Goal: Task Accomplishment & Management: Manage account settings

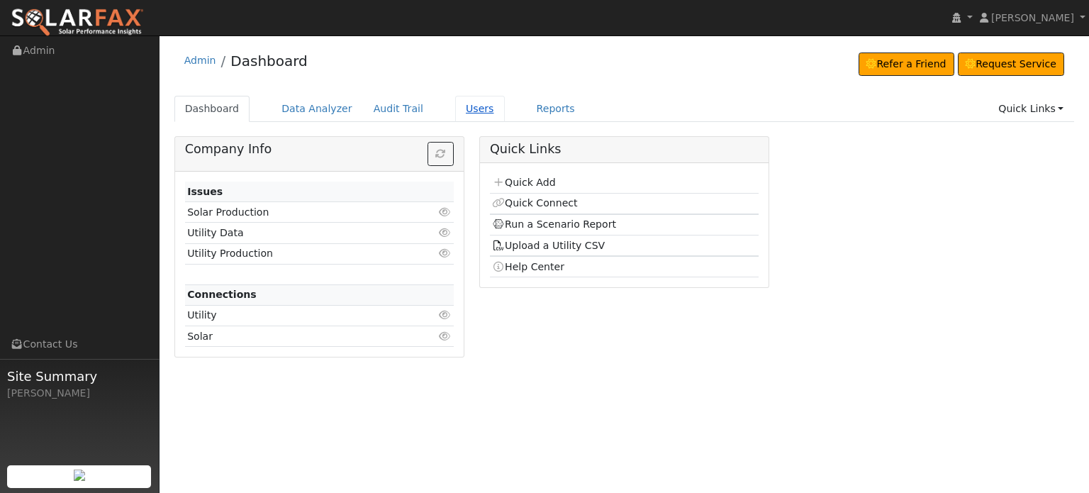
click at [460, 107] on link "Users" at bounding box center [480, 109] width 50 height 26
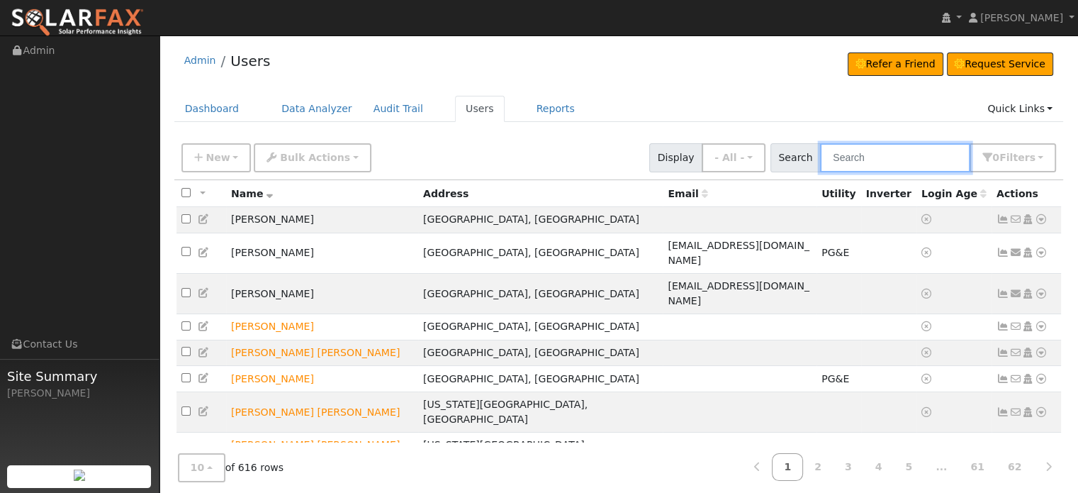
click at [879, 158] on input "text" at bounding box center [895, 157] width 150 height 29
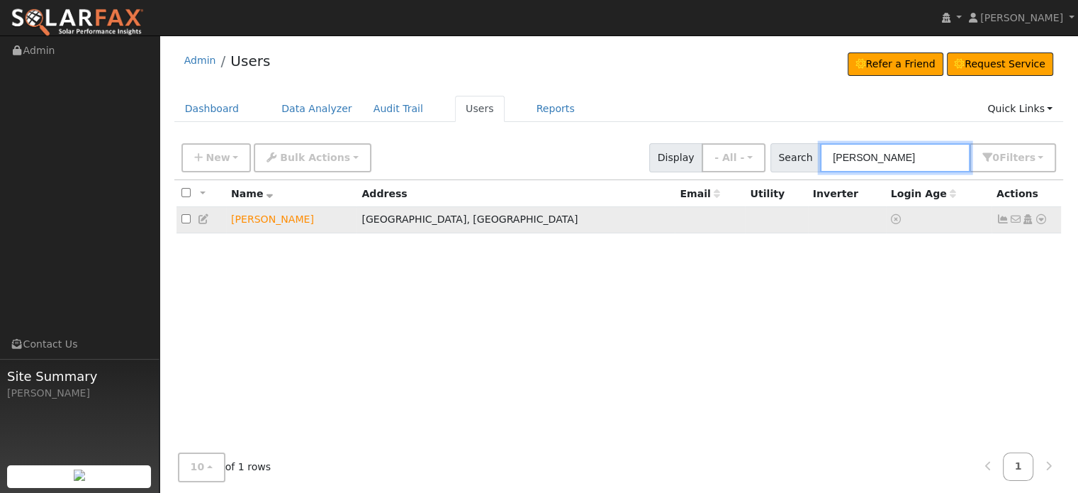
type input "fitterer"
click at [203, 218] on icon at bounding box center [204, 219] width 13 height 10
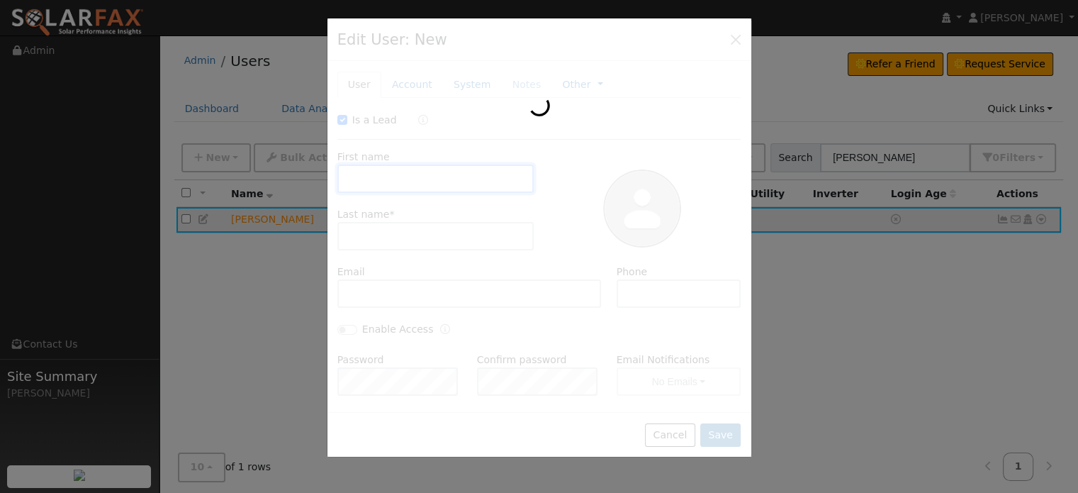
checkbox input "true"
type input "Barbara"
type input "Fitterer"
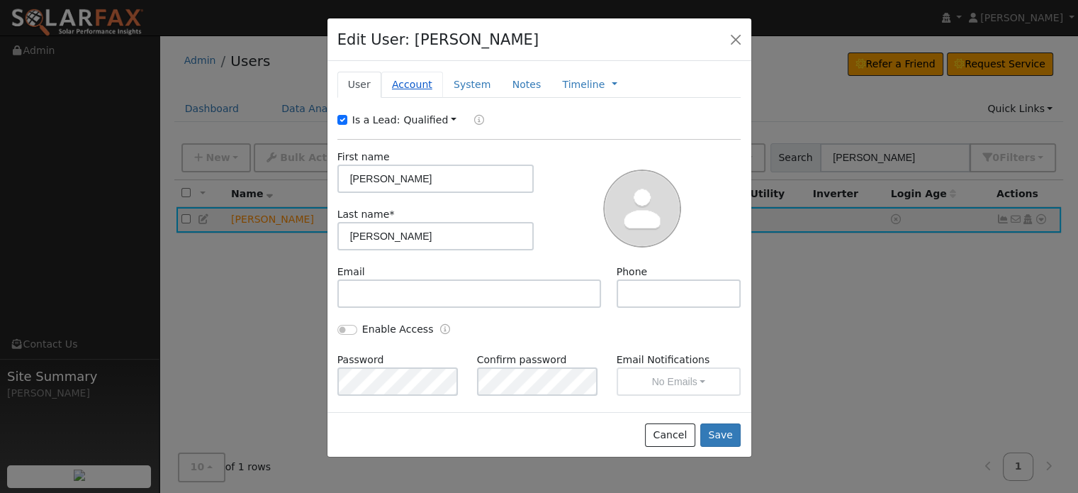
click at [409, 82] on link "Account" at bounding box center [412, 85] width 62 height 26
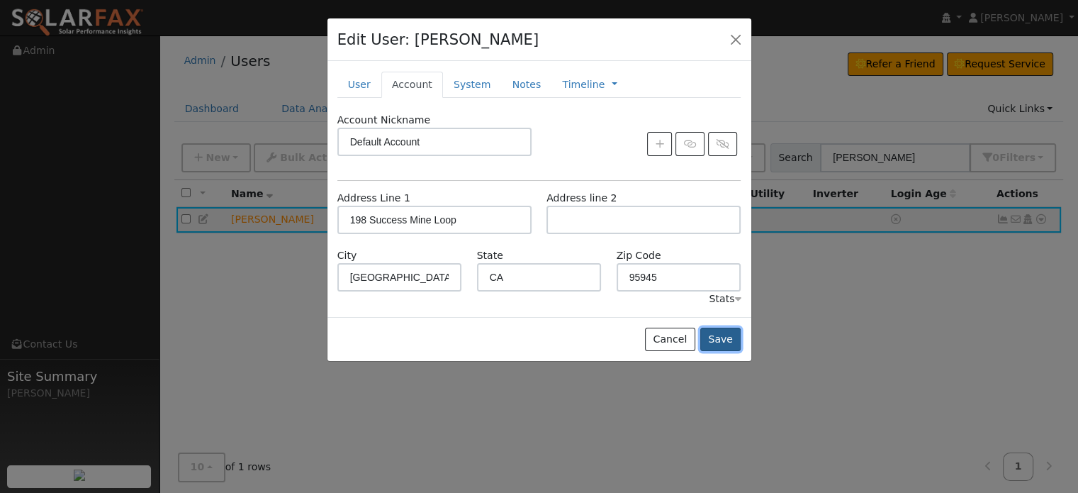
click at [720, 341] on button "Save" at bounding box center [721, 340] width 41 height 24
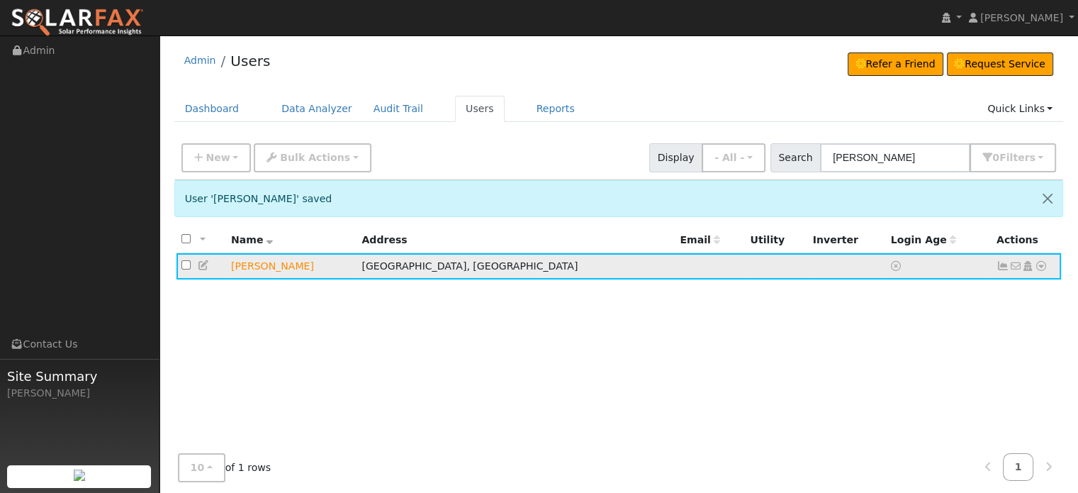
click at [1035, 263] on icon at bounding box center [1041, 266] width 13 height 10
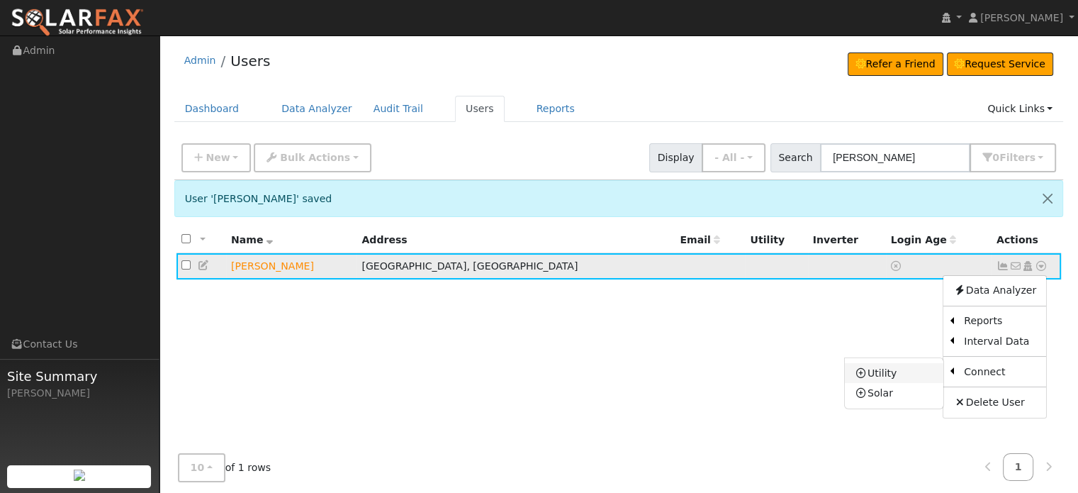
click at [881, 371] on link "Utility" at bounding box center [894, 373] width 99 height 20
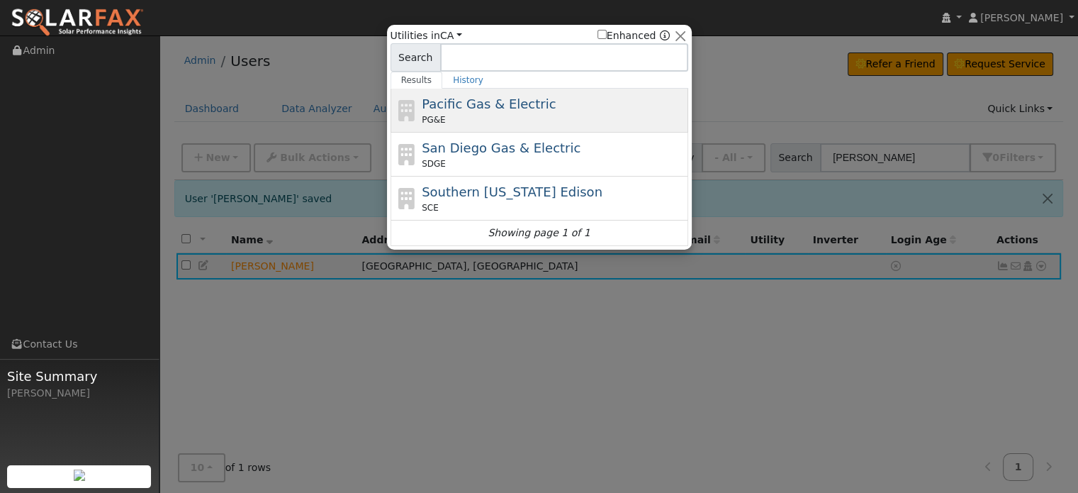
click at [452, 108] on span "Pacific Gas & Electric" at bounding box center [489, 103] width 134 height 15
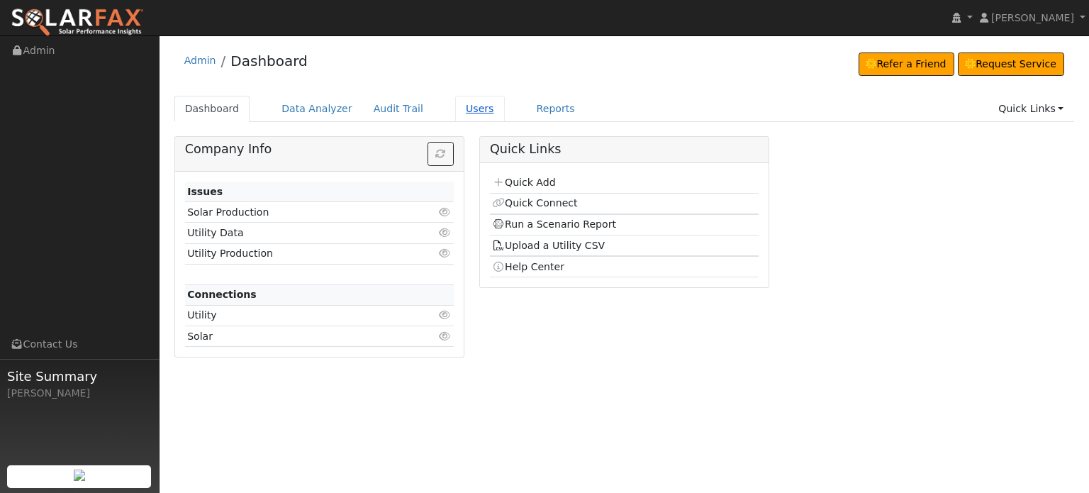
click at [459, 111] on link "Users" at bounding box center [480, 109] width 50 height 26
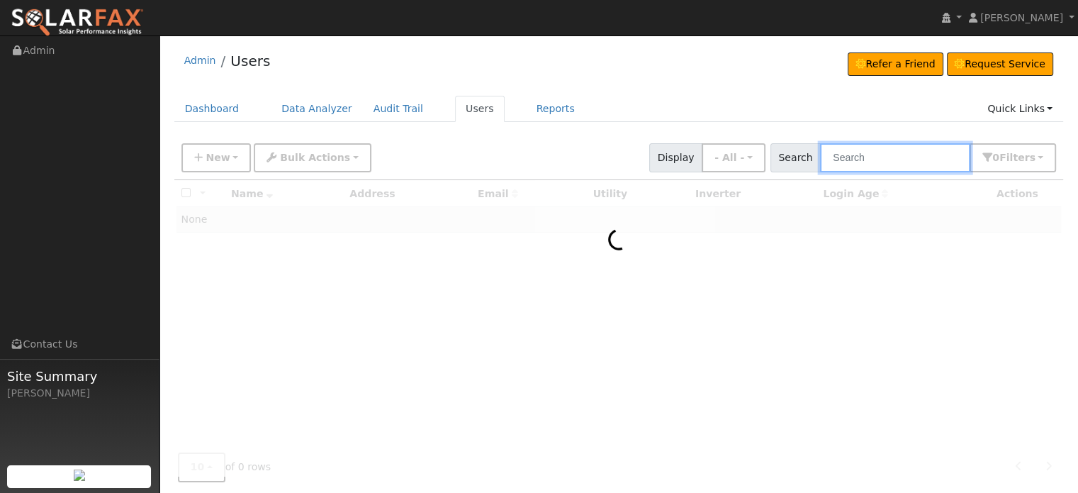
click at [854, 160] on input "text" at bounding box center [895, 157] width 150 height 29
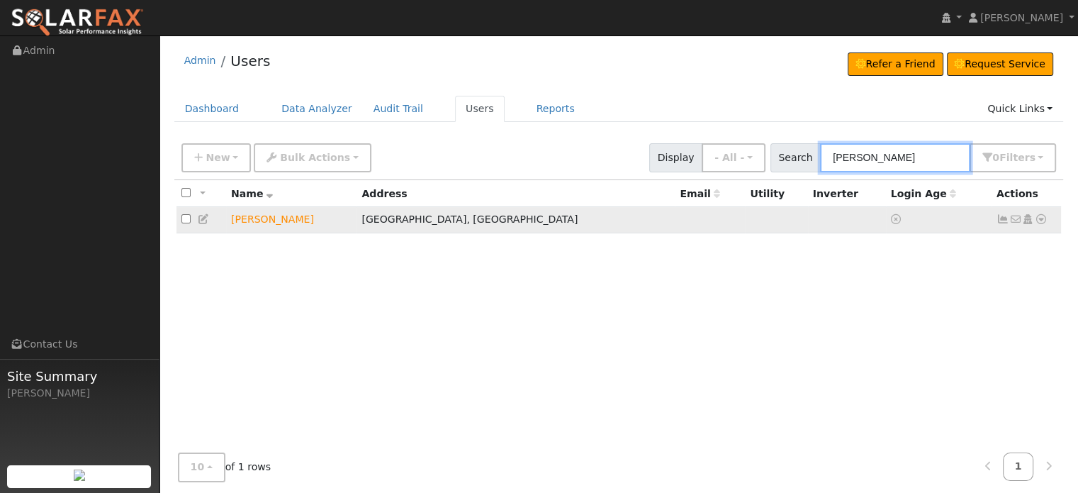
type input "fitterer"
click at [1040, 218] on icon at bounding box center [1041, 219] width 13 height 10
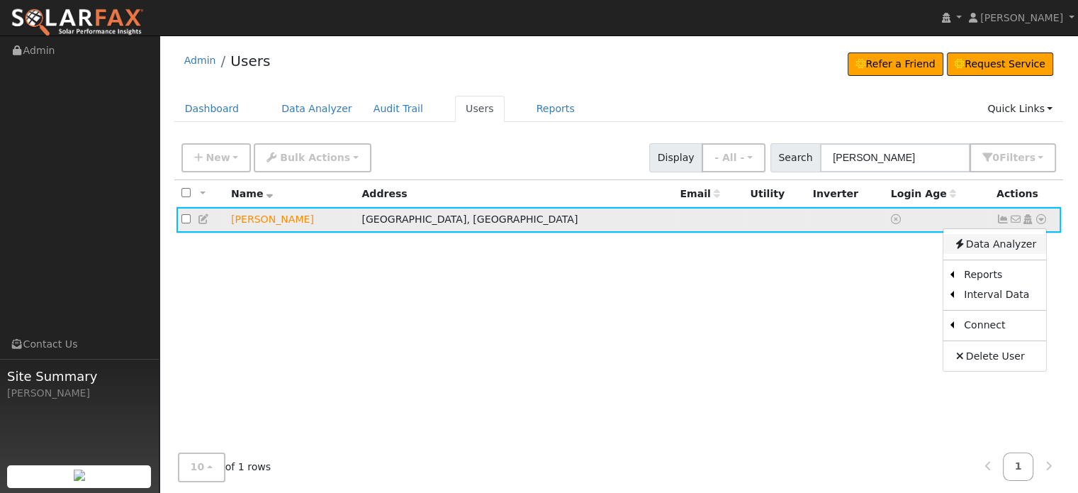
click at [991, 242] on link "Data Analyzer" at bounding box center [995, 244] width 103 height 20
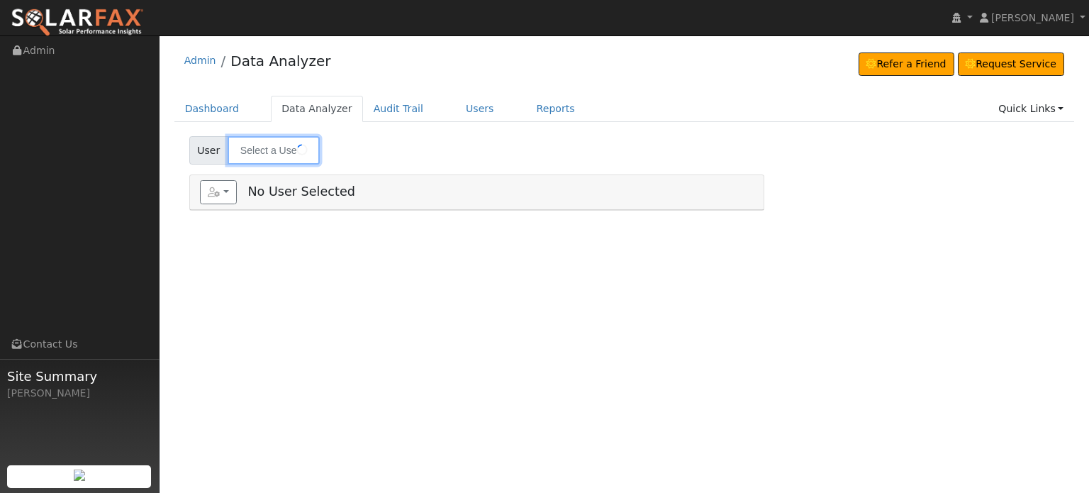
type input "[PERSON_NAME]"
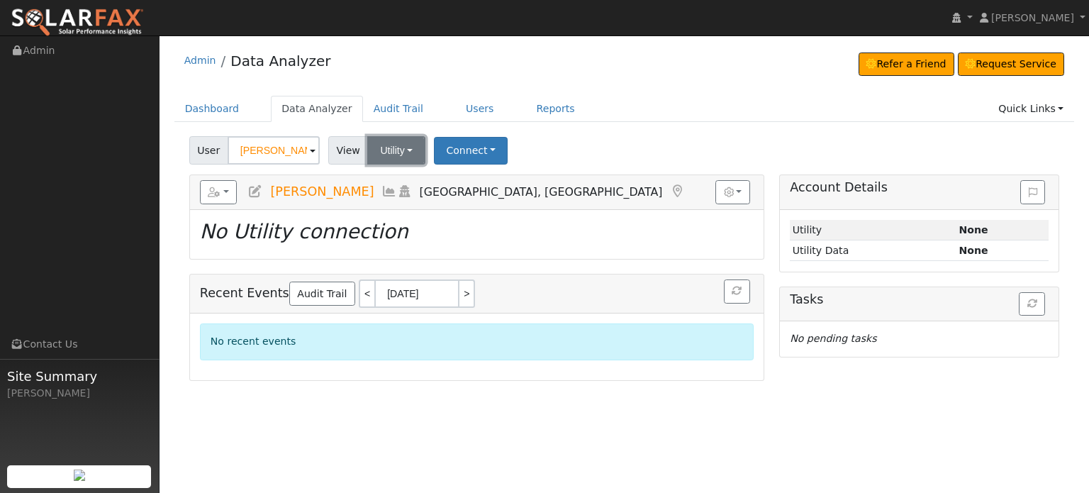
click at [407, 146] on button "Utility" at bounding box center [396, 150] width 58 height 28
click at [388, 182] on link "Utility" at bounding box center [414, 182] width 99 height 20
click at [471, 149] on button "Connect" at bounding box center [471, 151] width 74 height 28
click at [474, 182] on link "Select a Provider" at bounding box center [490, 182] width 111 height 20
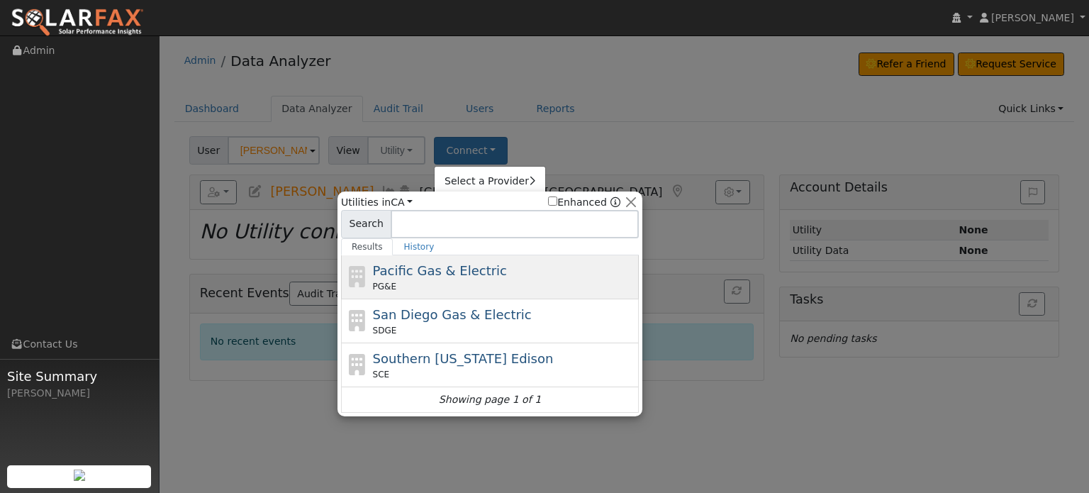
click at [391, 280] on div "PG&E" at bounding box center [504, 286] width 263 height 13
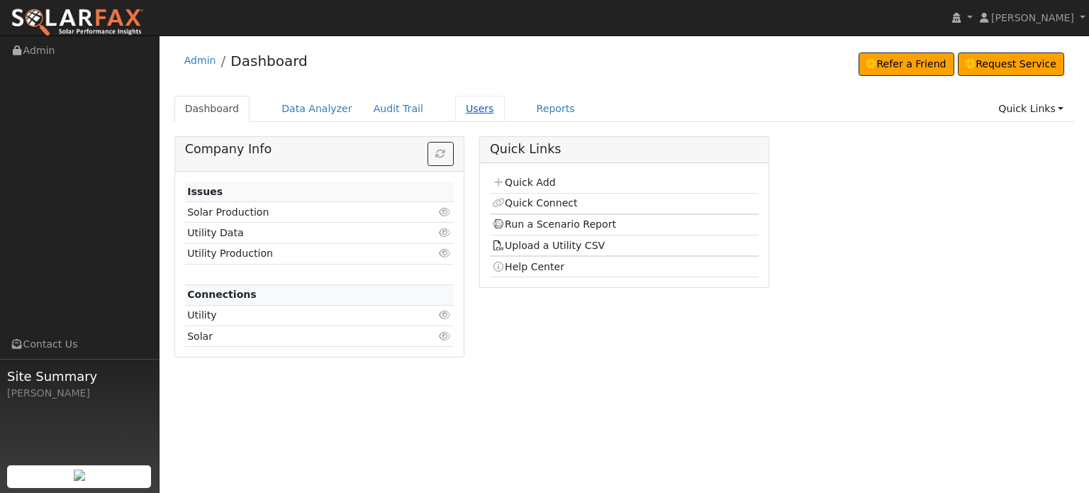
click at [455, 110] on link "Users" at bounding box center [480, 109] width 50 height 26
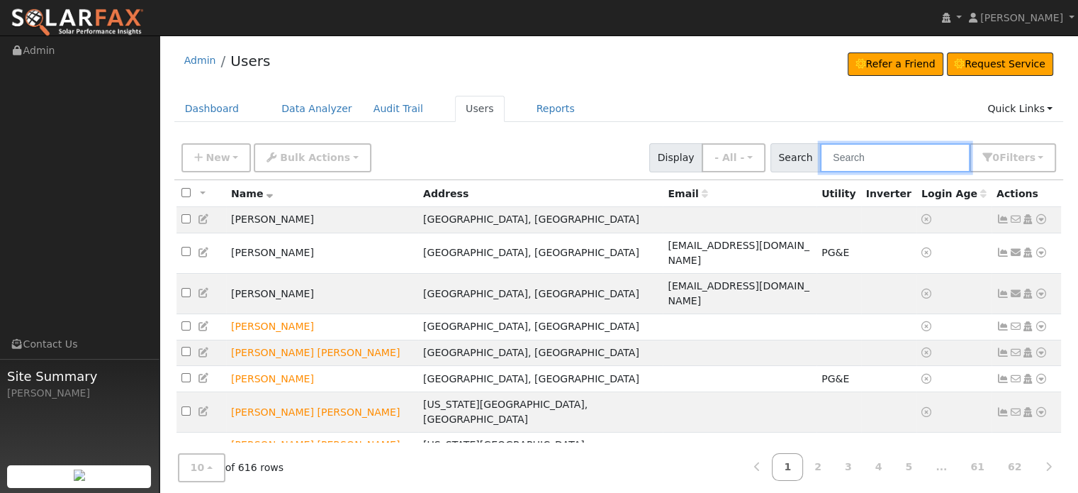
click at [893, 161] on input "text" at bounding box center [895, 157] width 150 height 29
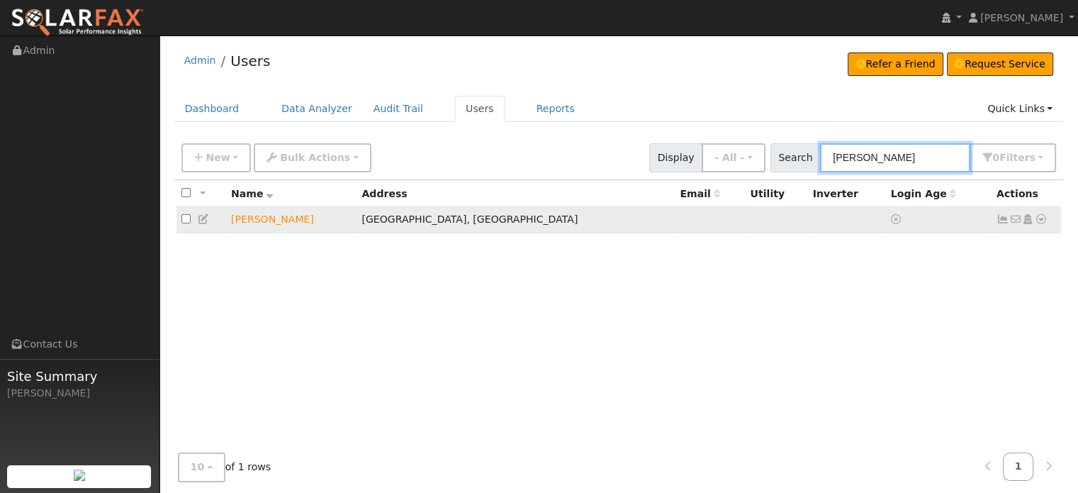
type input "[PERSON_NAME]"
click at [1041, 220] on icon at bounding box center [1041, 219] width 13 height 10
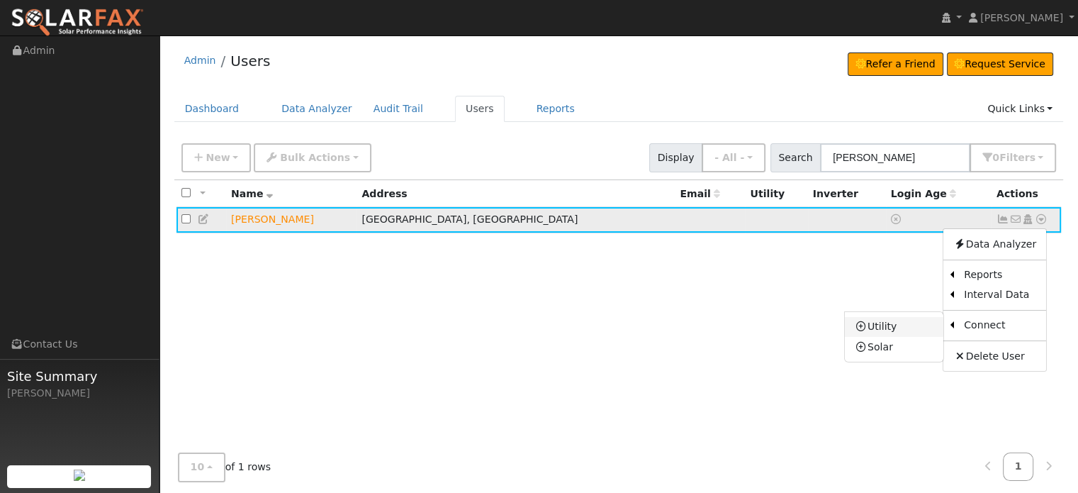
click at [891, 327] on link "Utility" at bounding box center [894, 327] width 99 height 20
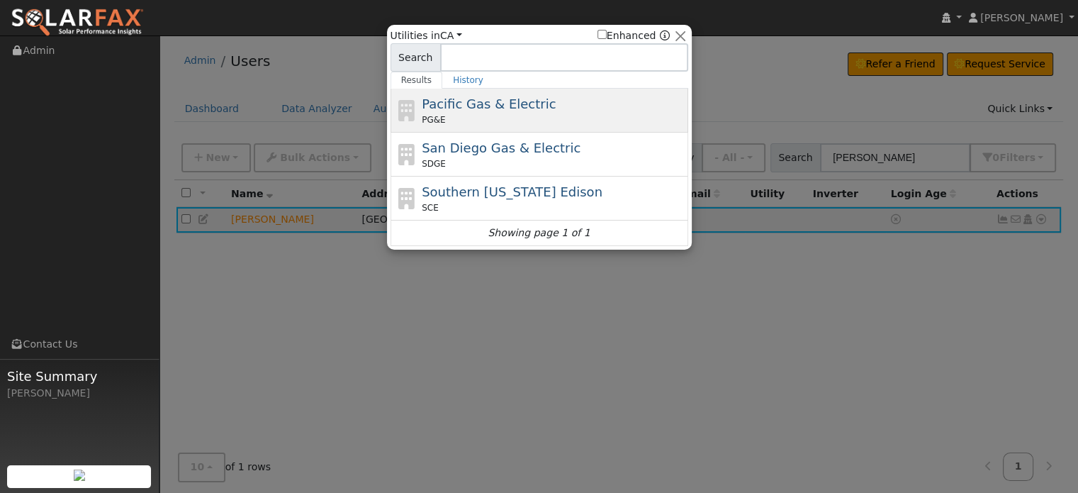
click at [447, 108] on span "Pacific Gas & Electric" at bounding box center [489, 103] width 134 height 15
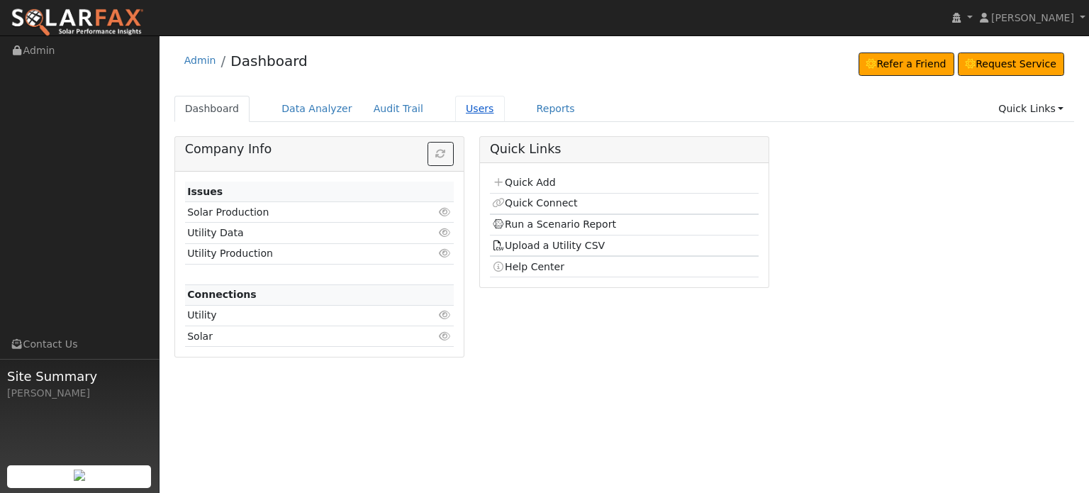
click at [460, 107] on link "Users" at bounding box center [480, 109] width 50 height 26
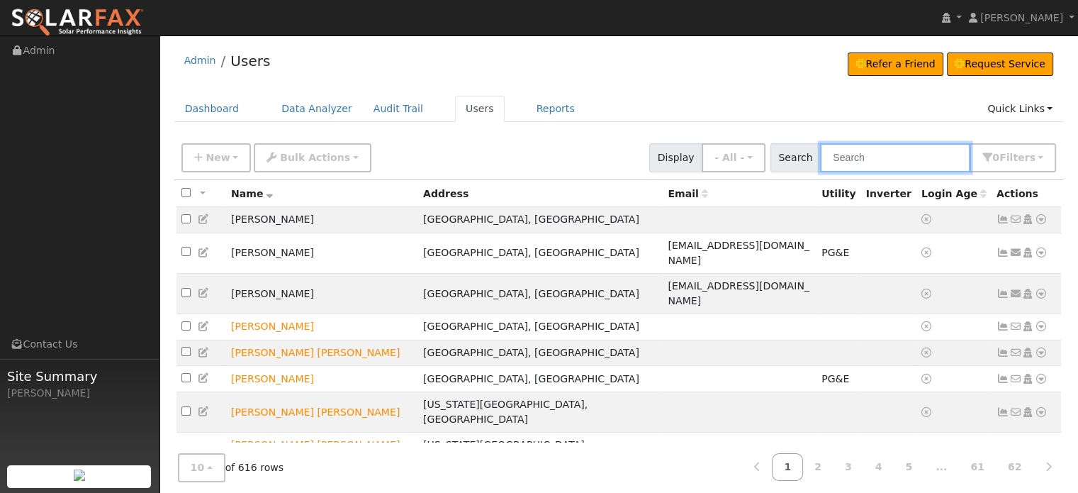
click at [867, 152] on input "text" at bounding box center [895, 157] width 150 height 29
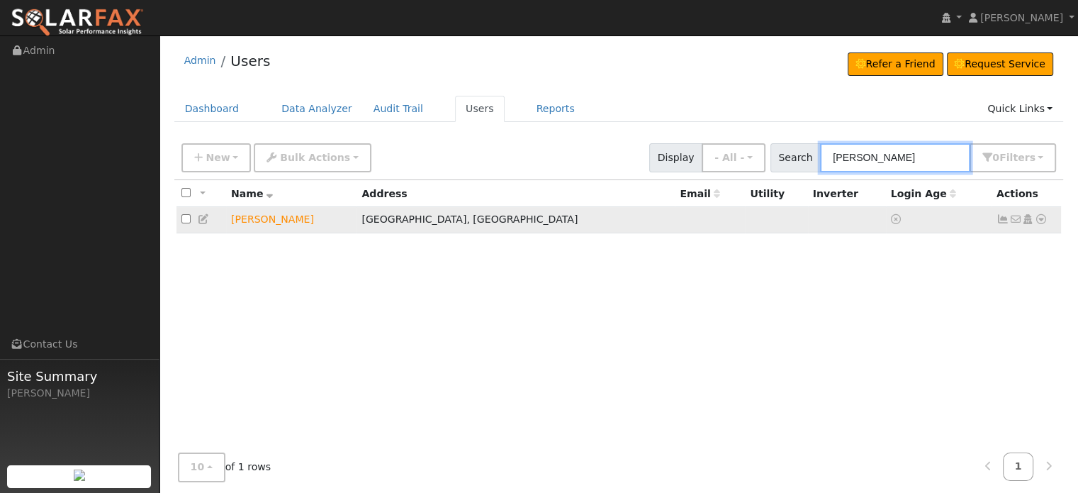
type input "fitterer"
click at [252, 221] on td "[PERSON_NAME]" at bounding box center [291, 220] width 130 height 26
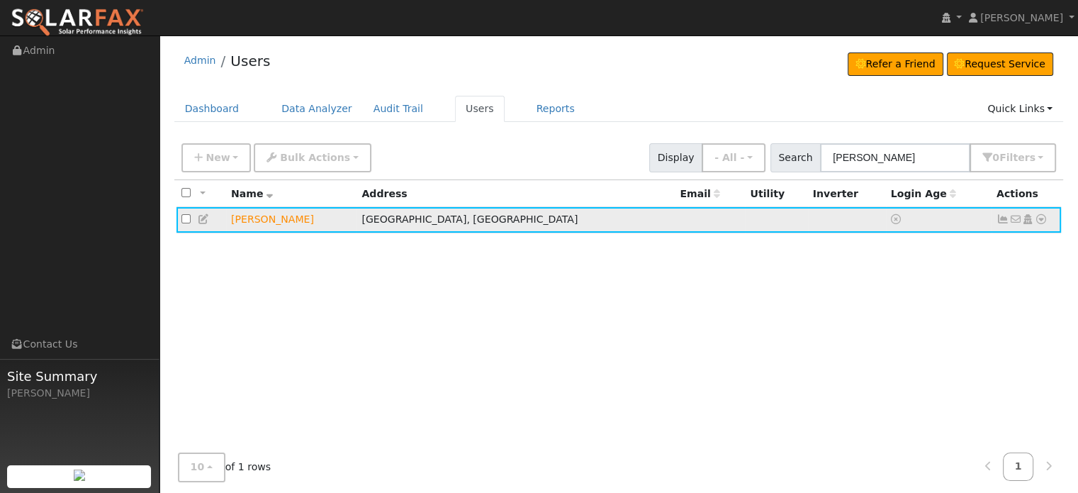
click at [203, 221] on icon at bounding box center [204, 219] width 13 height 10
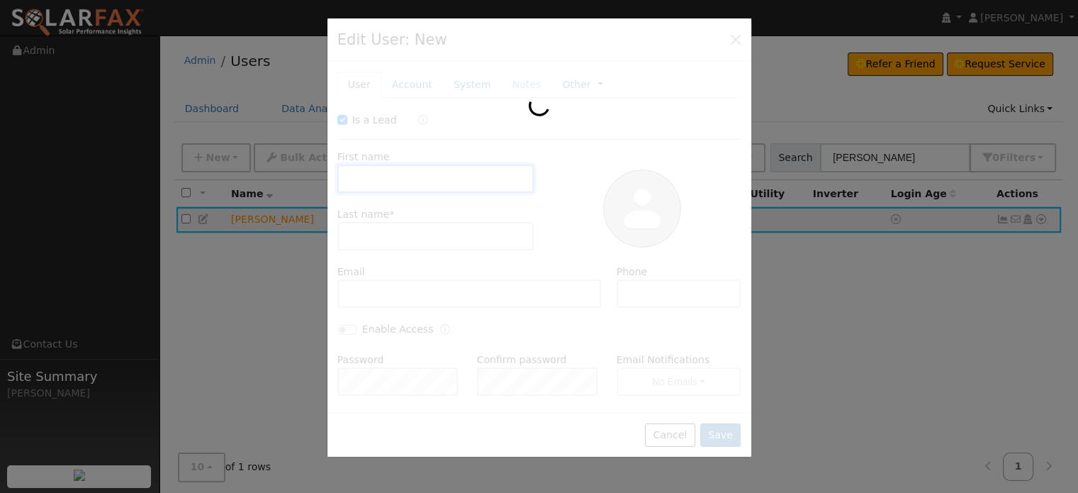
checkbox input "true"
type input "Barbara"
type input "Fitterer"
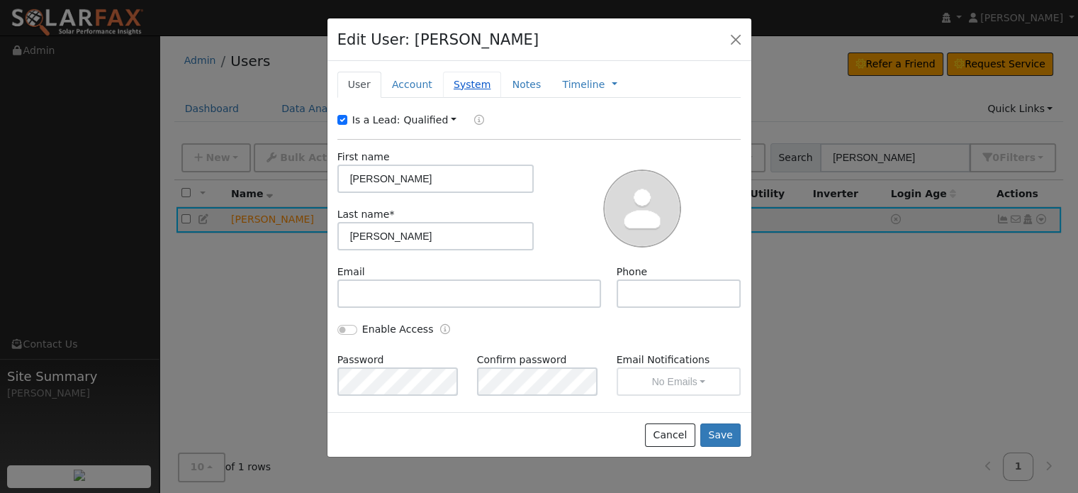
click at [455, 86] on link "System" at bounding box center [472, 85] width 59 height 26
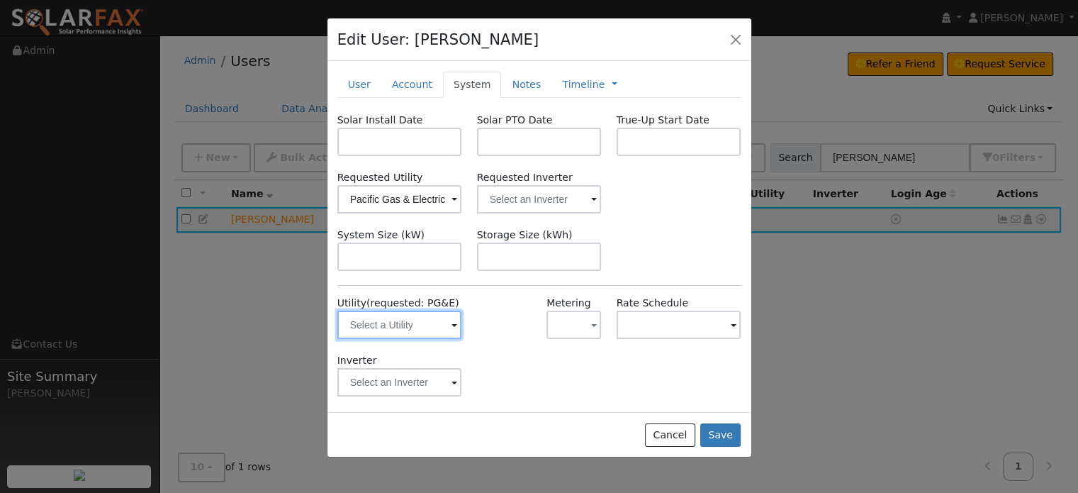
click at [413, 322] on input "text" at bounding box center [399, 325] width 125 height 28
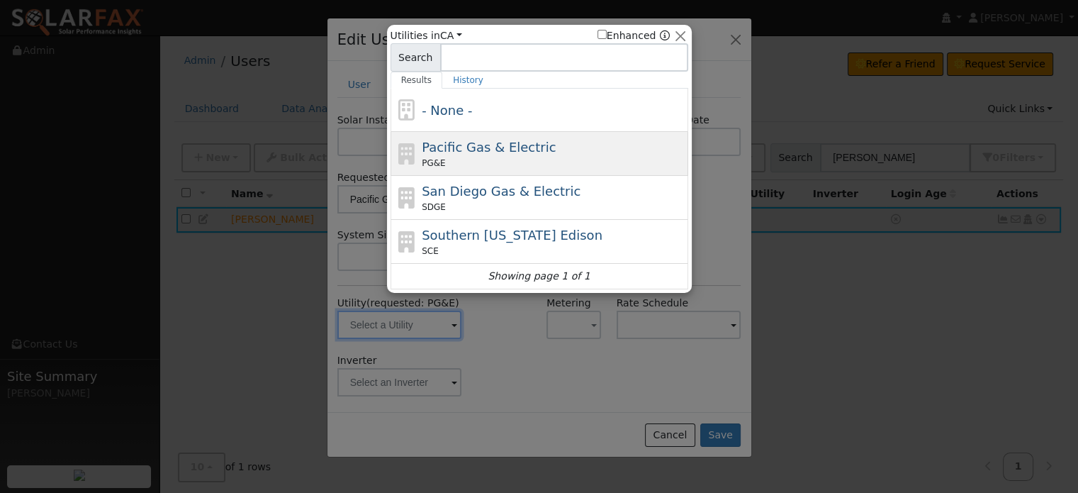
click at [454, 157] on div "PG&E" at bounding box center [553, 163] width 263 height 13
type input "PG&E"
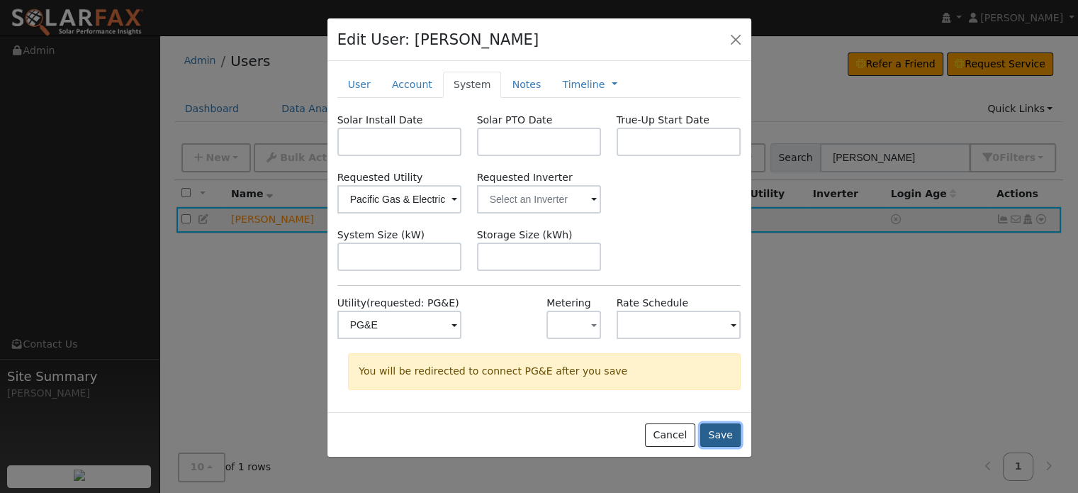
click at [729, 439] on button "Save" at bounding box center [721, 435] width 41 height 24
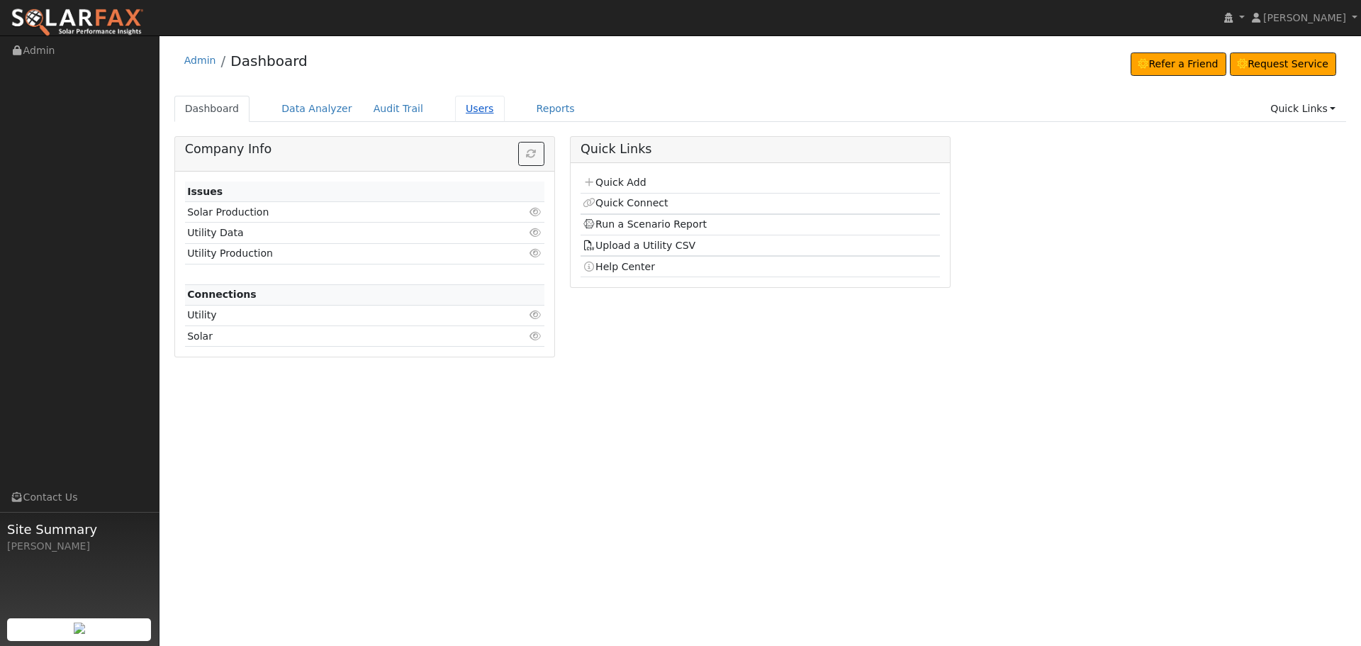
click at [455, 104] on link "Users" at bounding box center [480, 109] width 50 height 26
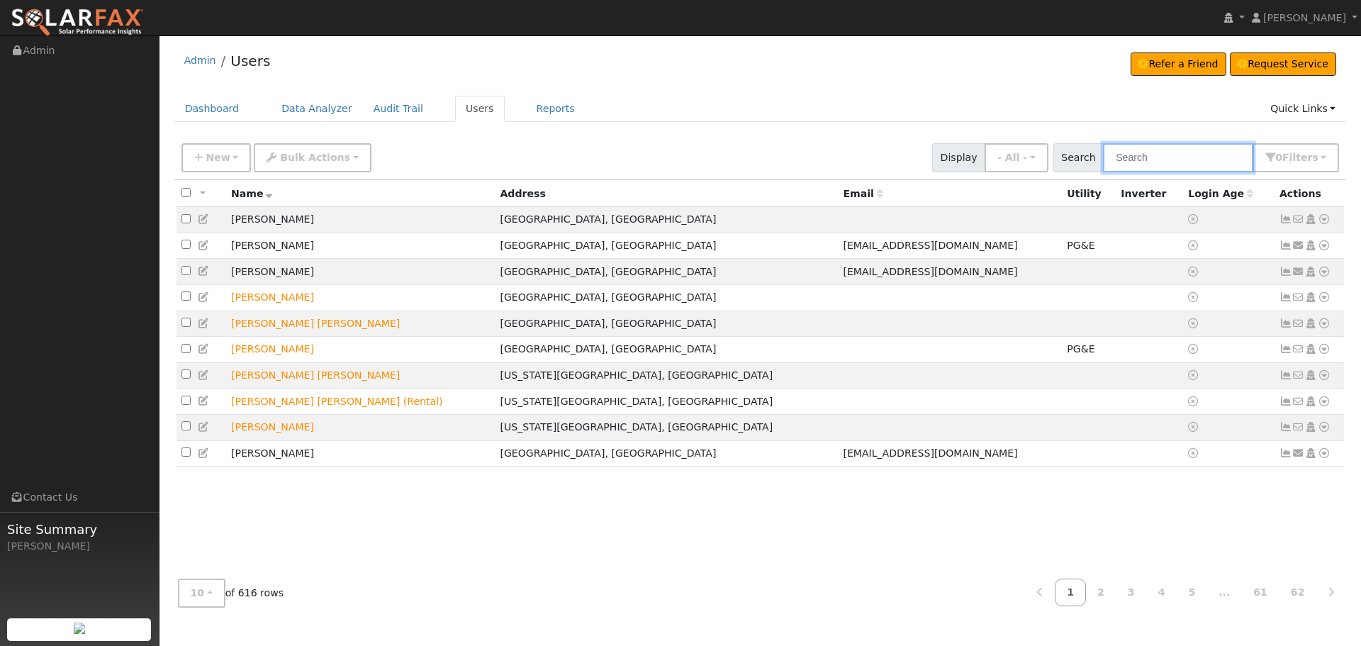
click at [1198, 155] on input "text" at bounding box center [1178, 157] width 150 height 29
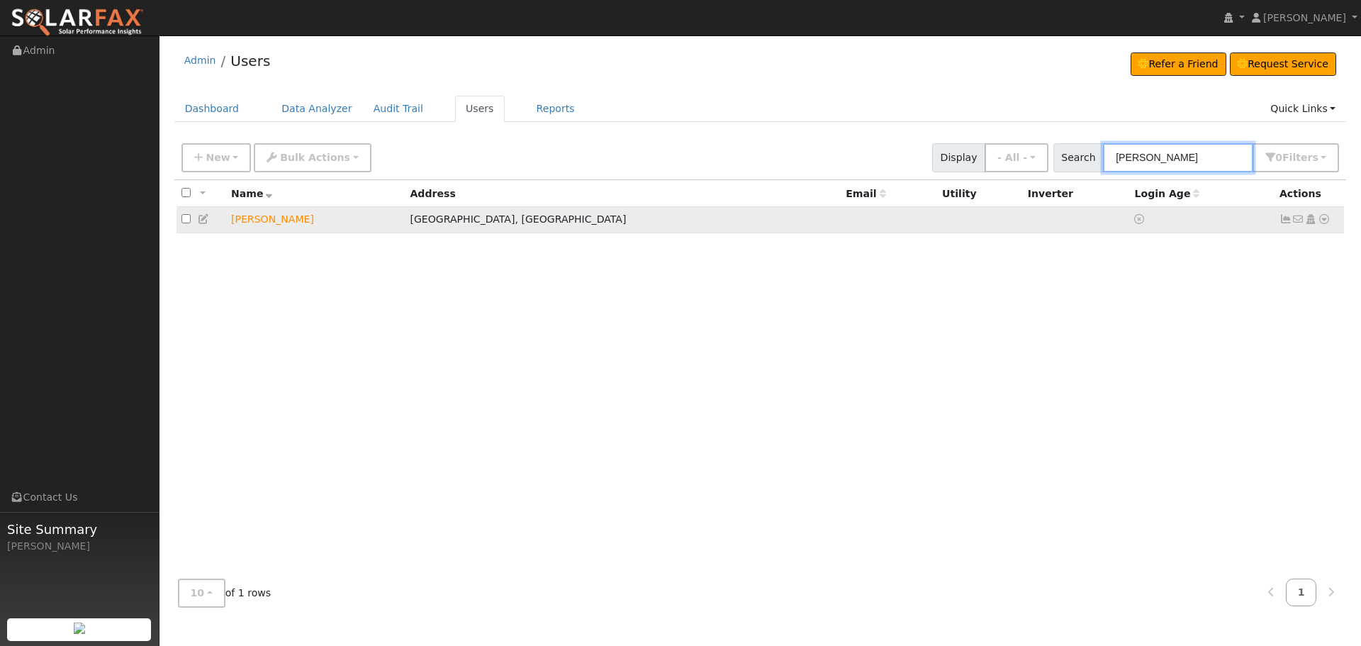
type input "[PERSON_NAME]"
click at [1322, 220] on icon at bounding box center [1324, 219] width 13 height 10
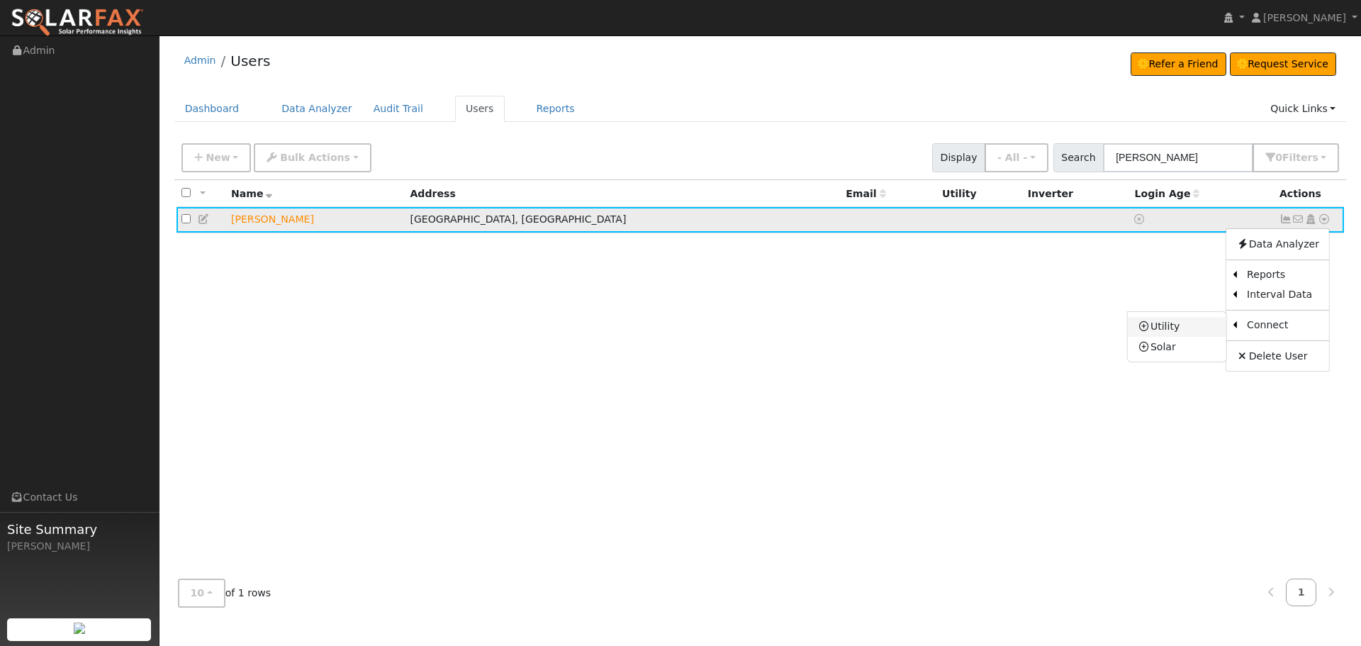
click at [1176, 325] on link "Utility" at bounding box center [1177, 327] width 99 height 20
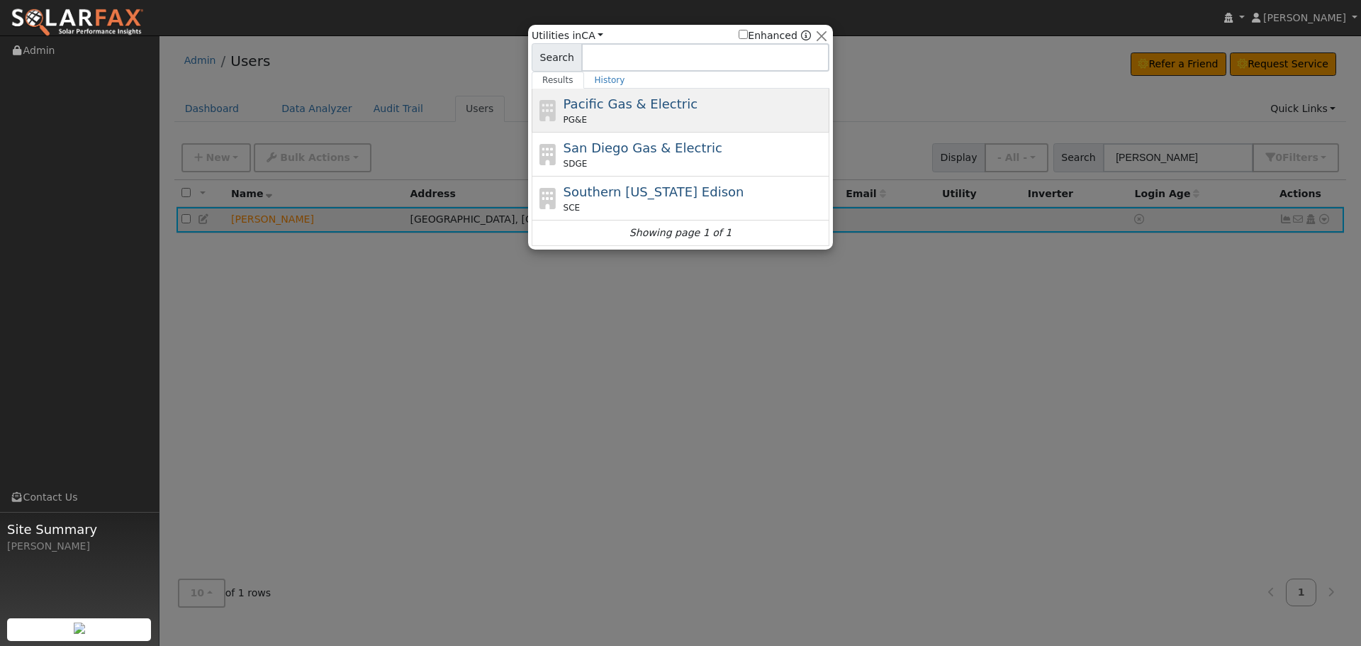
click at [635, 108] on span "Pacific Gas & Electric" at bounding box center [631, 103] width 134 height 15
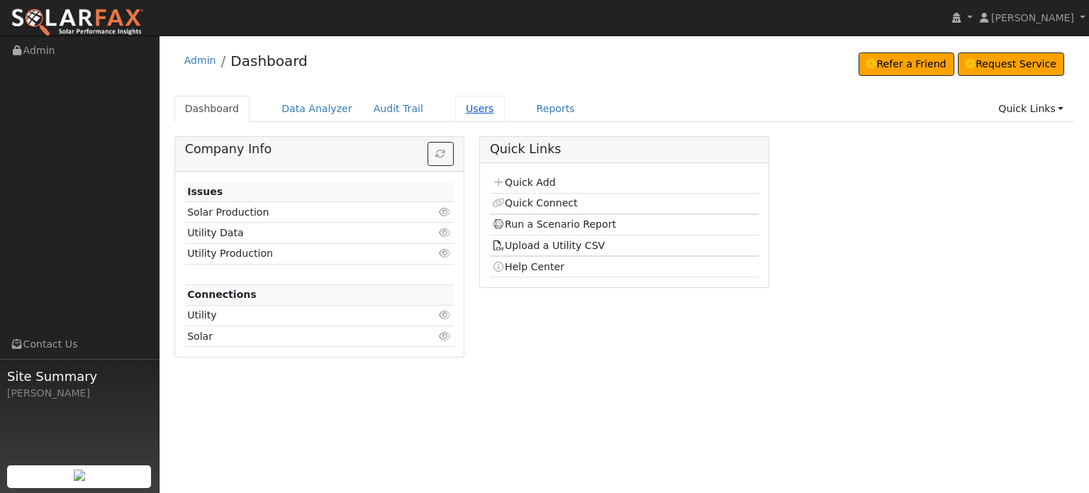
click at [455, 109] on link "Users" at bounding box center [480, 109] width 50 height 26
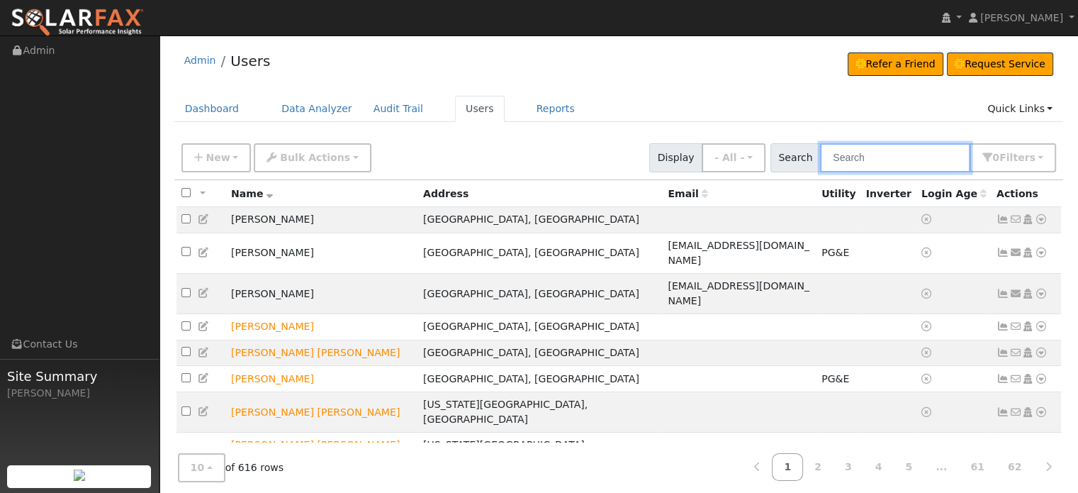
click at [898, 152] on input "text" at bounding box center [895, 157] width 150 height 29
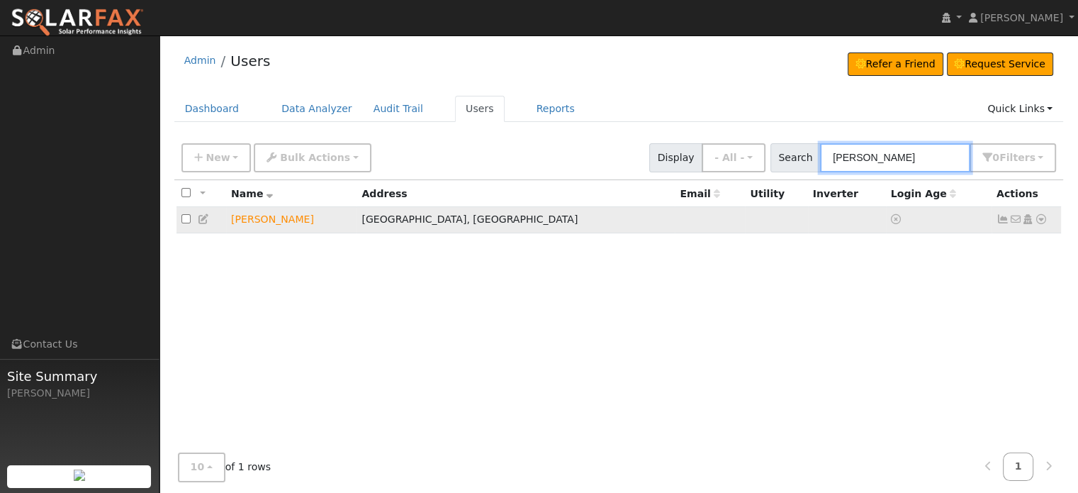
type input "[PERSON_NAME]"
click at [262, 225] on td "[PERSON_NAME]" at bounding box center [291, 220] width 130 height 26
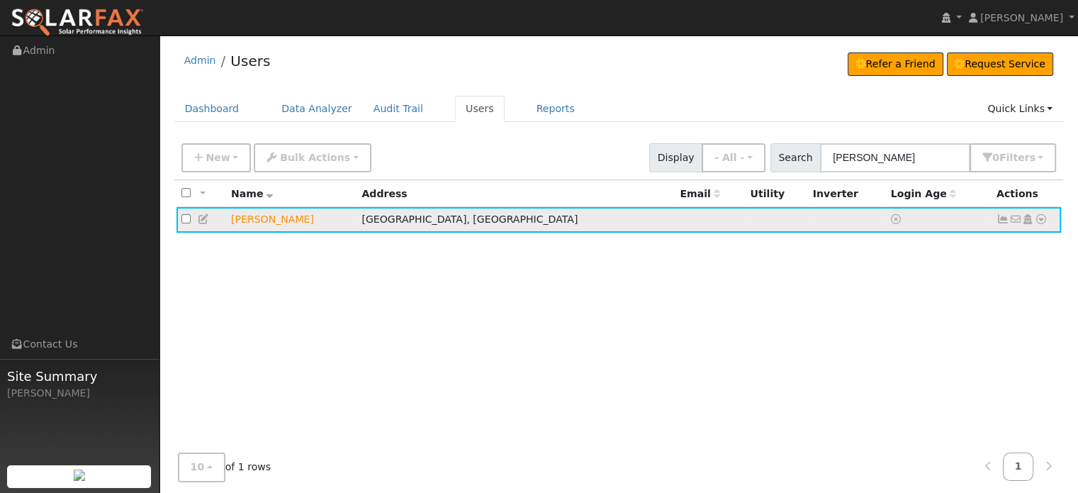
click at [201, 220] on icon at bounding box center [204, 219] width 13 height 10
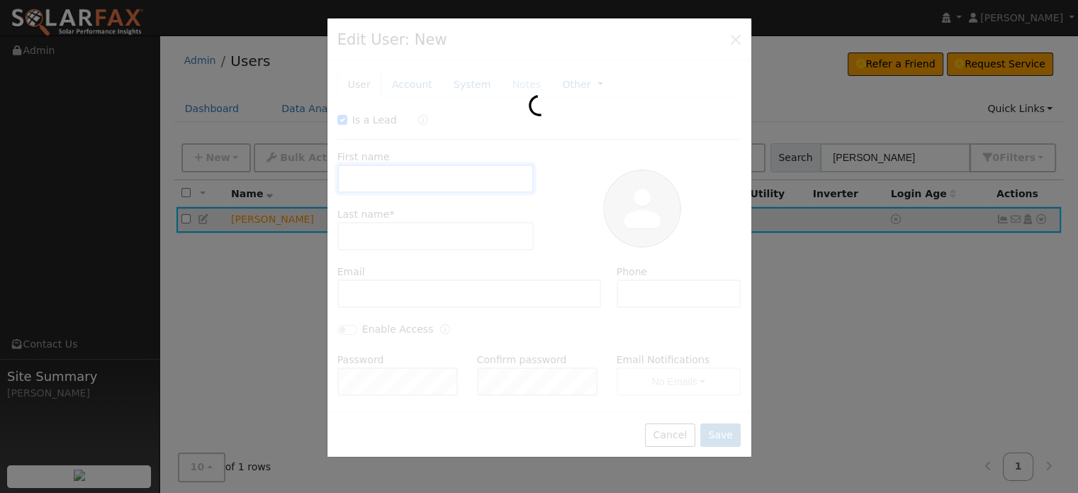
checkbox input "true"
type input "[PERSON_NAME]"
type input "Pacific Gas & Electric"
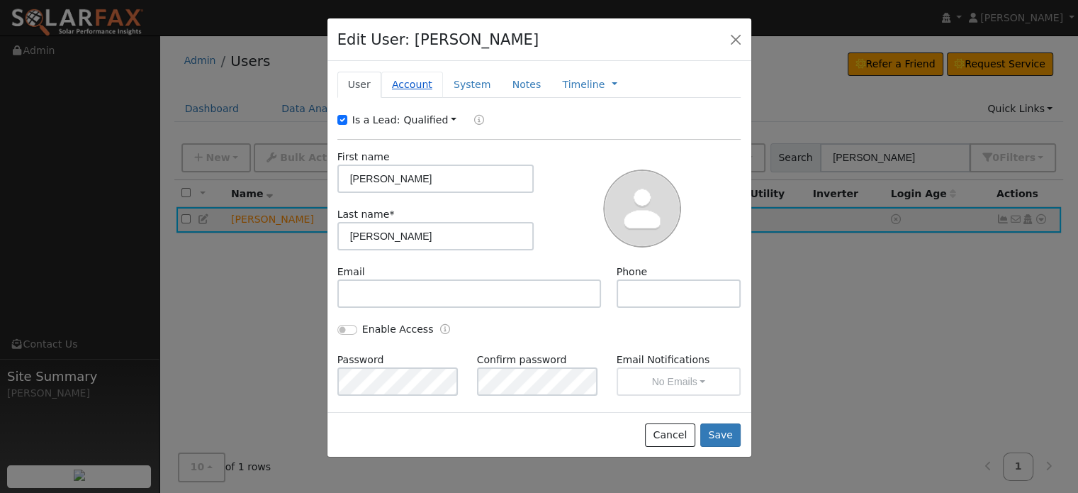
click at [414, 84] on link "Account" at bounding box center [412, 85] width 62 height 26
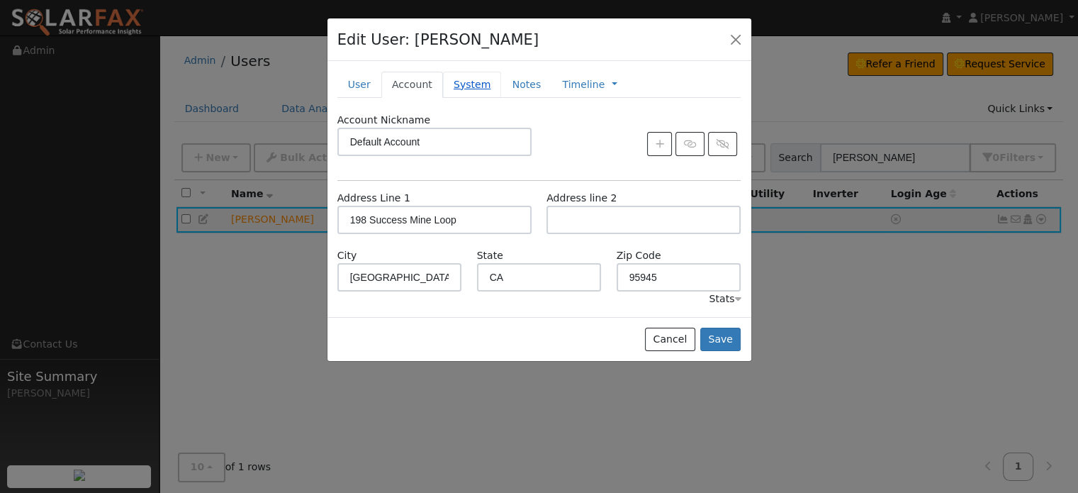
click at [468, 87] on link "System" at bounding box center [472, 85] width 59 height 26
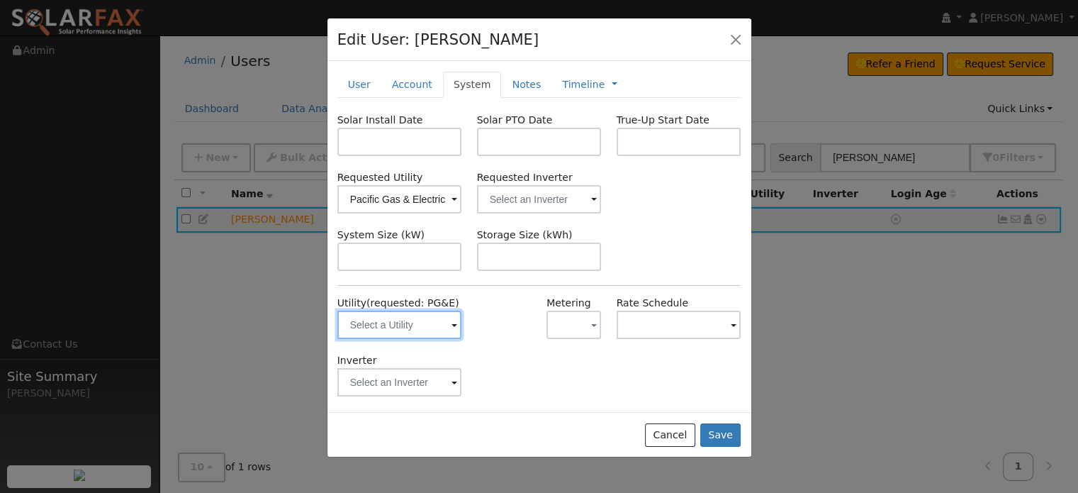
click at [386, 325] on input "text" at bounding box center [399, 325] width 125 height 28
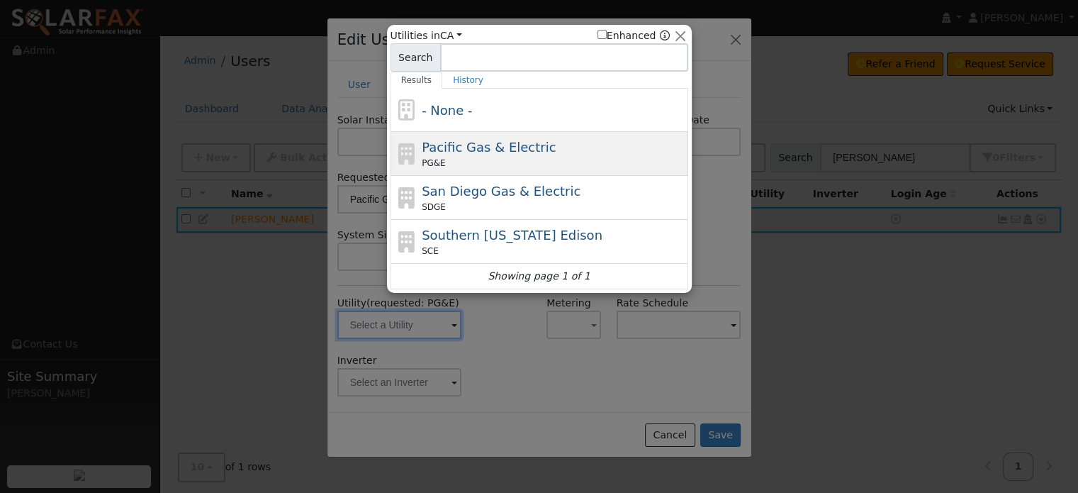
click at [440, 150] on span "Pacific Gas & Electric" at bounding box center [489, 147] width 134 height 15
type input "PG&E"
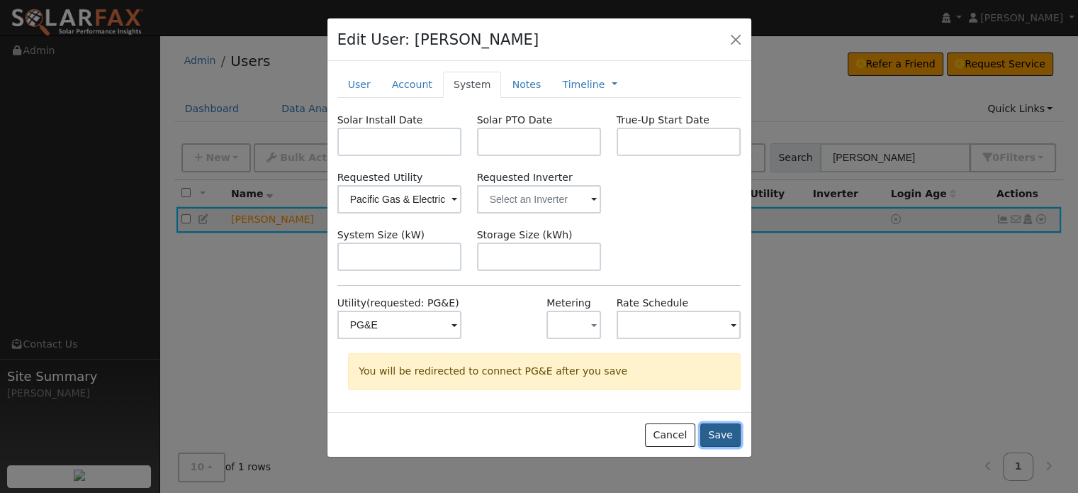
click at [719, 434] on button "Save" at bounding box center [721, 435] width 41 height 24
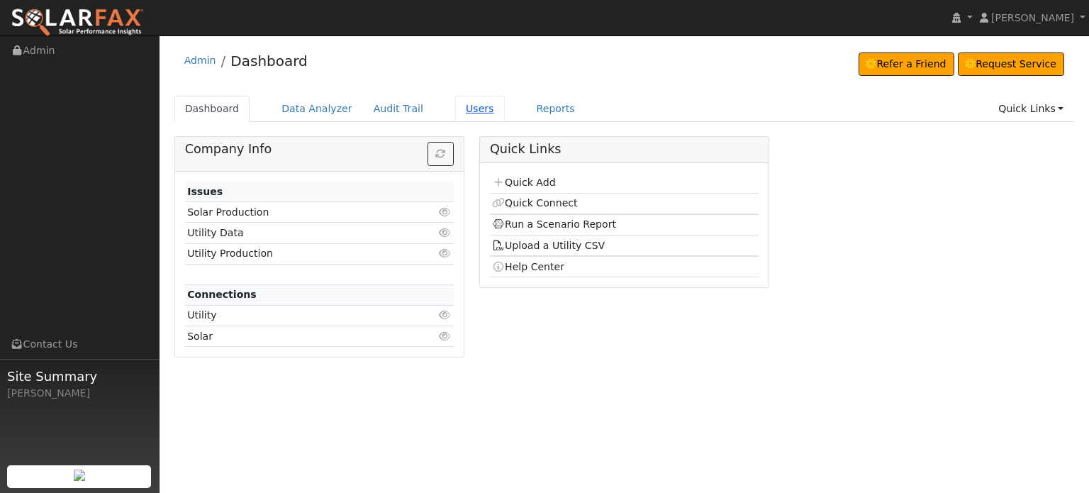
click at [455, 107] on link "Users" at bounding box center [480, 109] width 50 height 26
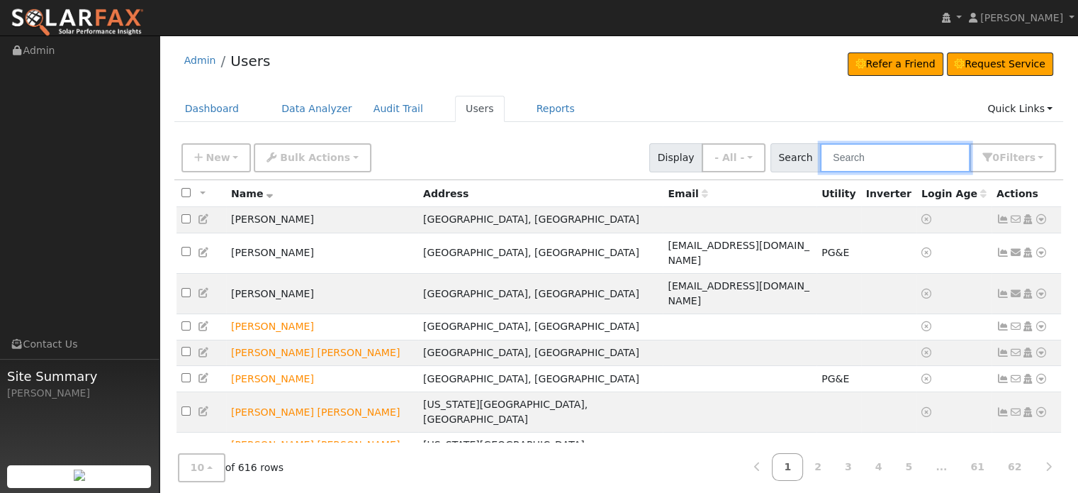
click at [879, 153] on input "text" at bounding box center [895, 157] width 150 height 29
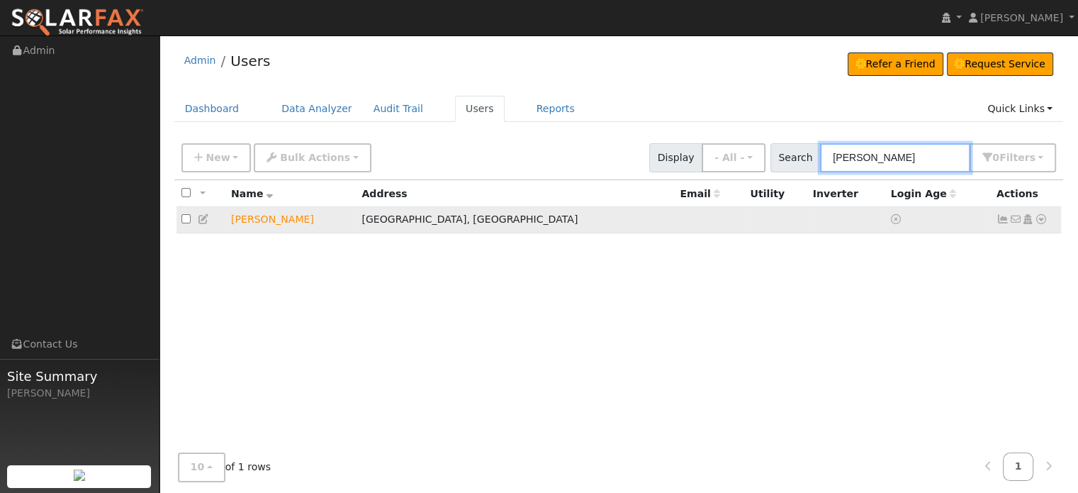
type input "barbara fitterer"
click at [1037, 221] on icon at bounding box center [1041, 219] width 13 height 10
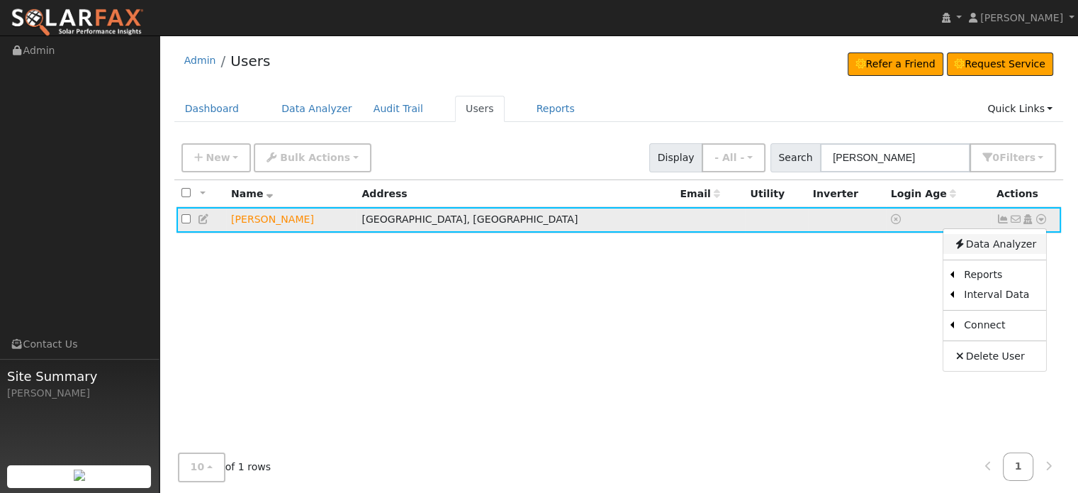
click at [1002, 245] on link "Data Analyzer" at bounding box center [995, 244] width 103 height 20
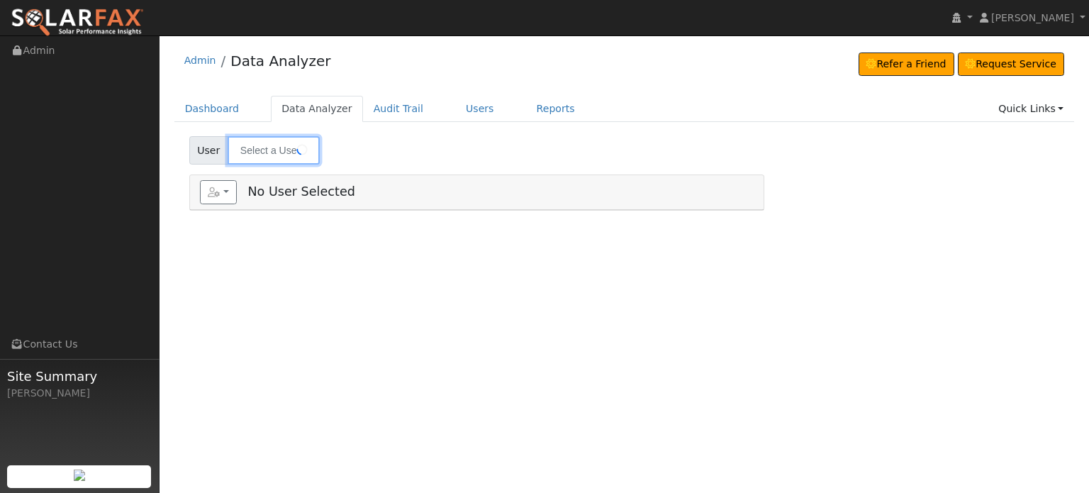
type input "[PERSON_NAME]"
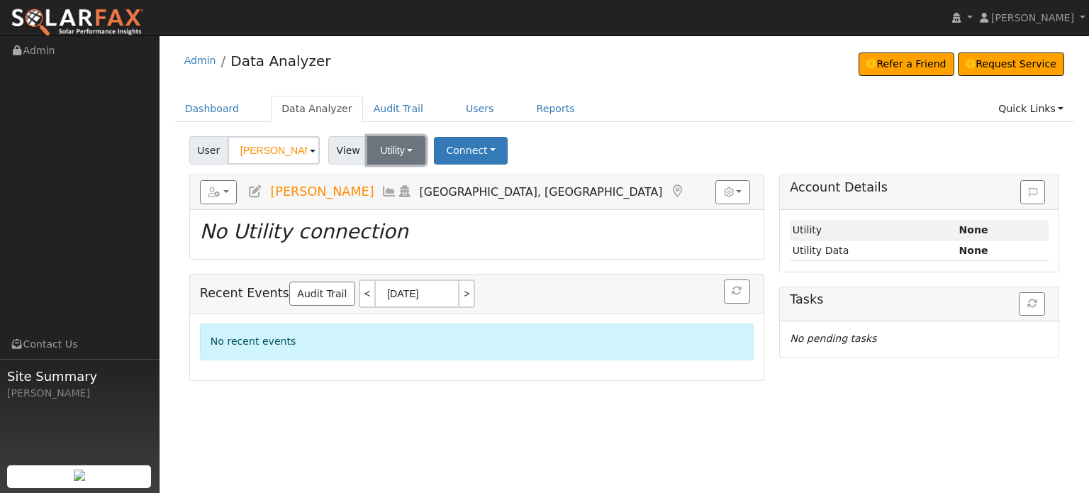
click at [406, 147] on button "Utility" at bounding box center [396, 150] width 58 height 28
click at [400, 175] on link "Utility" at bounding box center [414, 182] width 99 height 20
click at [467, 142] on button "Connect" at bounding box center [471, 151] width 74 height 28
click at [467, 182] on link "Select a Provider" at bounding box center [490, 182] width 111 height 20
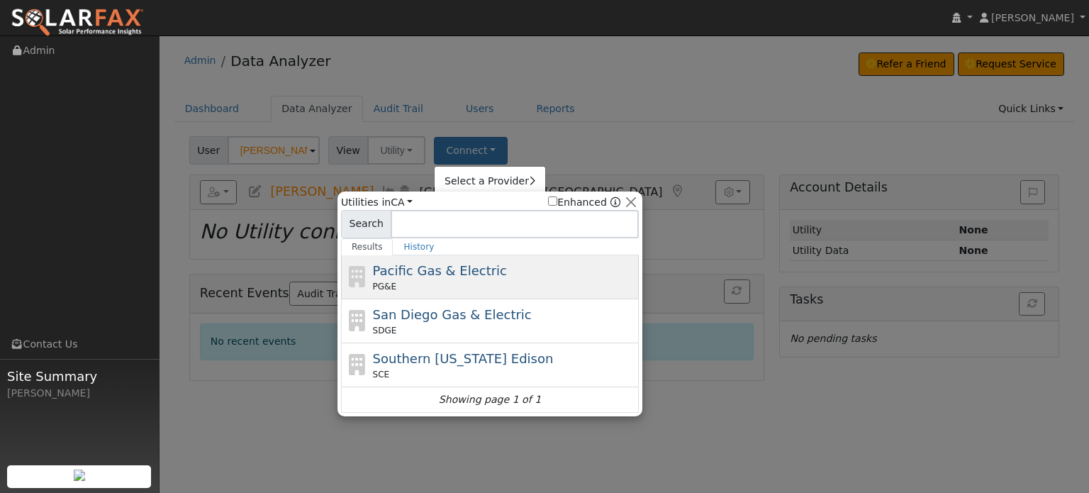
click at [405, 268] on span "Pacific Gas & Electric" at bounding box center [440, 270] width 134 height 15
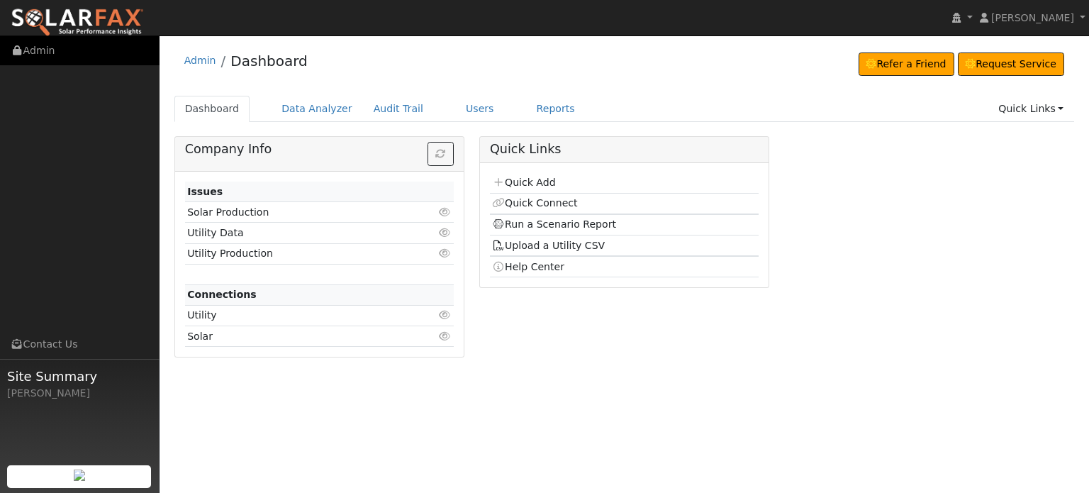
click at [33, 50] on link "Admin" at bounding box center [80, 50] width 160 height 29
click at [210, 316] on td "Utility" at bounding box center [297, 315] width 225 height 21
click at [445, 316] on icon at bounding box center [445, 315] width 13 height 10
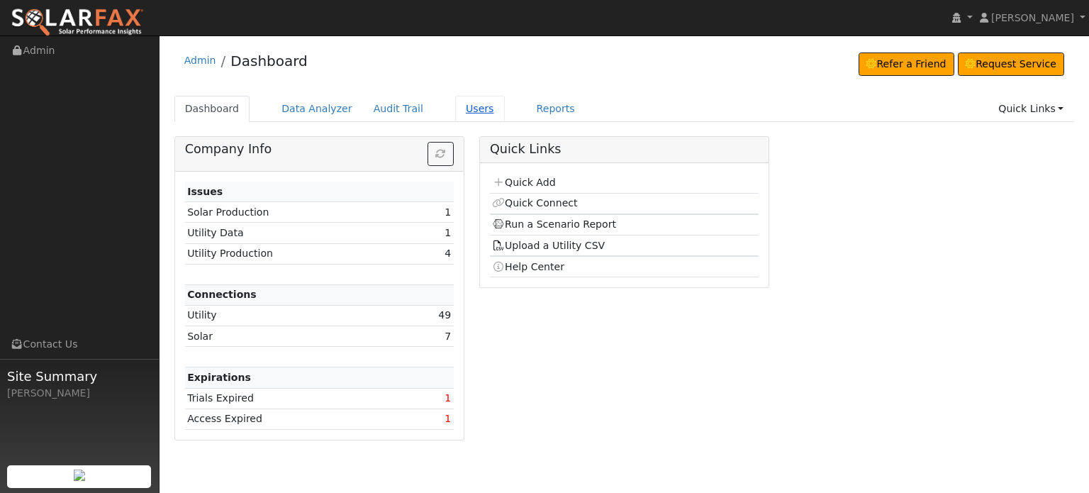
click at [473, 110] on link "Users" at bounding box center [480, 109] width 50 height 26
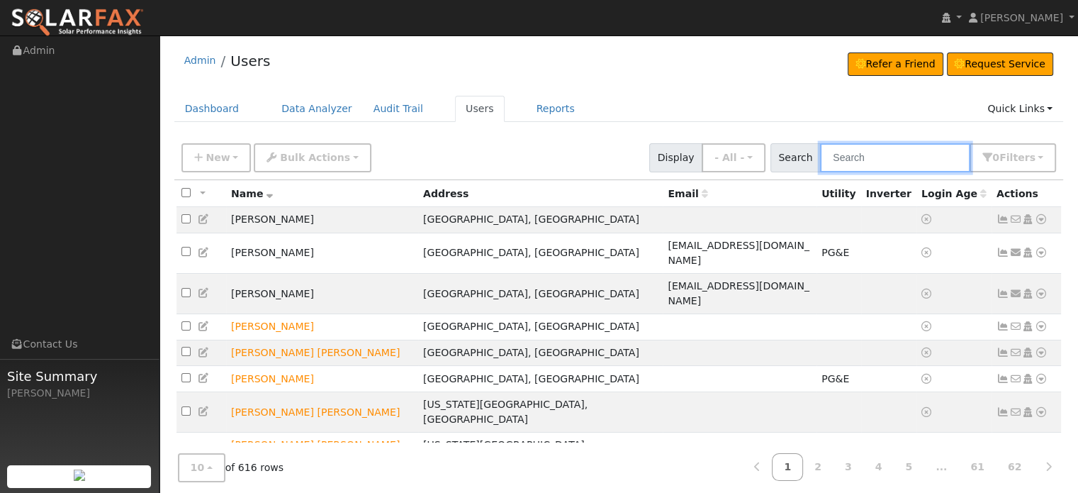
click at [858, 158] on input "text" at bounding box center [895, 157] width 150 height 29
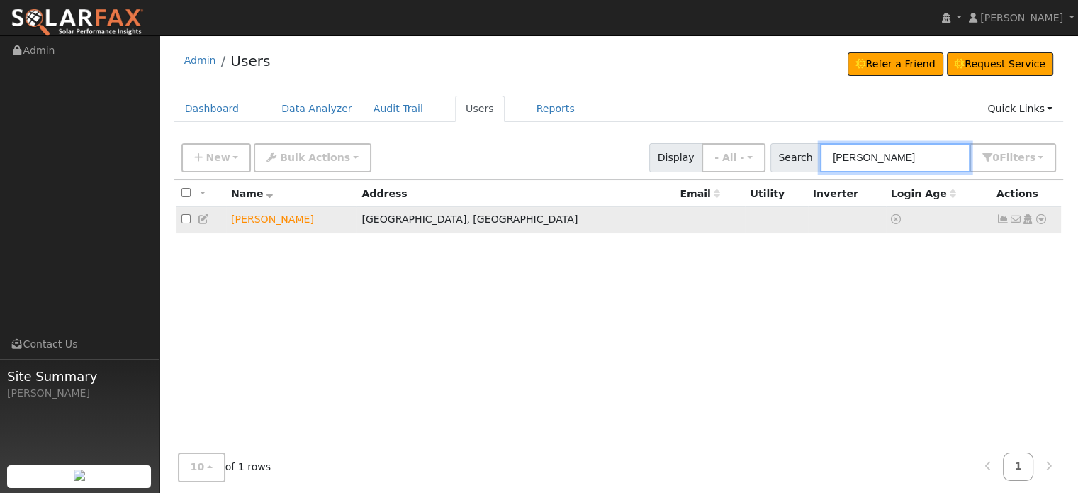
type input "[PERSON_NAME]"
click at [1039, 220] on icon at bounding box center [1041, 219] width 13 height 10
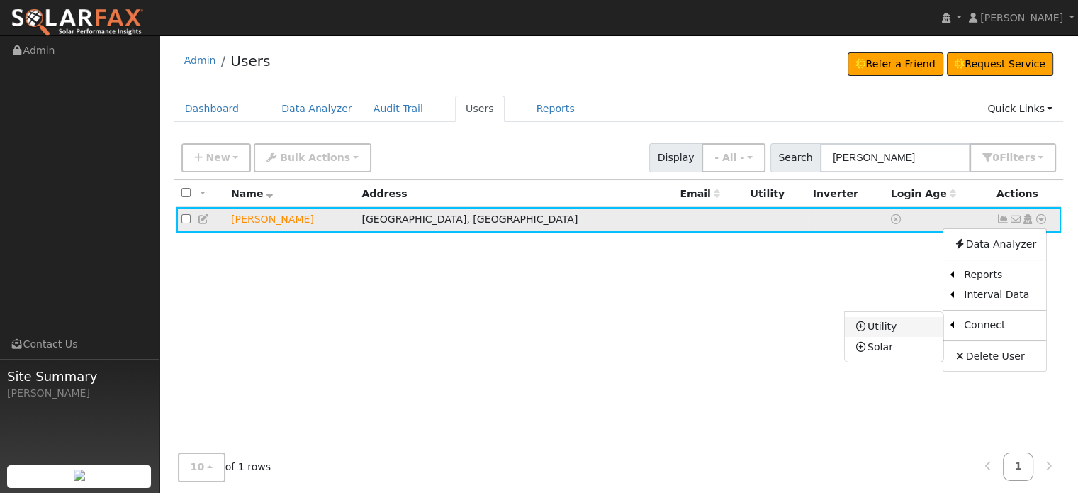
click at [900, 329] on link "Utility" at bounding box center [894, 327] width 99 height 20
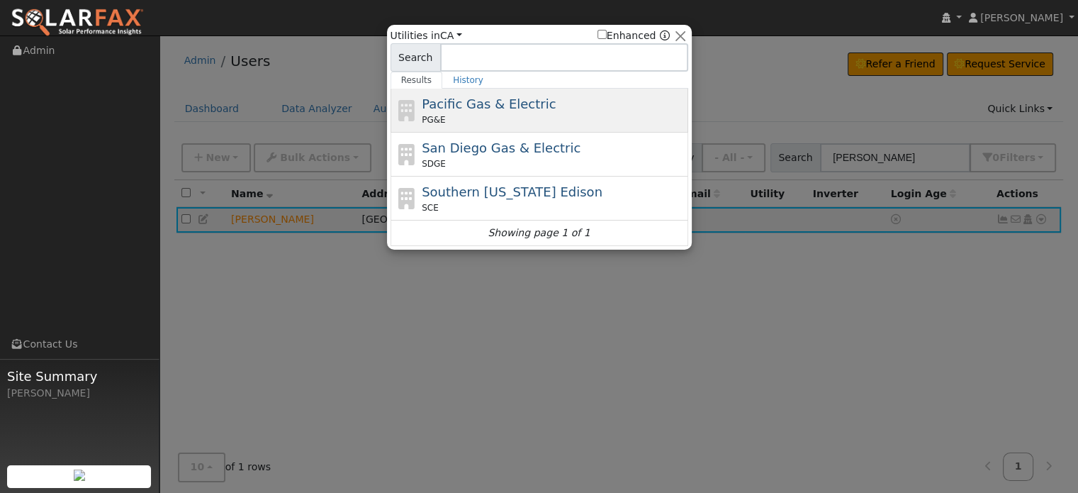
click at [442, 106] on span "Pacific Gas & Electric" at bounding box center [489, 103] width 134 height 15
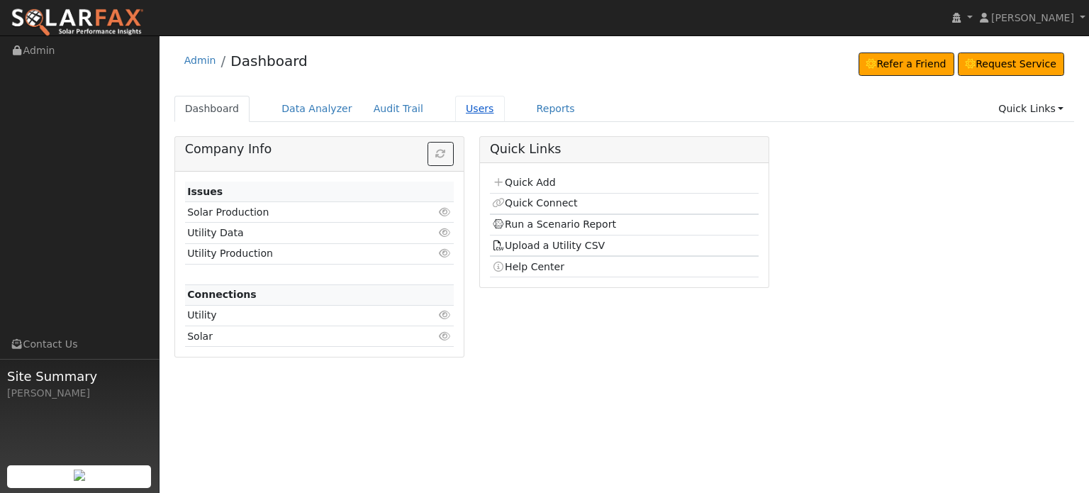
click at [459, 108] on link "Users" at bounding box center [480, 109] width 50 height 26
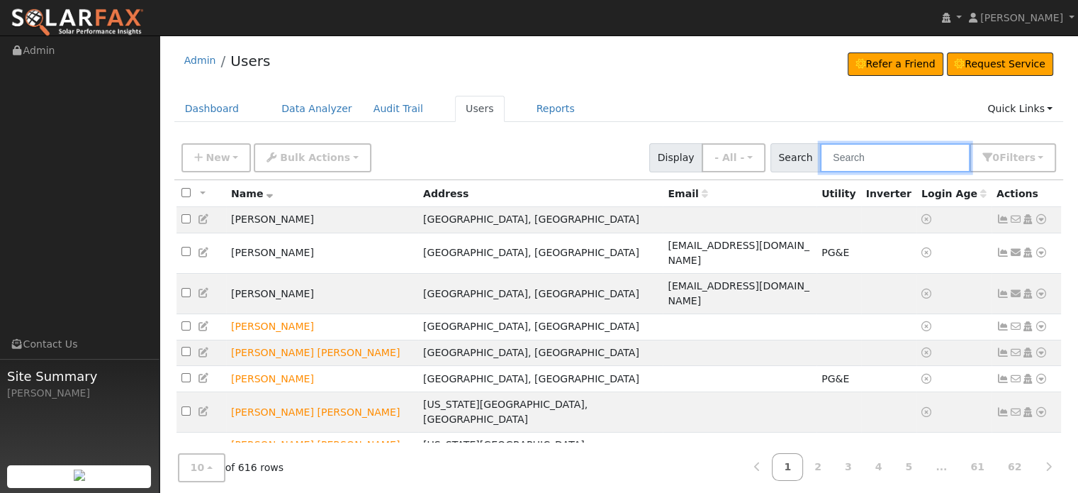
click at [882, 152] on input "text" at bounding box center [895, 157] width 150 height 29
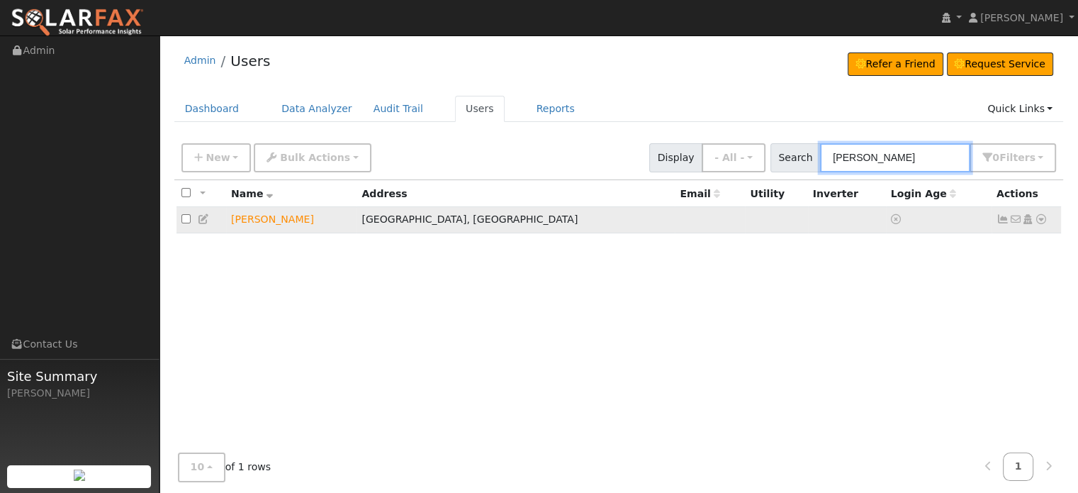
type input "[PERSON_NAME]"
click at [1041, 218] on icon at bounding box center [1041, 219] width 13 height 10
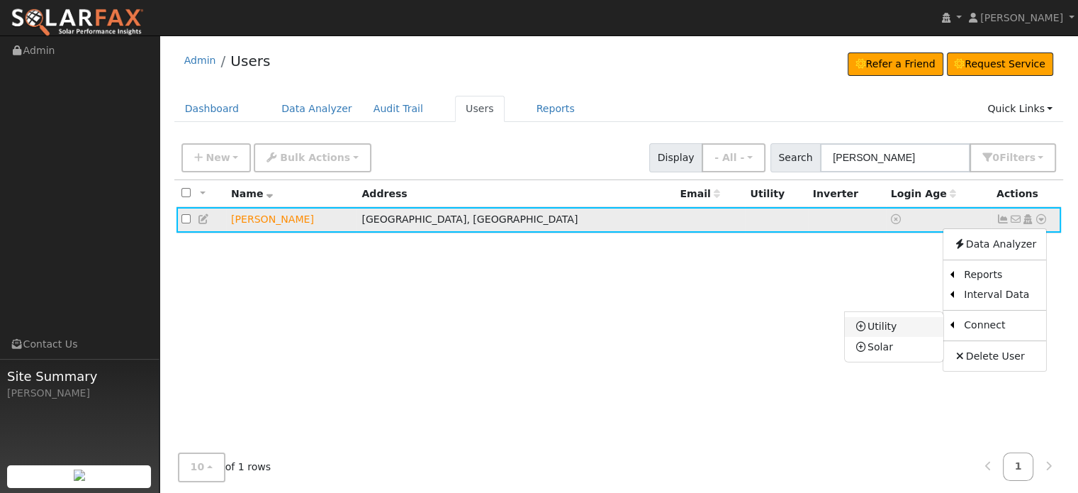
click at [888, 326] on link "Utility" at bounding box center [894, 327] width 99 height 20
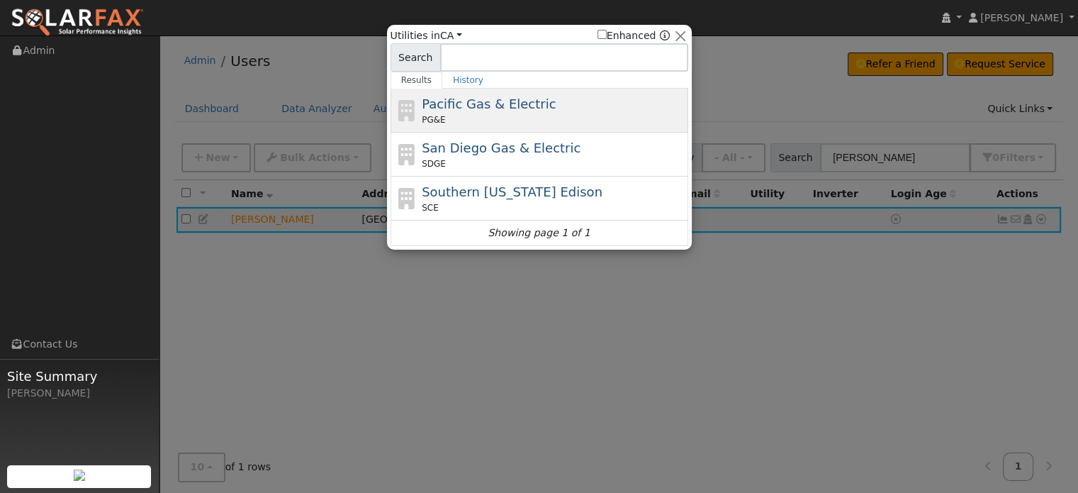
click at [450, 114] on div "PG&E" at bounding box center [553, 119] width 263 height 13
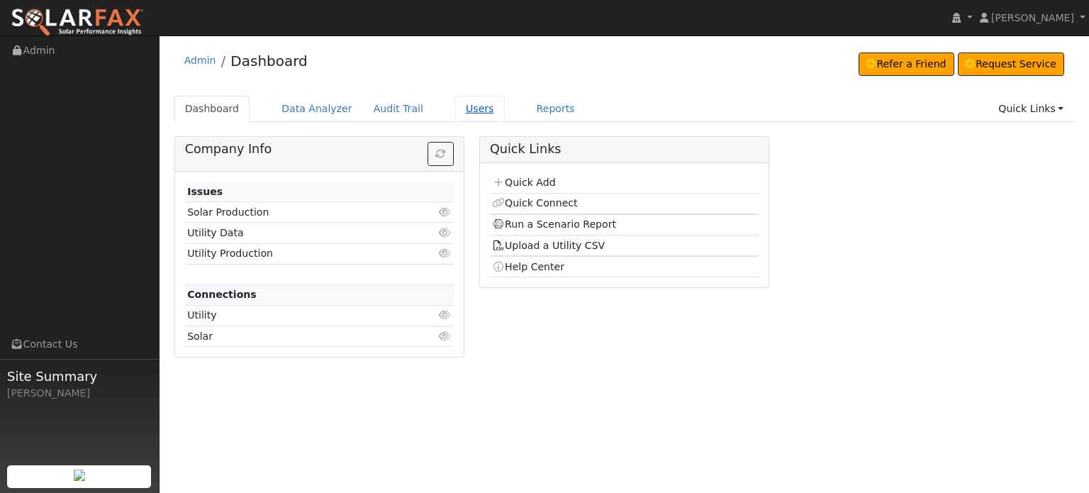
click at [455, 107] on link "Users" at bounding box center [480, 109] width 50 height 26
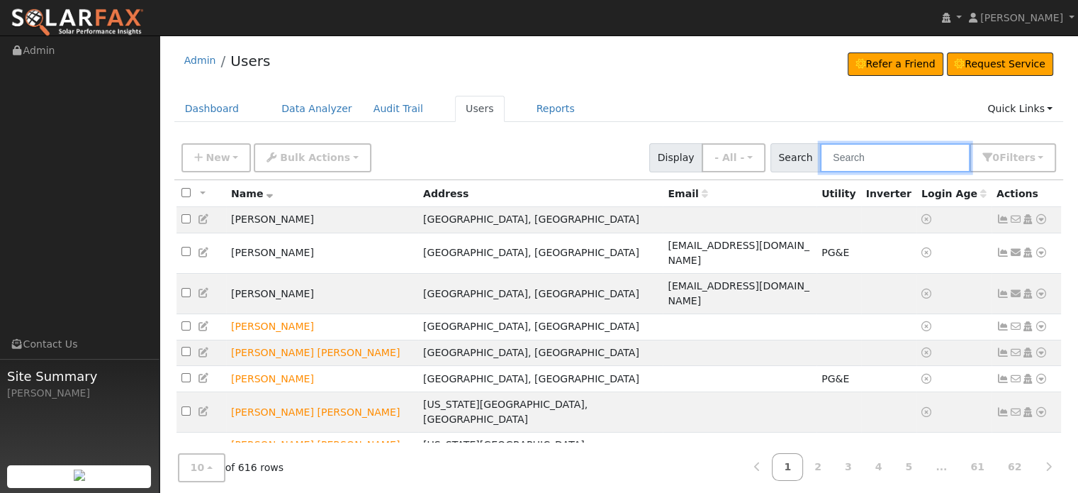
click at [892, 155] on input "text" at bounding box center [895, 157] width 150 height 29
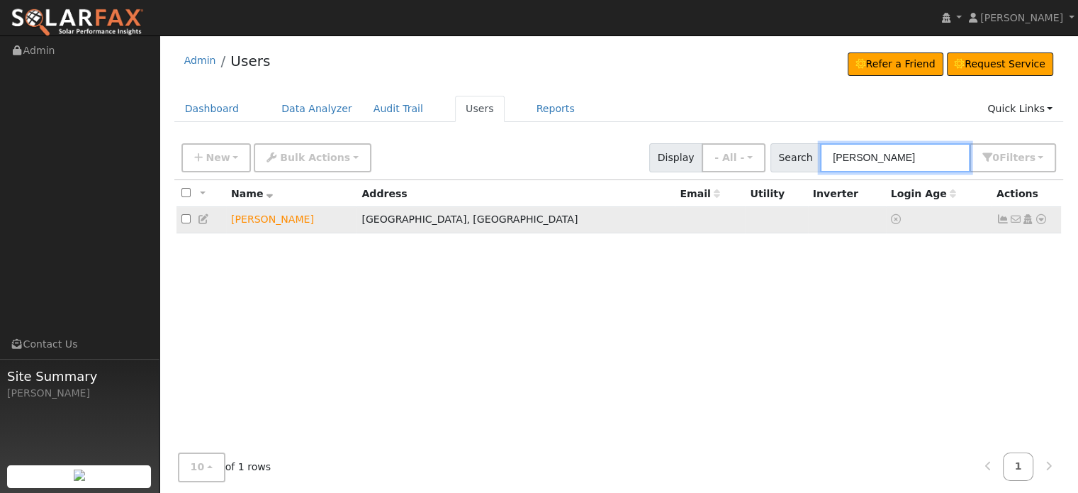
type input "[PERSON_NAME]"
click at [205, 221] on icon at bounding box center [204, 219] width 13 height 10
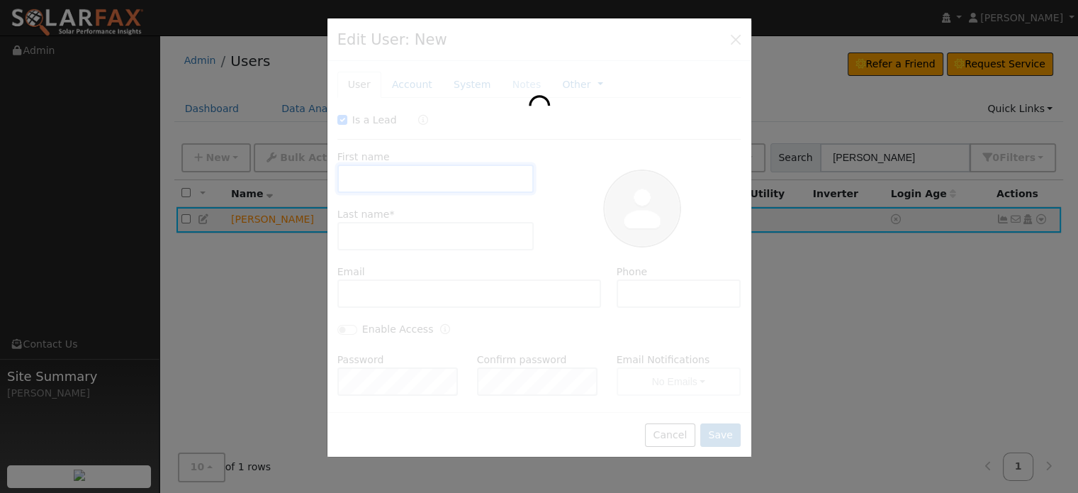
checkbox input "true"
type input "Barbara"
type input "Fitterer"
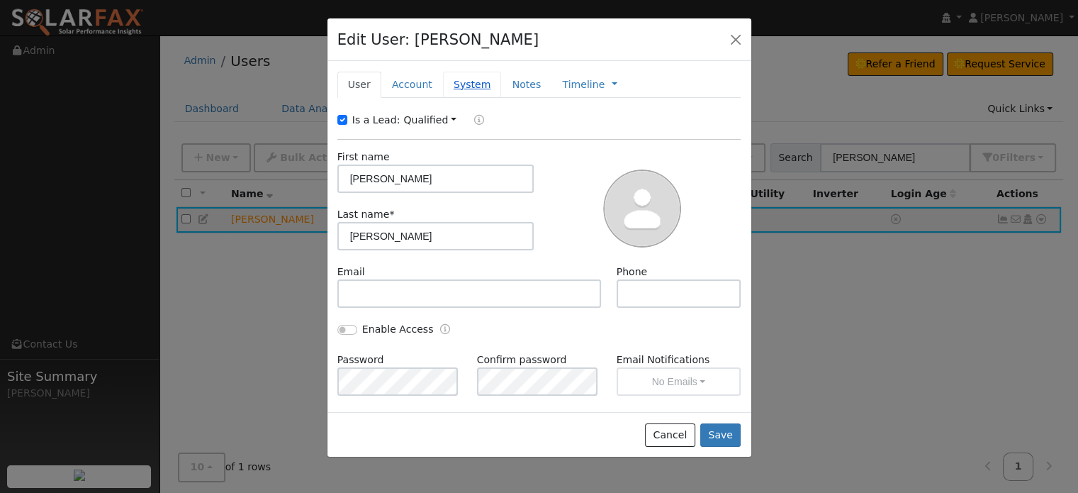
click at [461, 83] on link "System" at bounding box center [472, 85] width 59 height 26
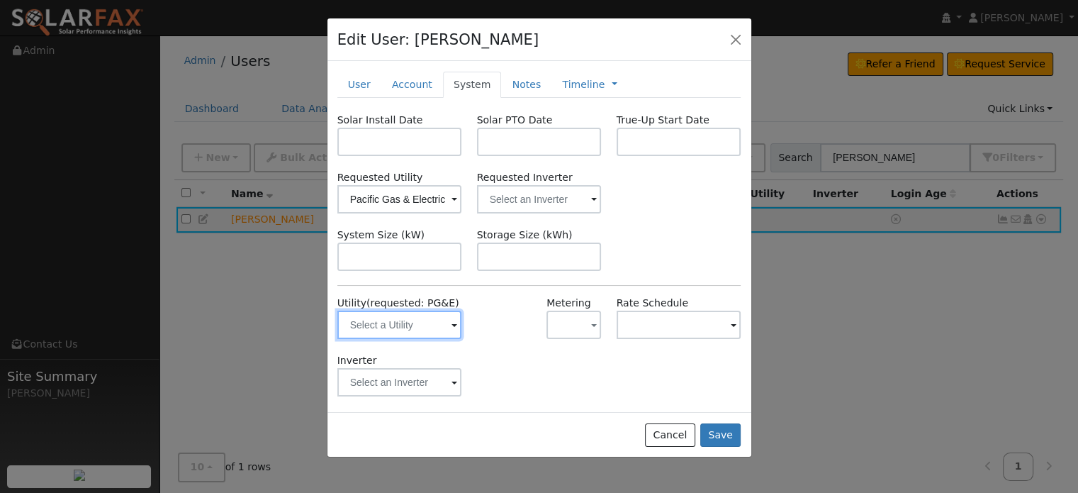
click at [380, 330] on input "text" at bounding box center [399, 325] width 125 height 28
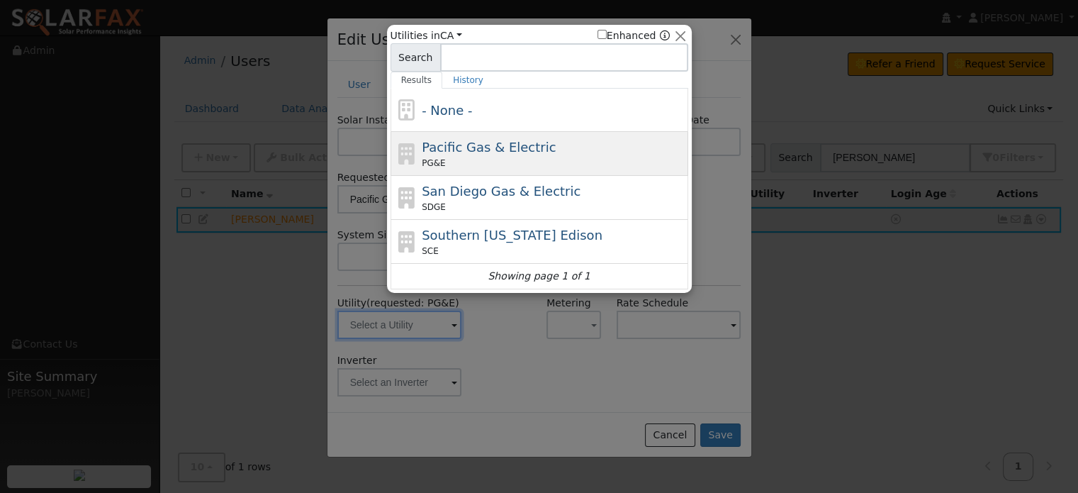
click at [454, 148] on span "Pacific Gas & Electric" at bounding box center [489, 147] width 134 height 15
type input "PG&E"
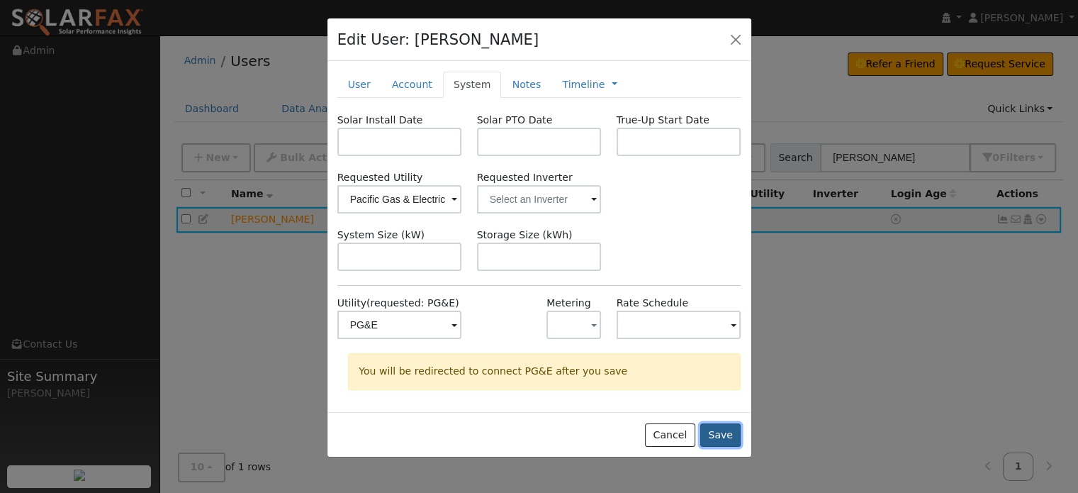
click at [723, 432] on button "Save" at bounding box center [721, 435] width 41 height 24
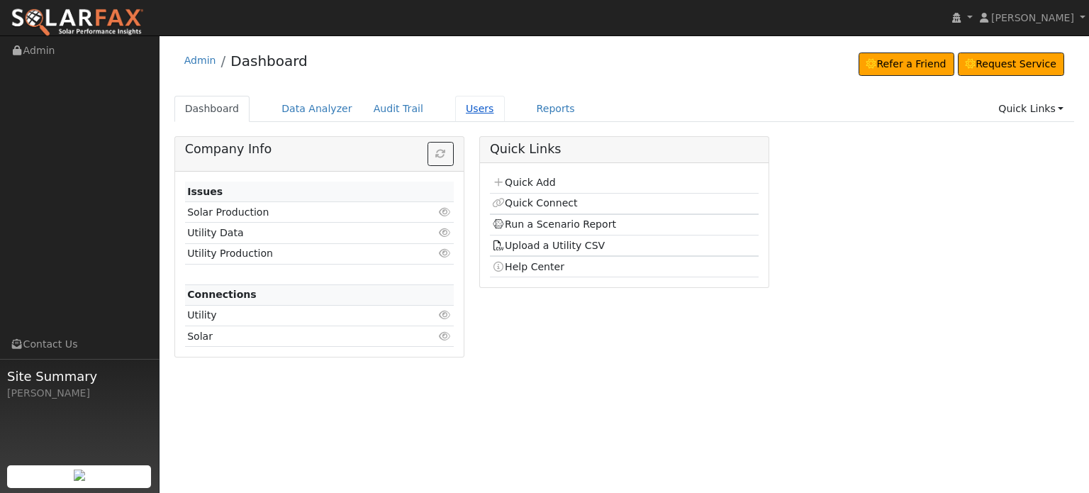
click at [455, 113] on link "Users" at bounding box center [480, 109] width 50 height 26
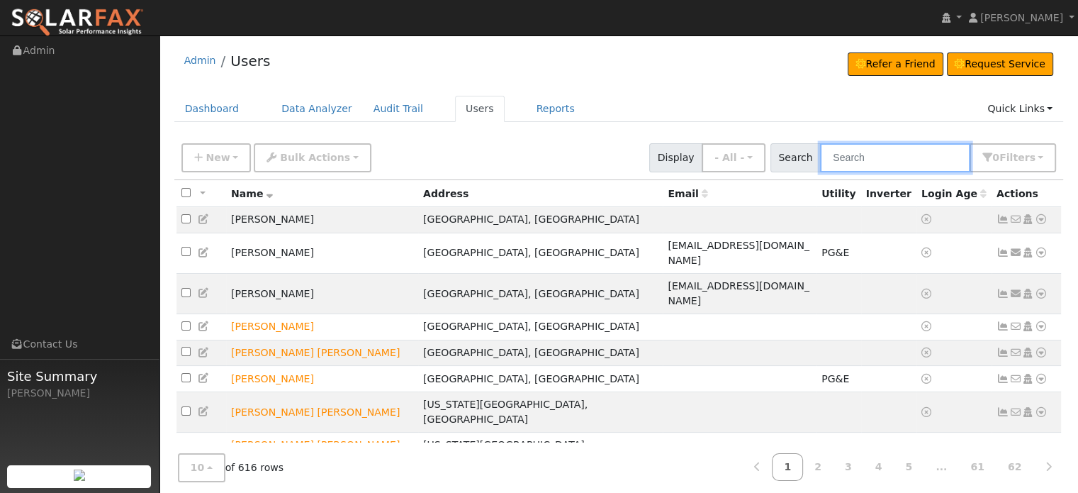
click at [866, 160] on input "text" at bounding box center [895, 157] width 150 height 29
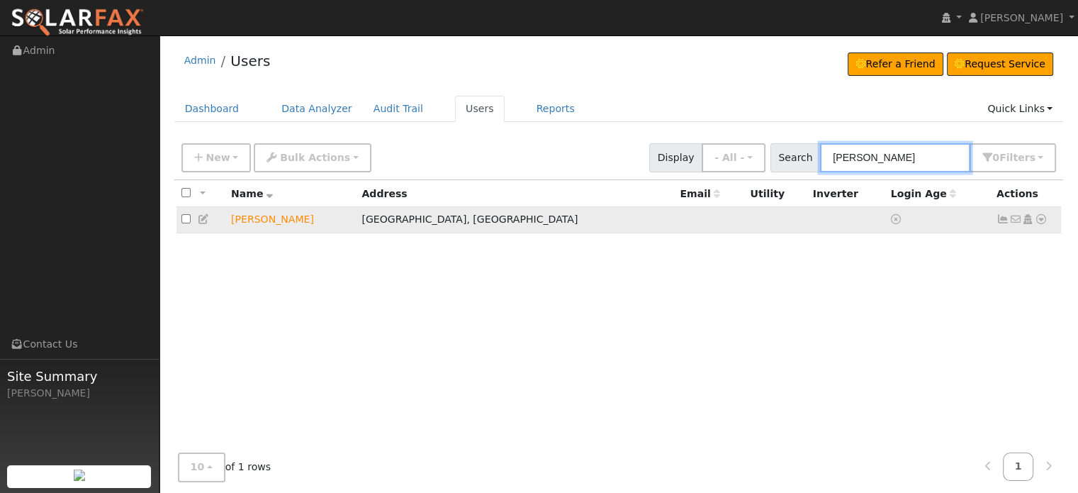
type input "[PERSON_NAME]"
click at [1044, 221] on icon at bounding box center [1041, 219] width 13 height 10
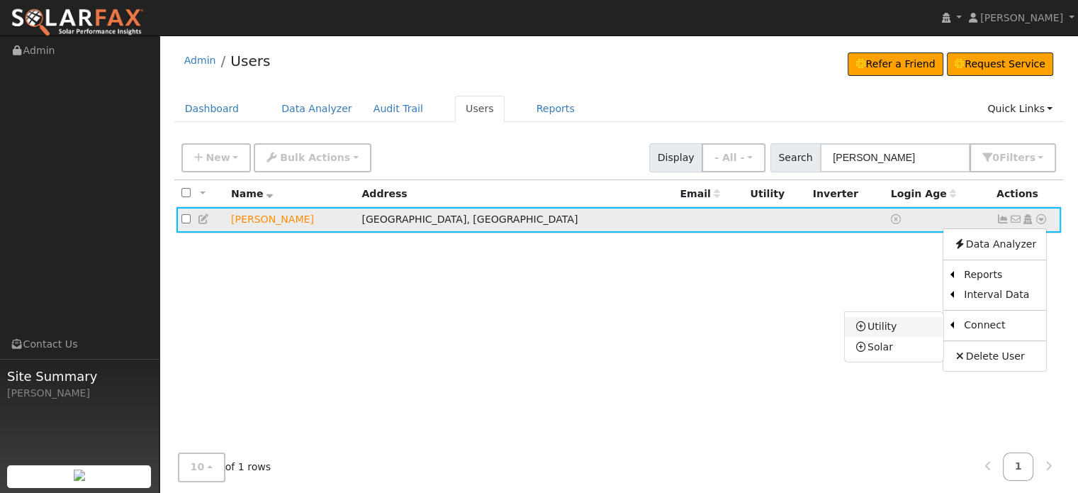
click at [883, 323] on link "Utility" at bounding box center [894, 327] width 99 height 20
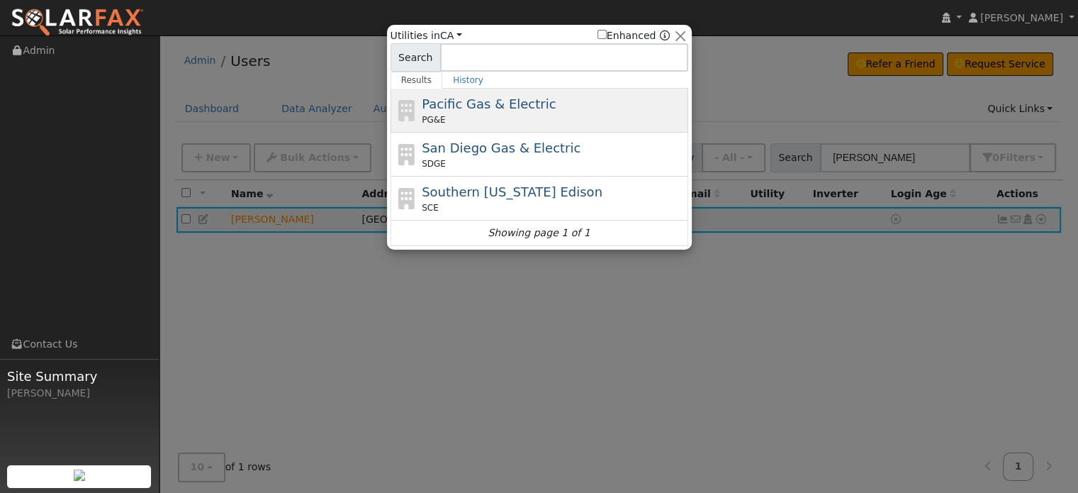
click at [454, 108] on span "Pacific Gas & Electric" at bounding box center [489, 103] width 134 height 15
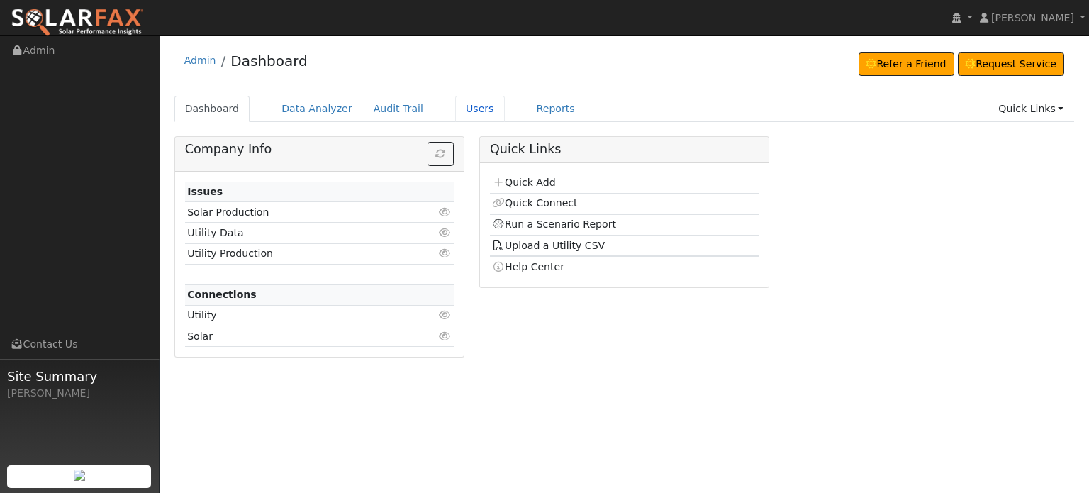
click at [465, 110] on link "Users" at bounding box center [480, 109] width 50 height 26
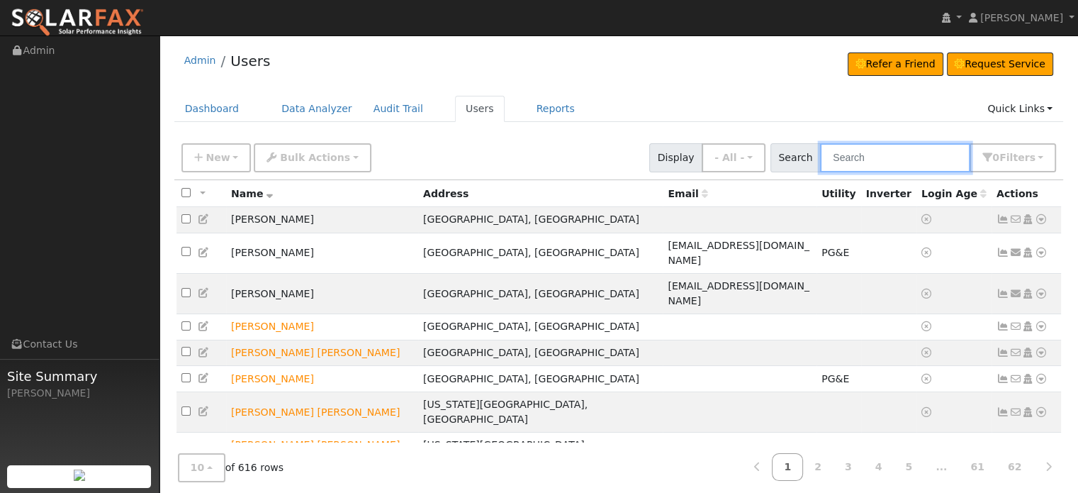
click at [862, 157] on input "text" at bounding box center [895, 157] width 150 height 29
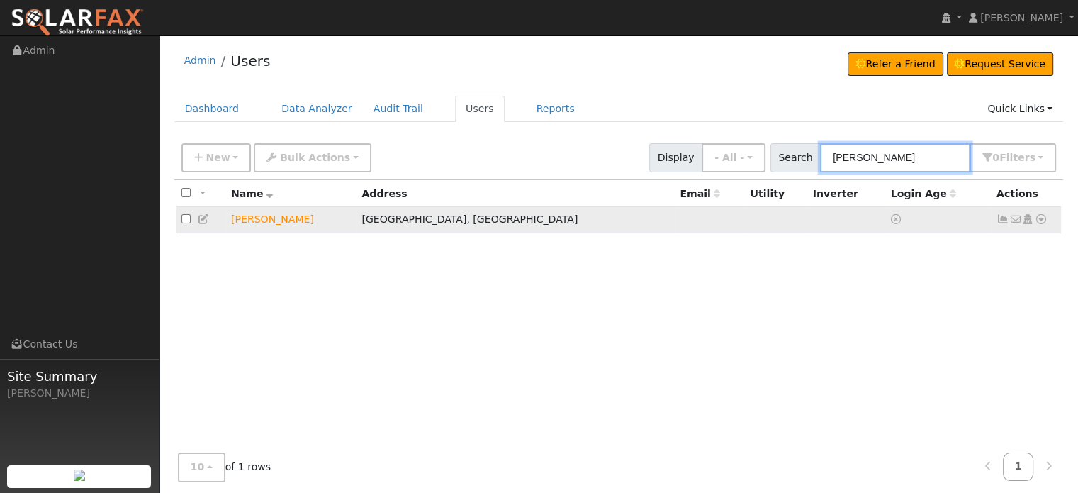
type input "[PERSON_NAME]"
click at [1034, 221] on td "No email address Send Email... Copy a Link Reset Password Open Access Data Anal…" at bounding box center [1027, 220] width 70 height 26
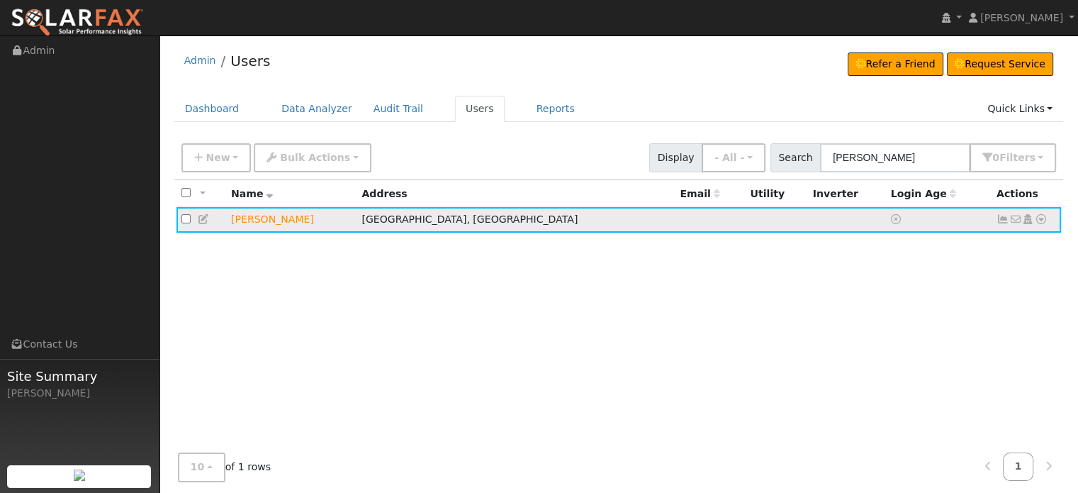
click at [1038, 221] on icon at bounding box center [1041, 219] width 13 height 10
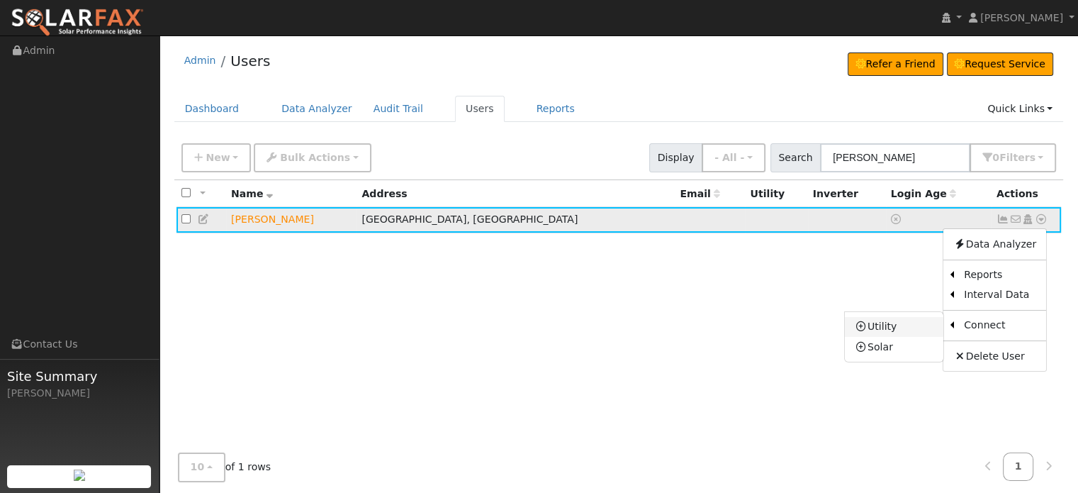
click at [896, 327] on link "Utility" at bounding box center [894, 327] width 99 height 20
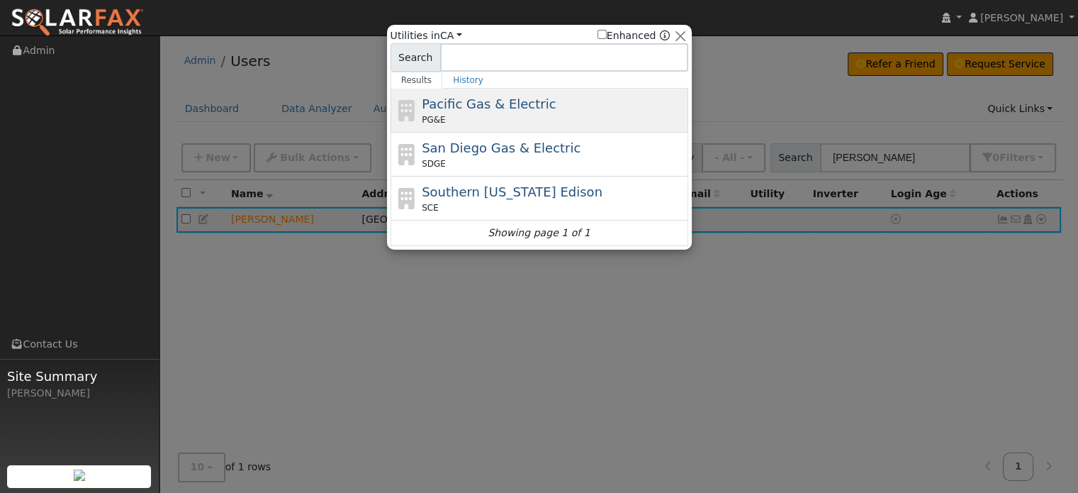
click at [491, 107] on span "Pacific Gas & Electric" at bounding box center [489, 103] width 134 height 15
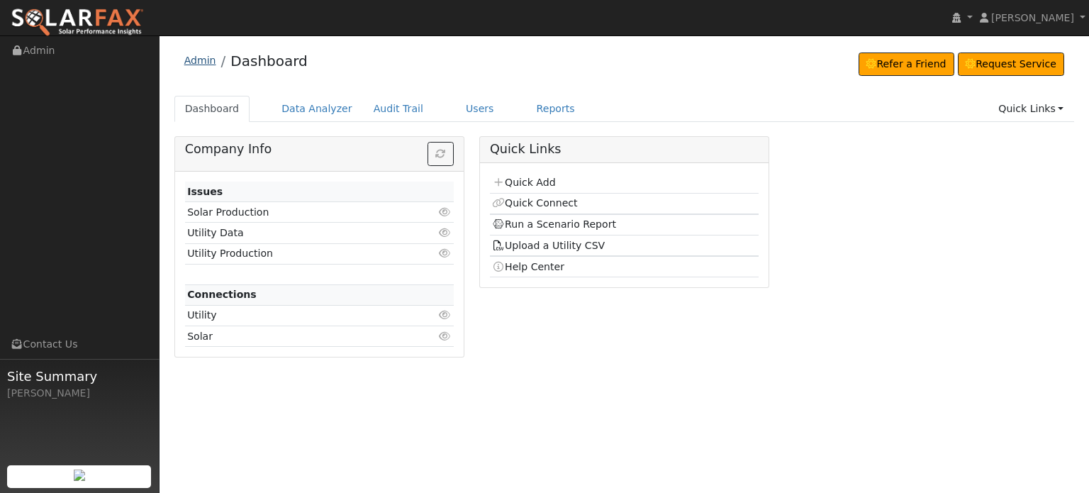
click at [204, 62] on link "Admin" at bounding box center [200, 60] width 32 height 11
click at [455, 109] on link "Users" at bounding box center [480, 109] width 50 height 26
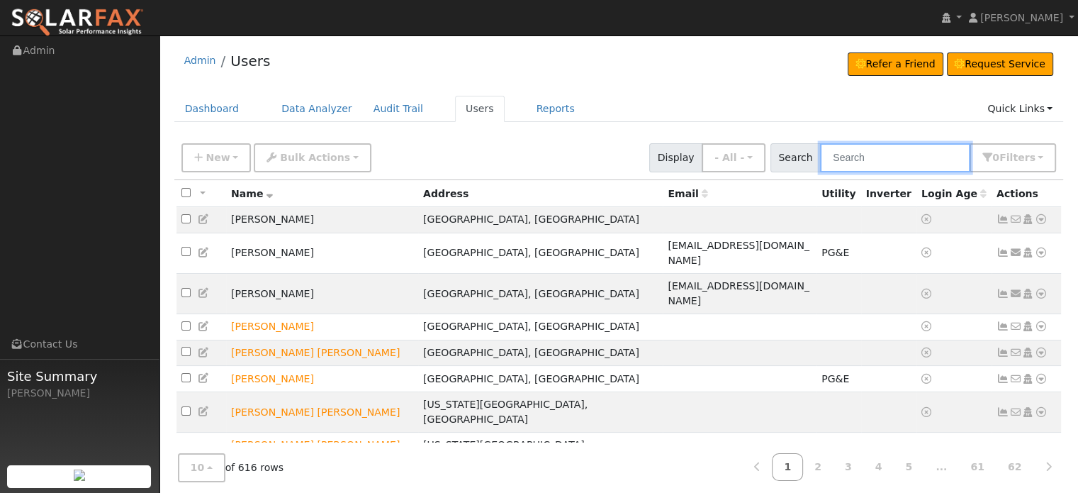
click at [882, 164] on input "text" at bounding box center [895, 157] width 150 height 29
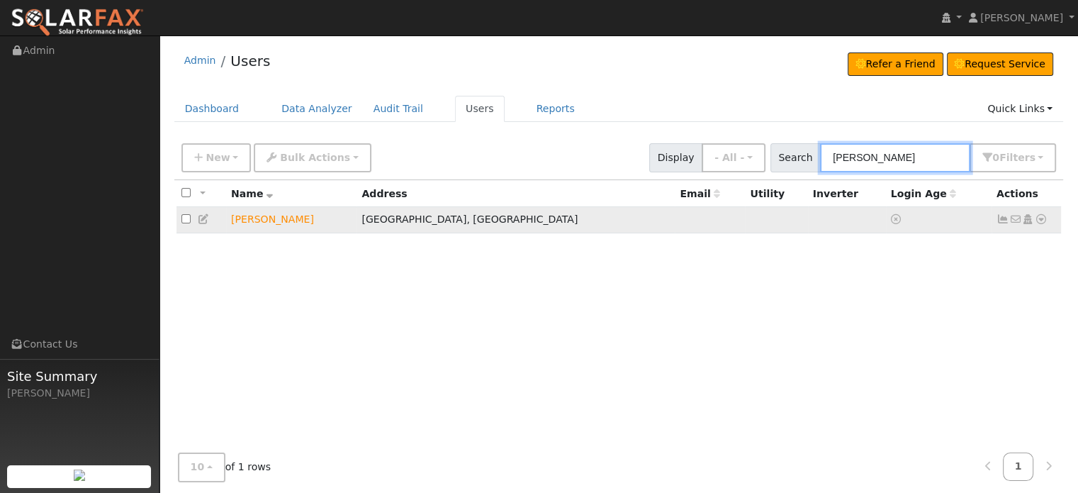
type input "fitterer"
click at [1040, 223] on icon at bounding box center [1041, 219] width 13 height 10
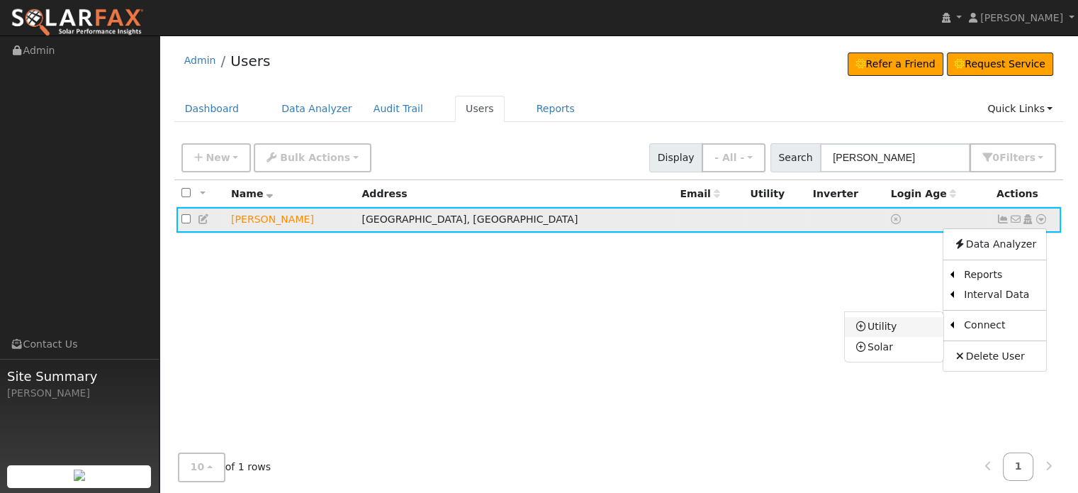
click at [893, 328] on link "Utility" at bounding box center [894, 327] width 99 height 20
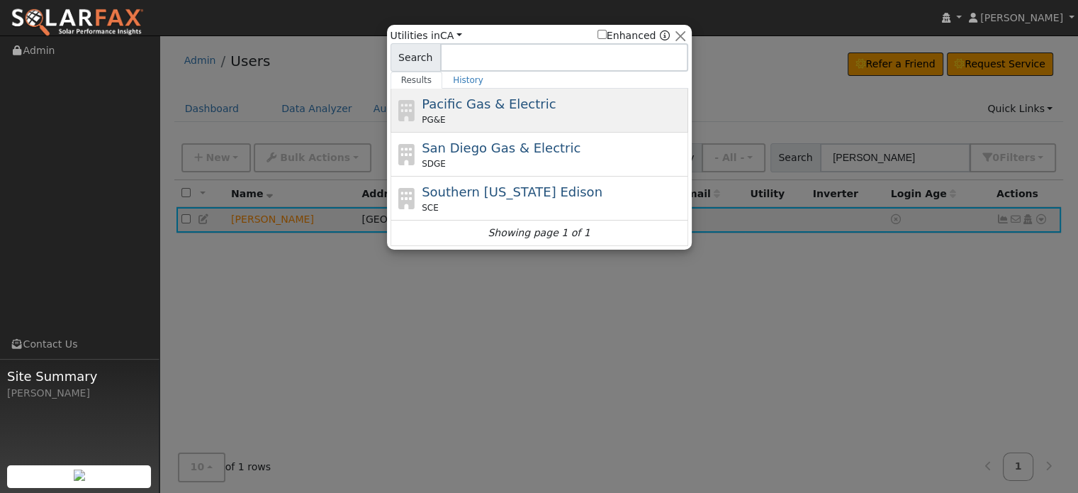
click at [493, 108] on span "Pacific Gas & Electric" at bounding box center [489, 103] width 134 height 15
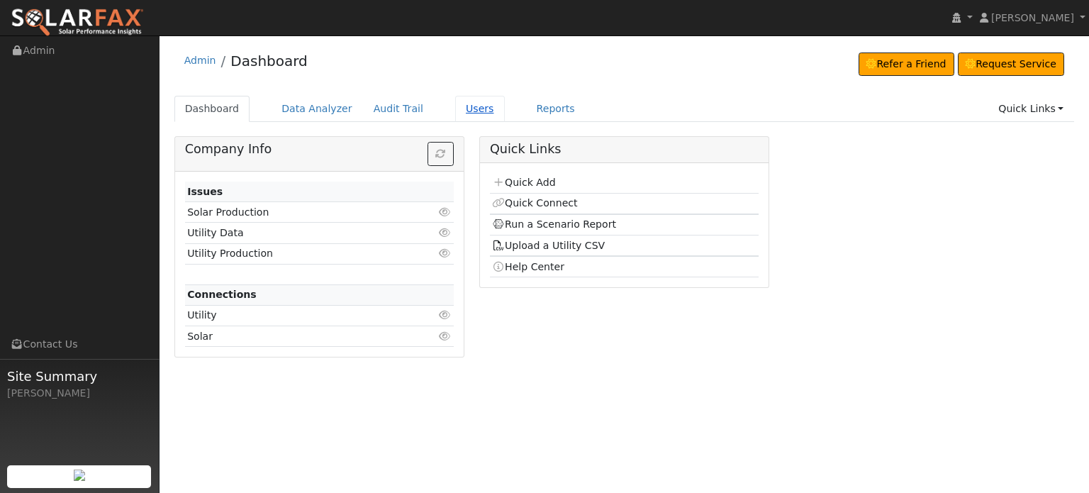
click at [459, 110] on link "Users" at bounding box center [480, 109] width 50 height 26
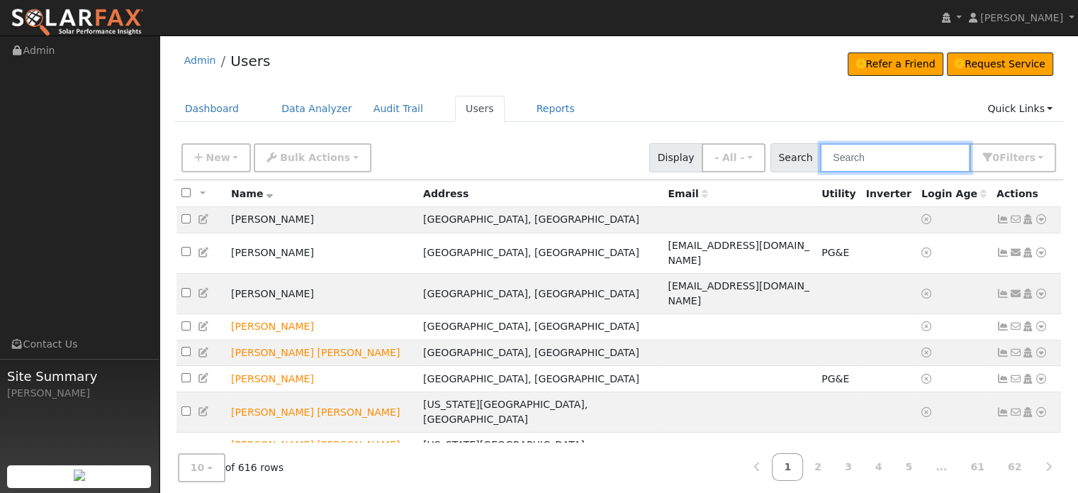
click at [865, 156] on input "text" at bounding box center [895, 157] width 150 height 29
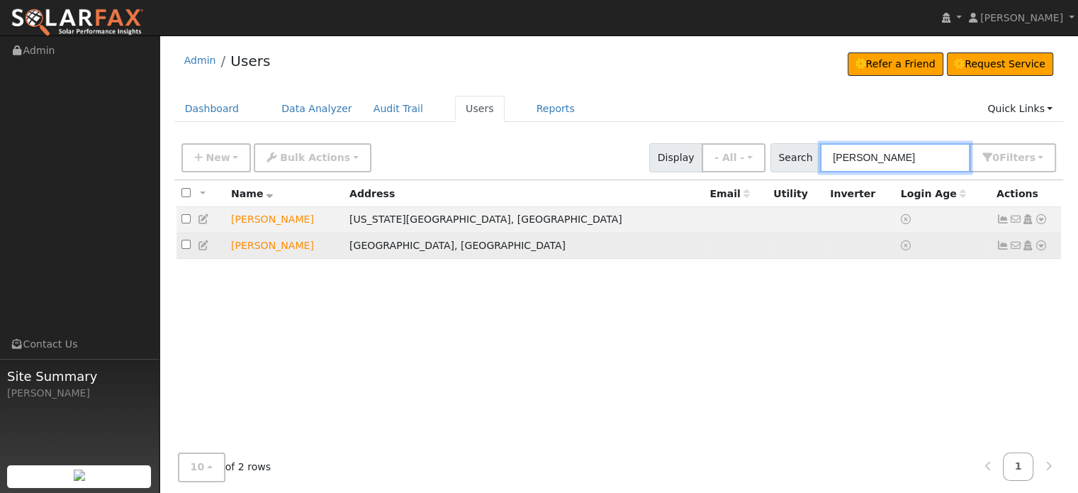
type input "barbara"
click at [1002, 248] on icon at bounding box center [1003, 245] width 13 height 10
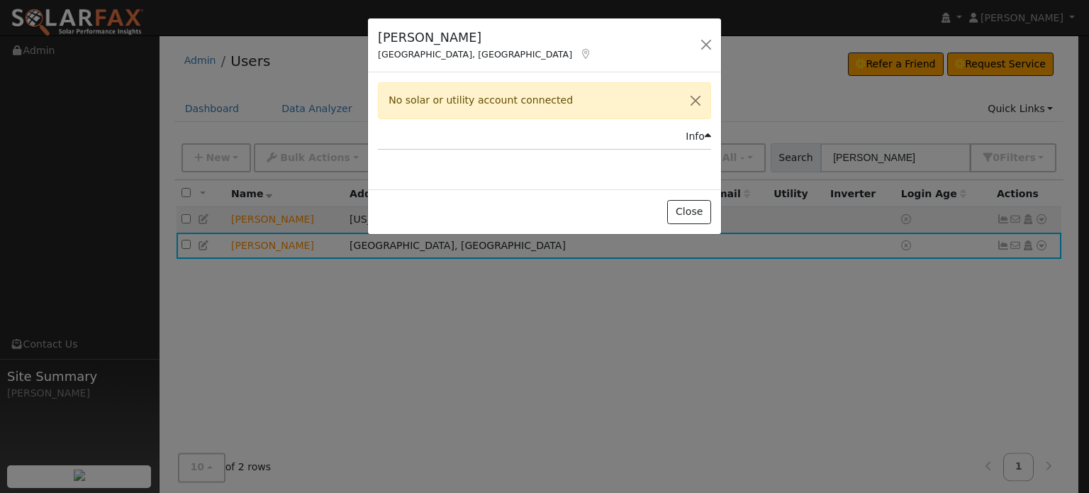
click at [701, 134] on div "Info" at bounding box center [699, 136] width 26 height 15
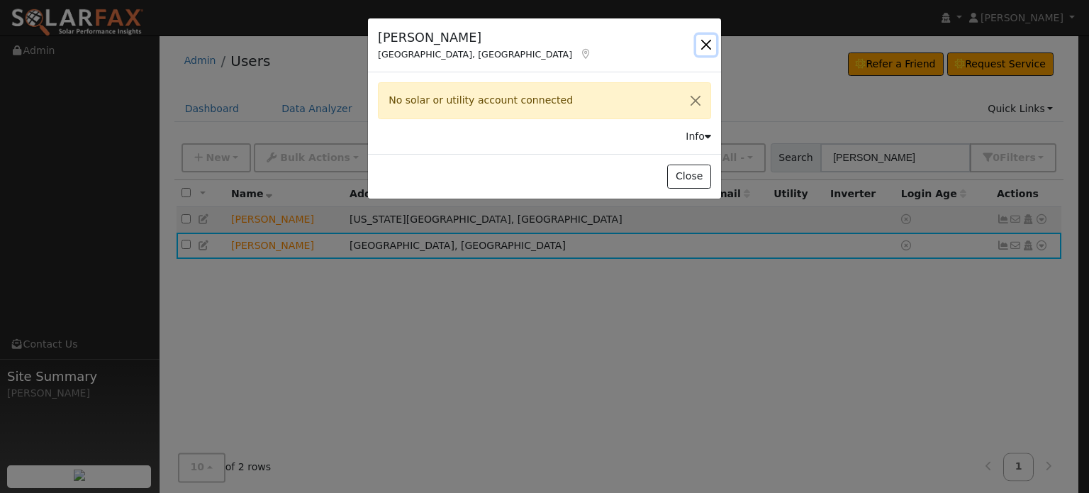
click at [708, 45] on button "button" at bounding box center [706, 45] width 20 height 20
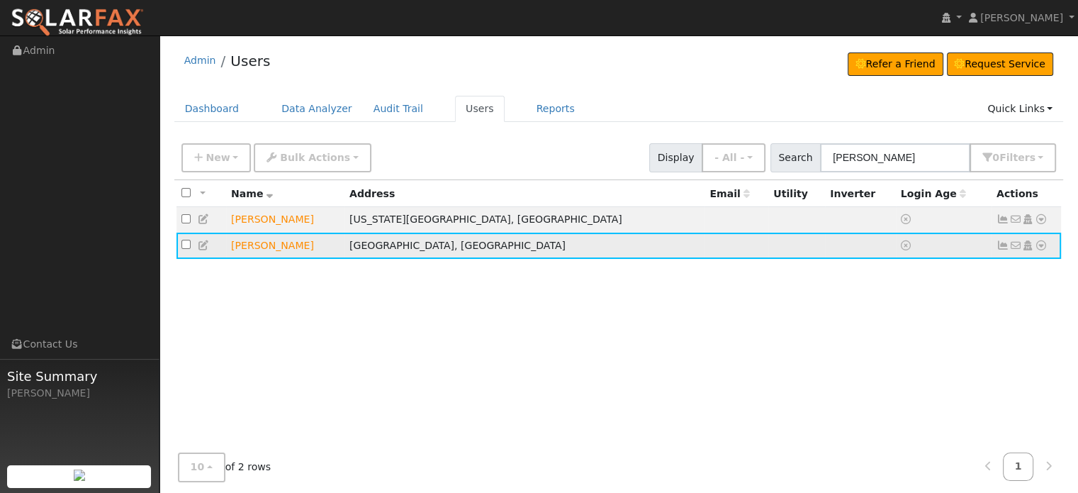
click at [261, 249] on td "Barbara Fitterer" at bounding box center [285, 246] width 118 height 26
click at [201, 246] on icon at bounding box center [204, 245] width 13 height 10
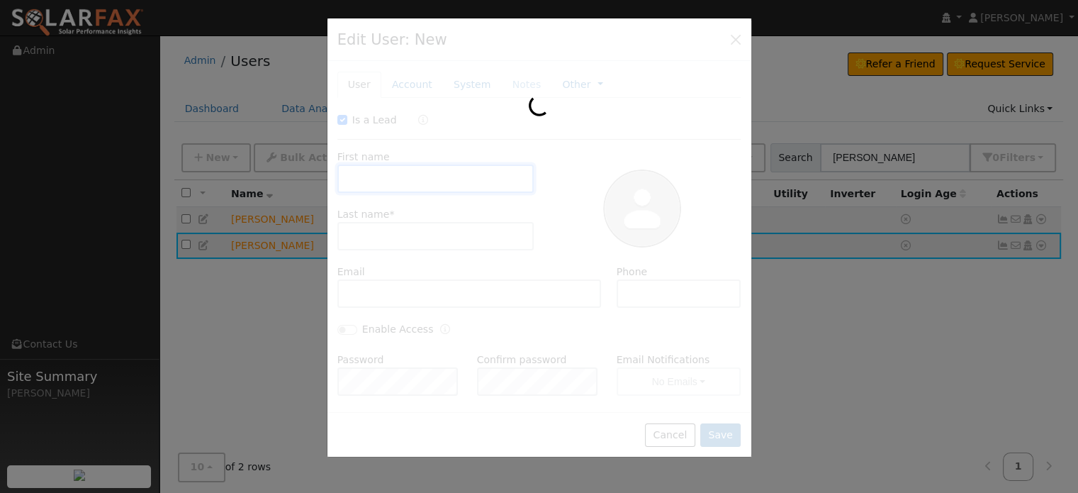
checkbox input "true"
type input "Barbara"
type input "Fitterer"
type input "Pacific Gas & Electric"
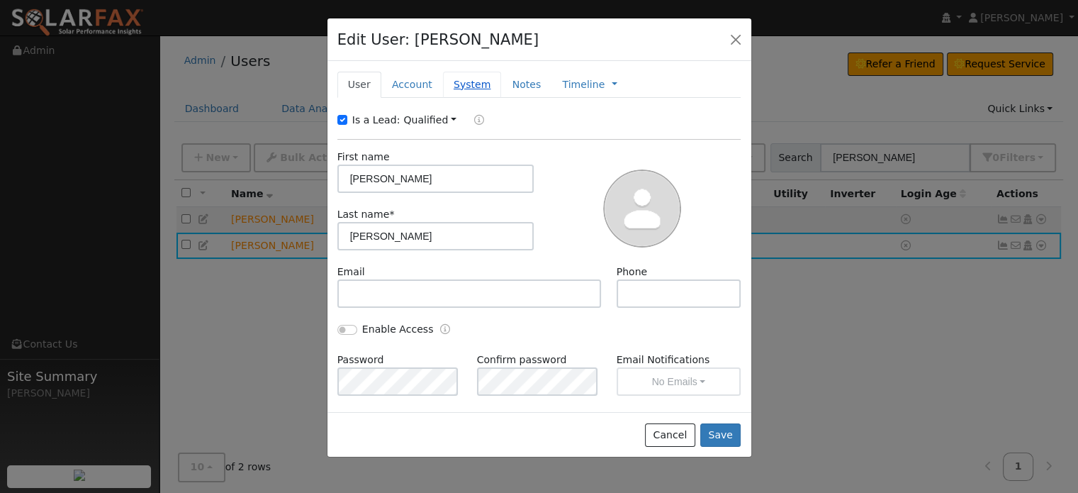
click at [466, 84] on link "System" at bounding box center [472, 85] width 59 height 26
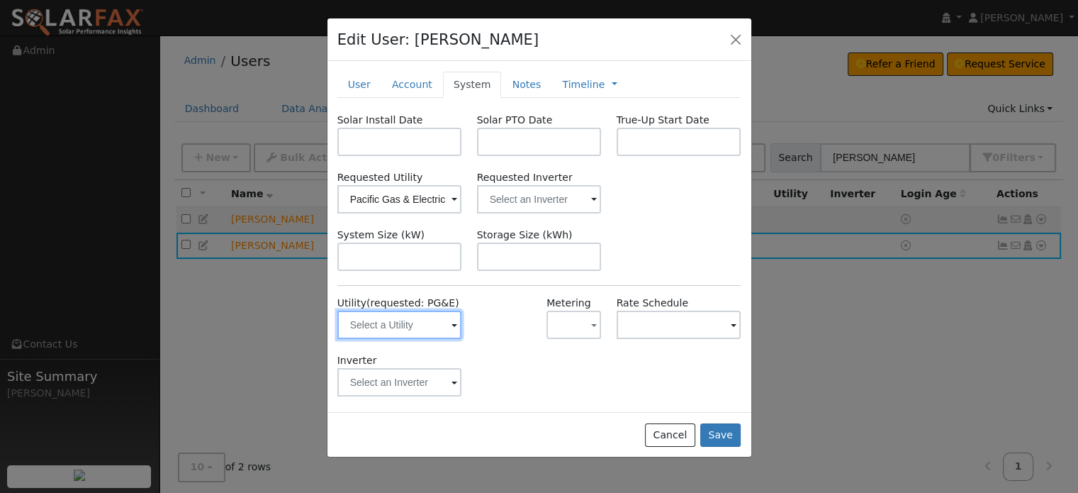
click at [394, 333] on input "text" at bounding box center [399, 325] width 125 height 28
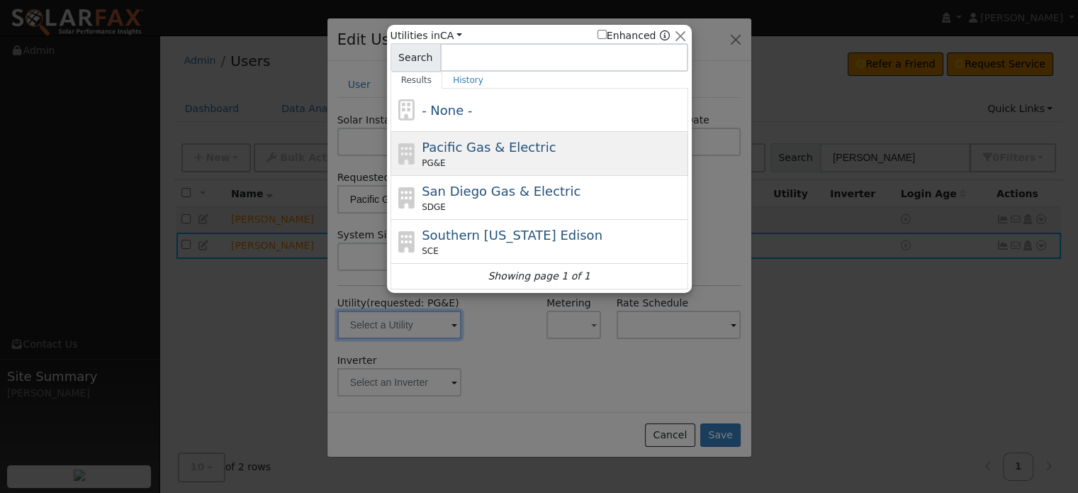
click at [442, 157] on div "PG&E" at bounding box center [553, 163] width 263 height 13
type input "PG&E"
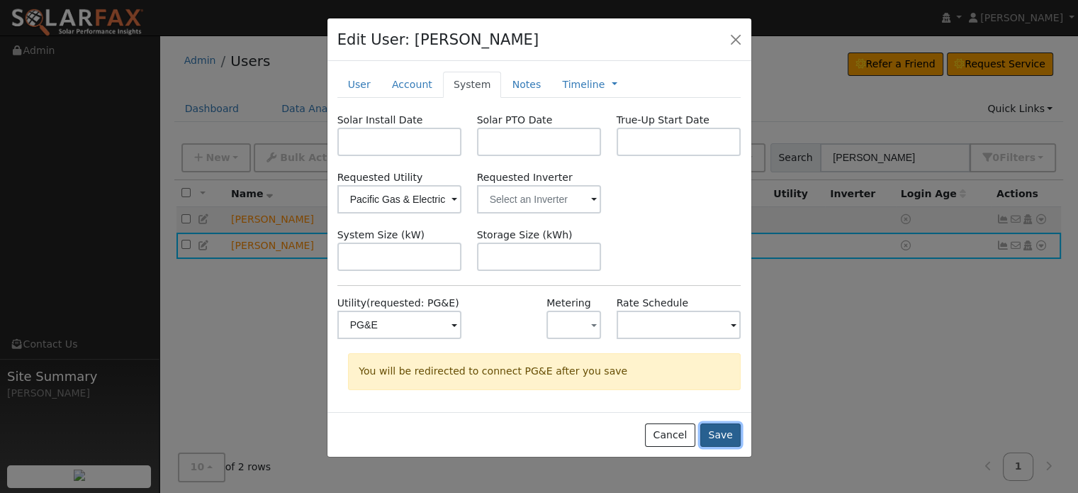
click at [725, 433] on button "Save" at bounding box center [721, 435] width 41 height 24
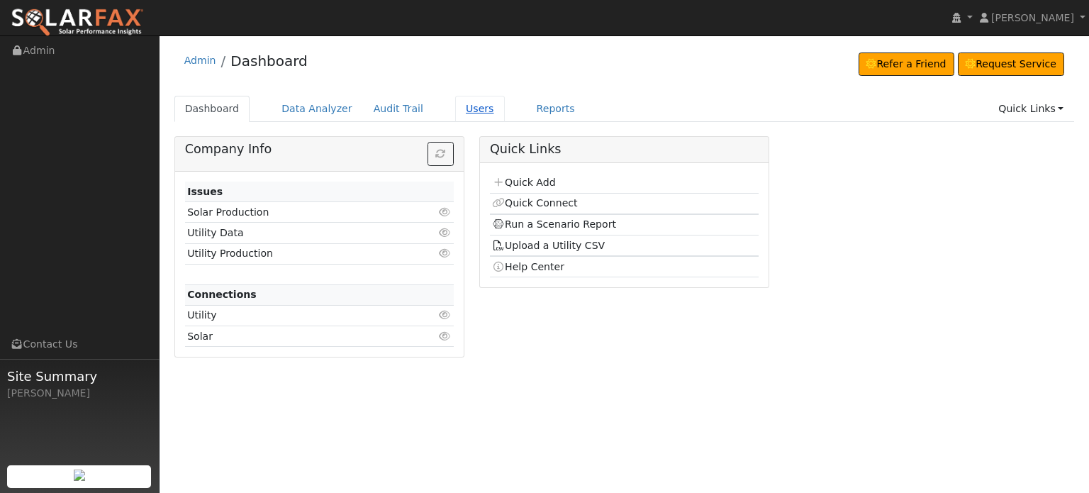
click at [455, 106] on link "Users" at bounding box center [480, 109] width 50 height 26
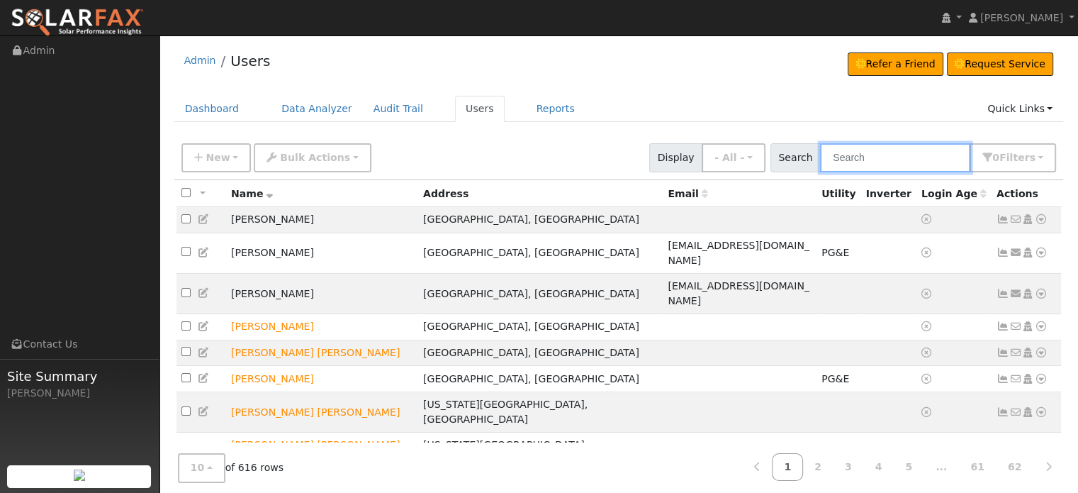
click at [874, 155] on input "text" at bounding box center [895, 157] width 150 height 29
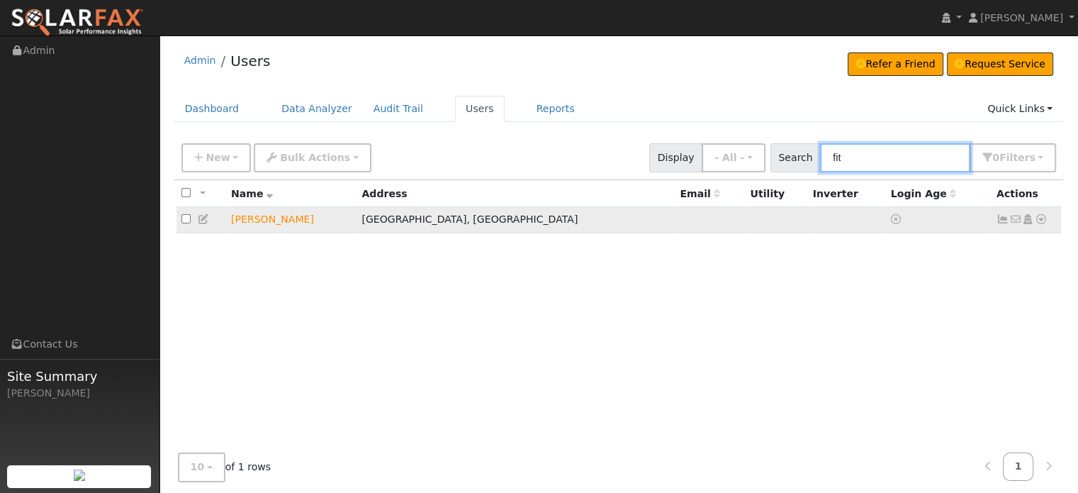
type input "fit"
click at [1037, 218] on icon at bounding box center [1041, 219] width 13 height 10
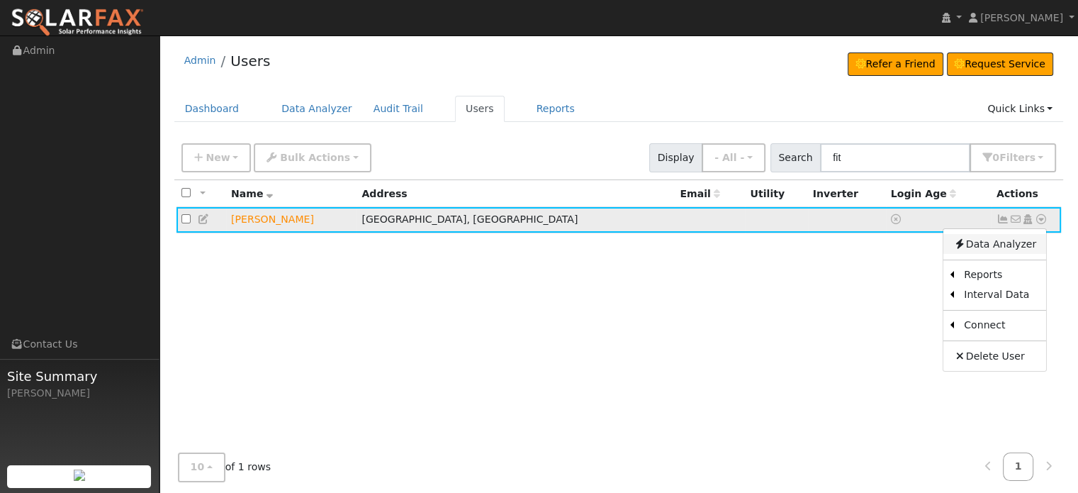
click at [980, 243] on link "Data Analyzer" at bounding box center [995, 244] width 103 height 20
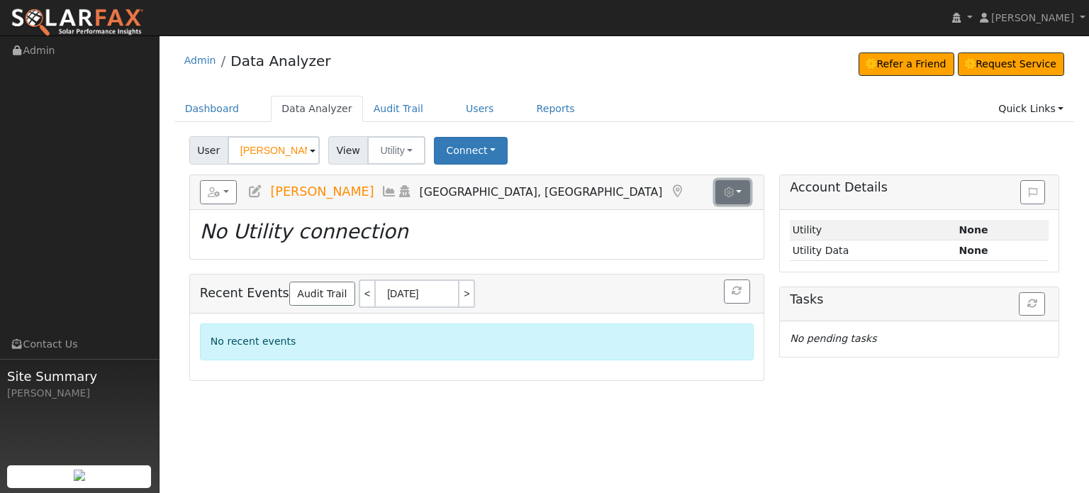
click at [730, 194] on icon "button" at bounding box center [729, 192] width 10 height 10
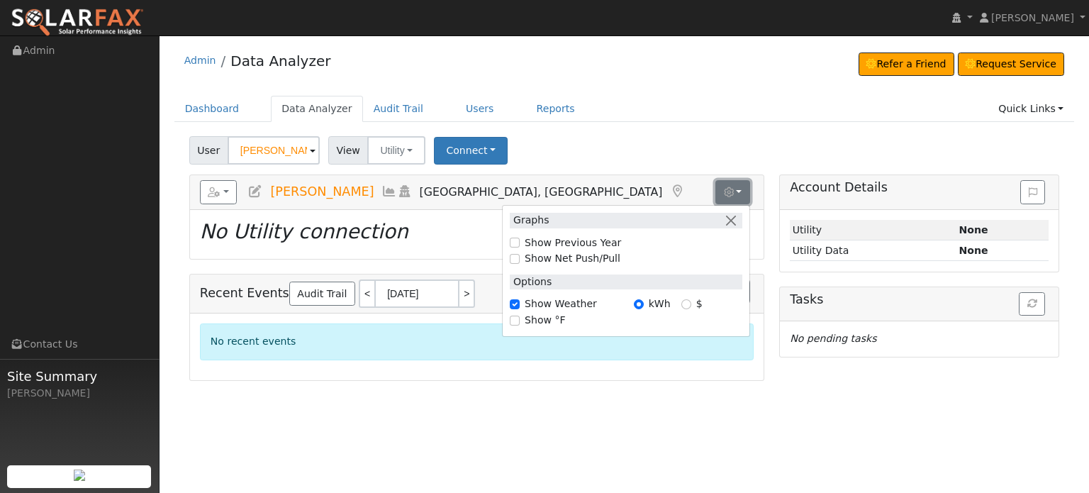
click at [730, 194] on icon "button" at bounding box center [729, 192] width 10 height 10
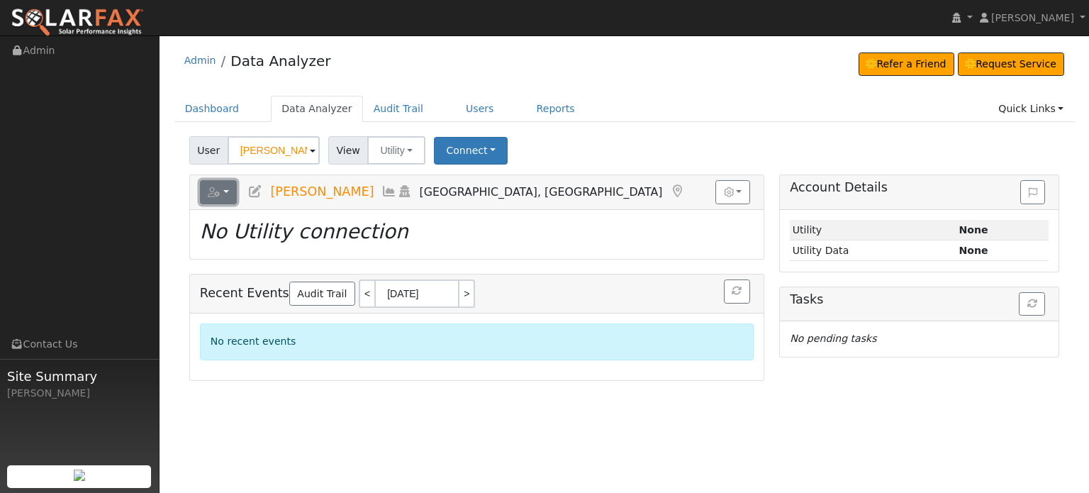
click at [230, 193] on button "button" at bounding box center [219, 192] width 38 height 24
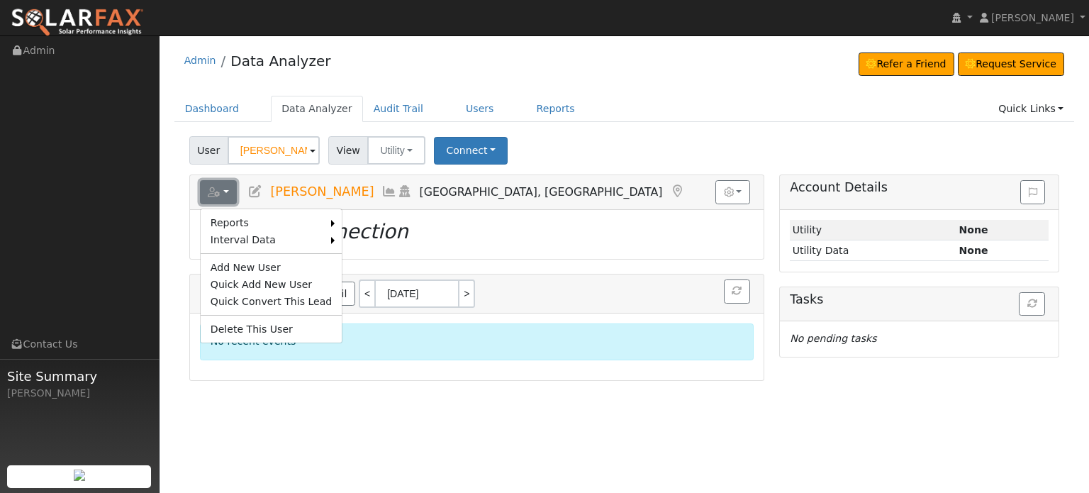
click at [225, 190] on button "button" at bounding box center [219, 192] width 38 height 24
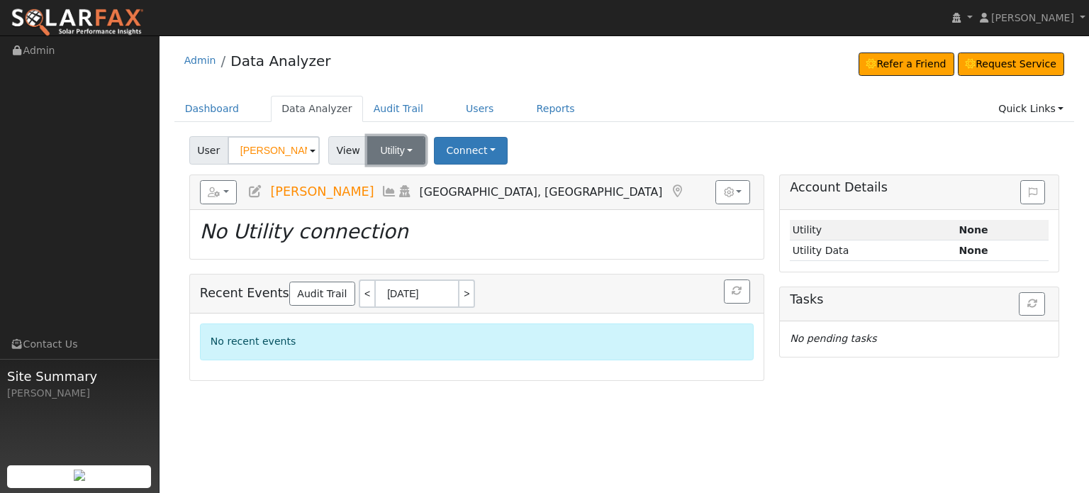
click at [399, 150] on button "Utility" at bounding box center [396, 150] width 58 height 28
click at [399, 181] on link "Utility" at bounding box center [414, 182] width 99 height 20
click at [462, 152] on button "Connect" at bounding box center [471, 151] width 74 height 28
click at [460, 179] on link "Select a Provider" at bounding box center [490, 182] width 111 height 20
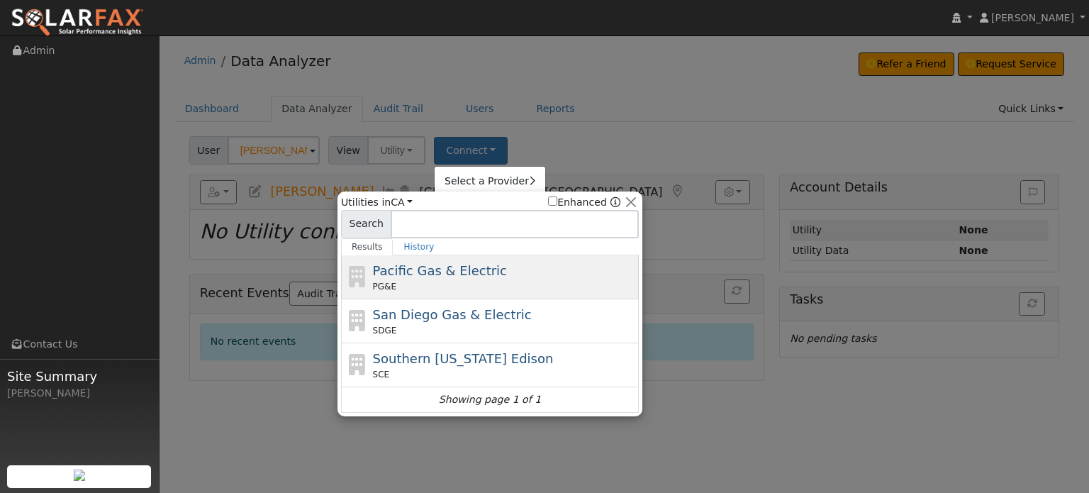
click at [394, 267] on span "Pacific Gas & Electric" at bounding box center [440, 270] width 134 height 15
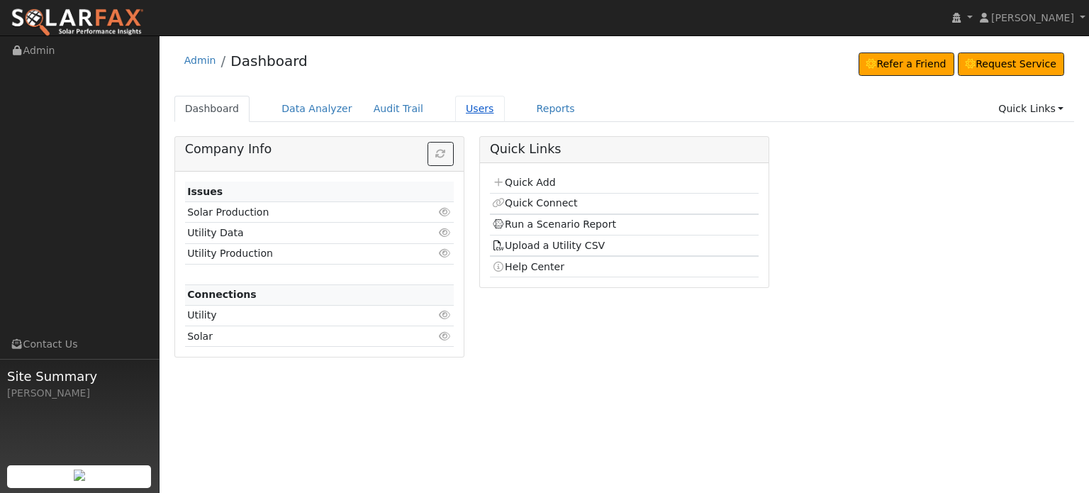
click at [462, 111] on link "Users" at bounding box center [480, 109] width 50 height 26
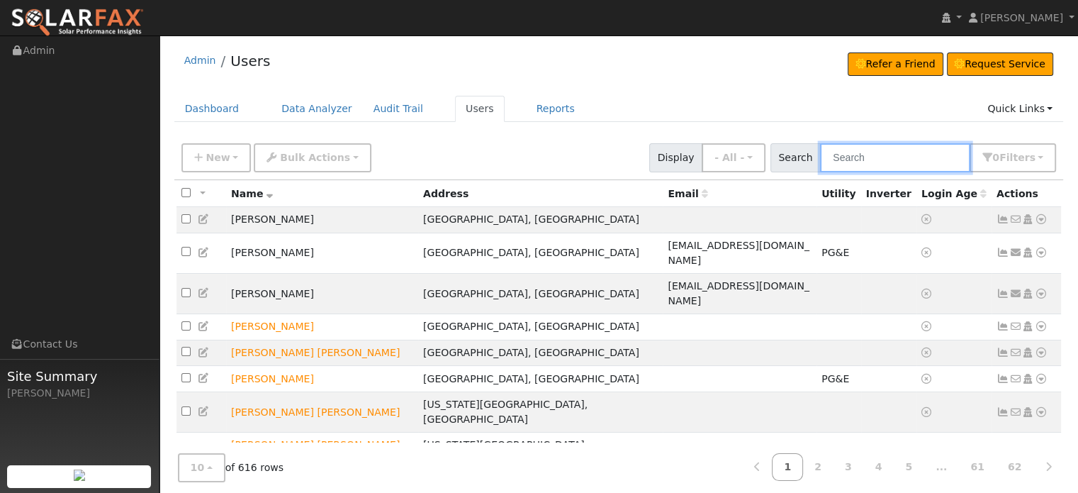
click at [874, 154] on input "text" at bounding box center [895, 157] width 150 height 29
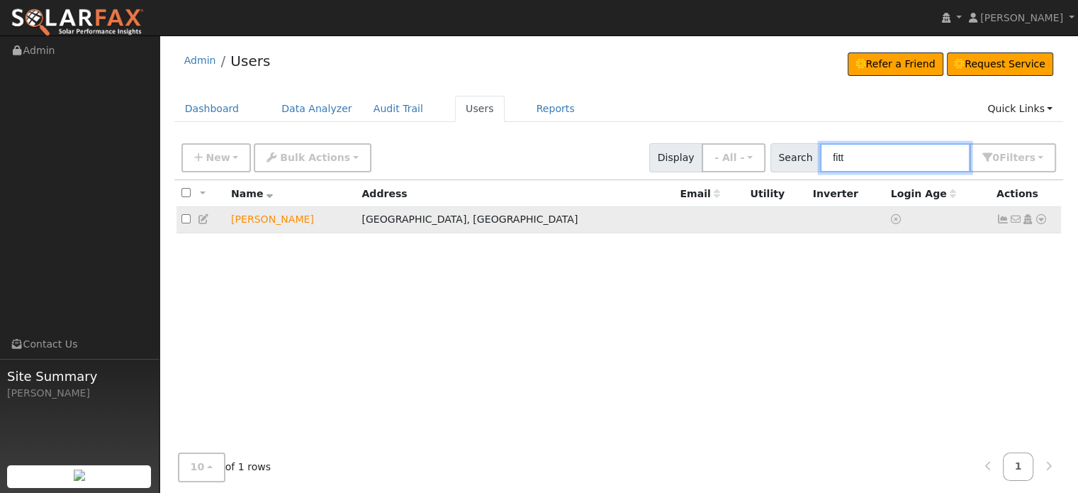
type input "fitt"
click at [1038, 217] on icon at bounding box center [1041, 219] width 13 height 10
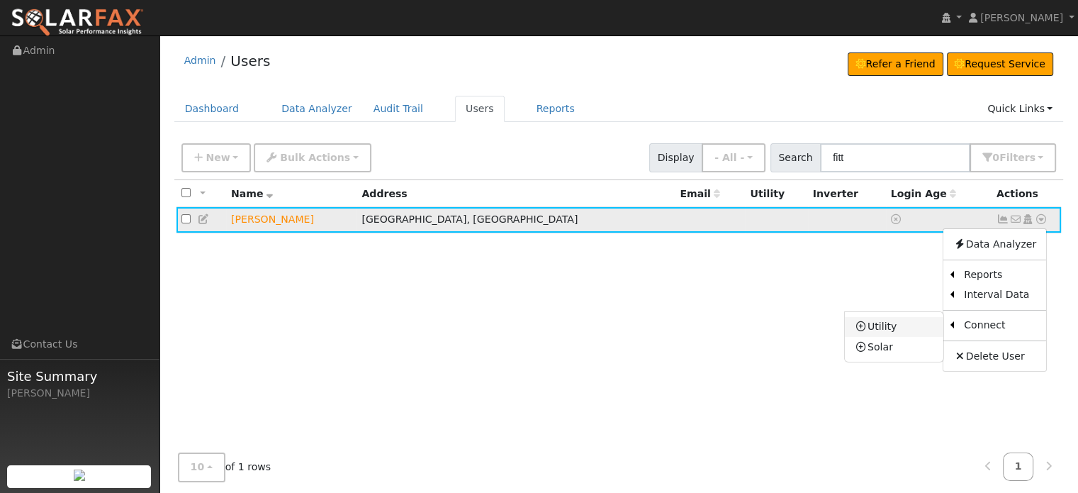
click at [898, 323] on link "Utility" at bounding box center [894, 327] width 99 height 20
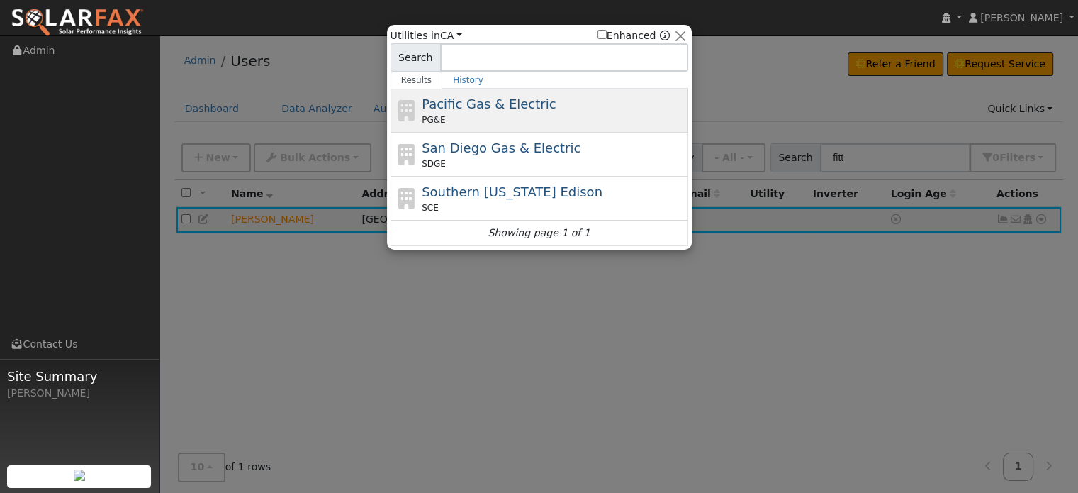
click at [496, 116] on div "PG&E" at bounding box center [553, 119] width 263 height 13
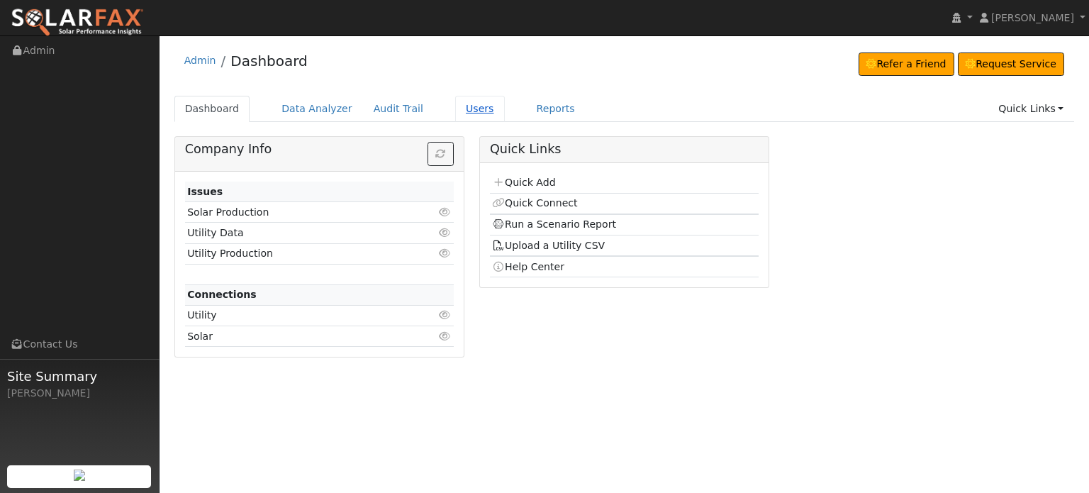
click at [459, 107] on link "Users" at bounding box center [480, 109] width 50 height 26
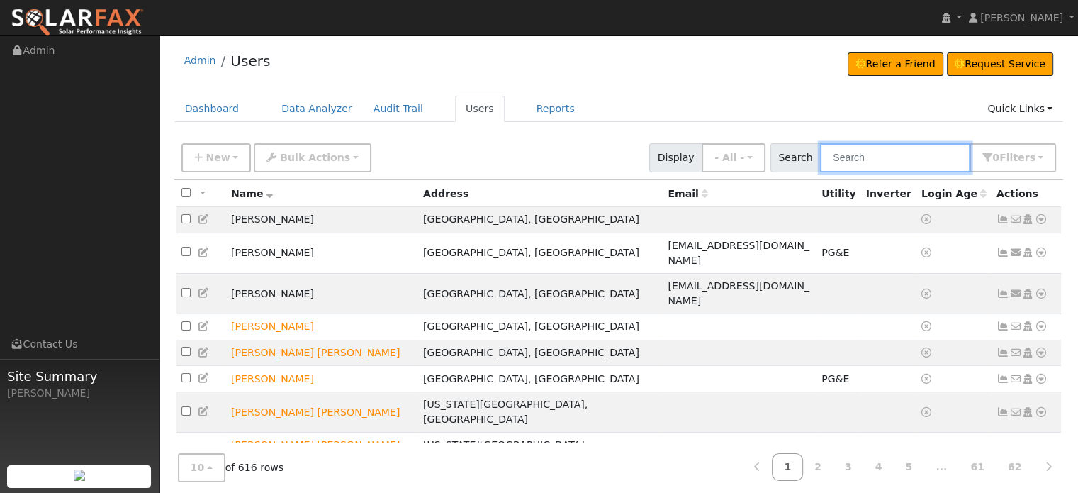
click at [869, 155] on input "text" at bounding box center [895, 157] width 150 height 29
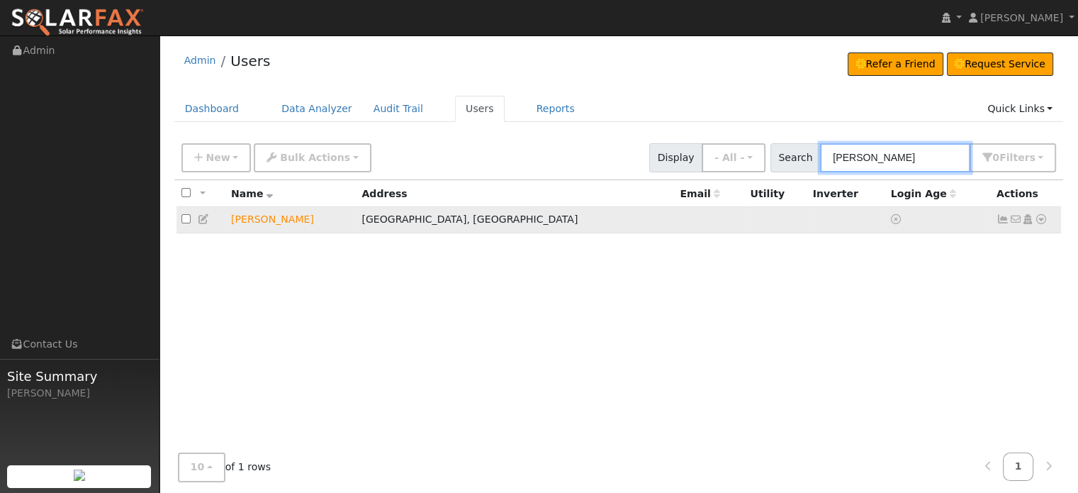
type input "fitterer"
click at [1039, 221] on icon at bounding box center [1041, 219] width 13 height 10
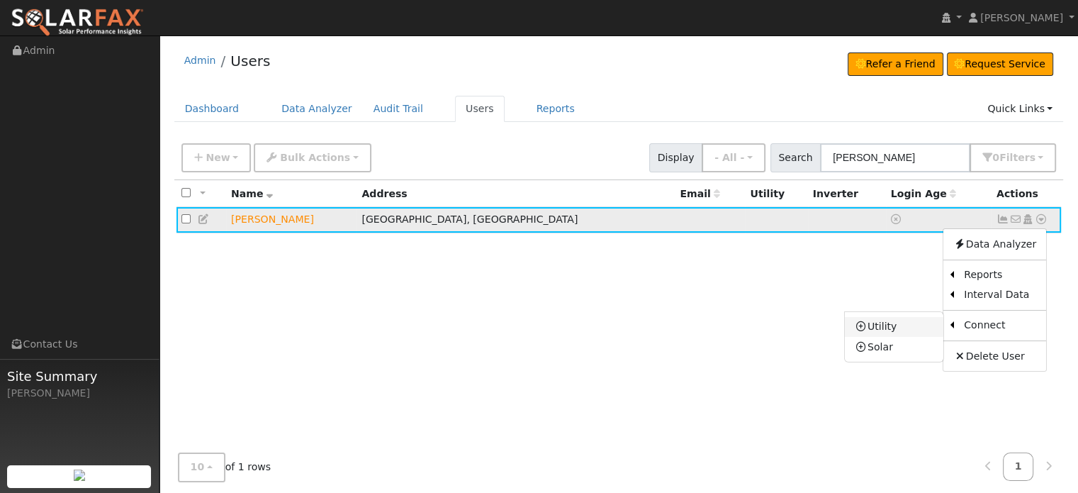
click at [888, 328] on link "Utility" at bounding box center [894, 327] width 99 height 20
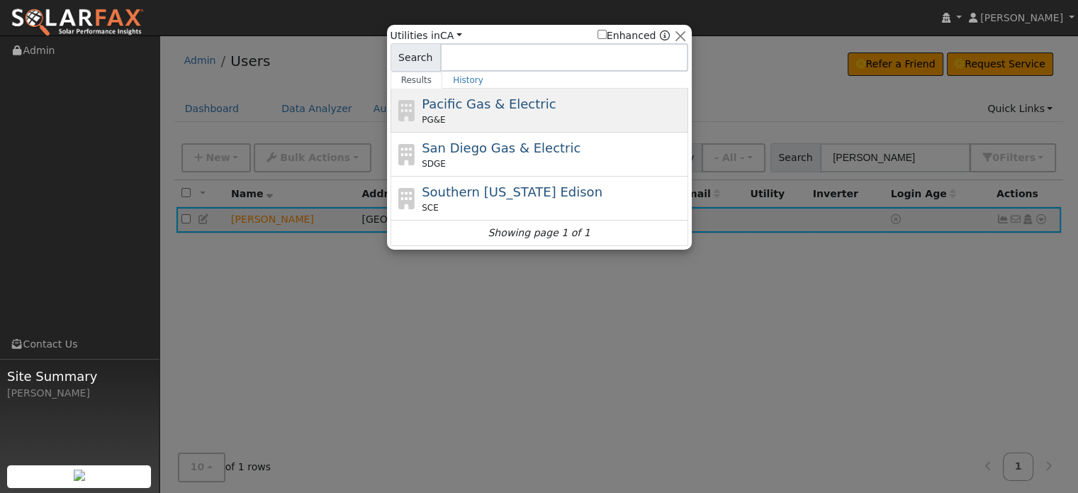
click at [448, 113] on div "PG&E" at bounding box center [553, 119] width 263 height 13
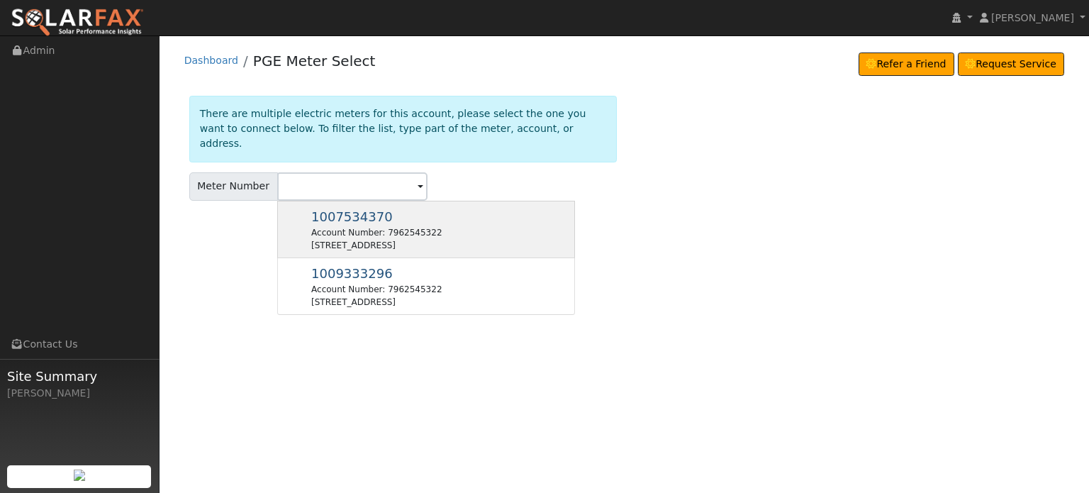
click at [359, 226] on div "Account Number: 7962545322" at bounding box center [376, 232] width 130 height 13
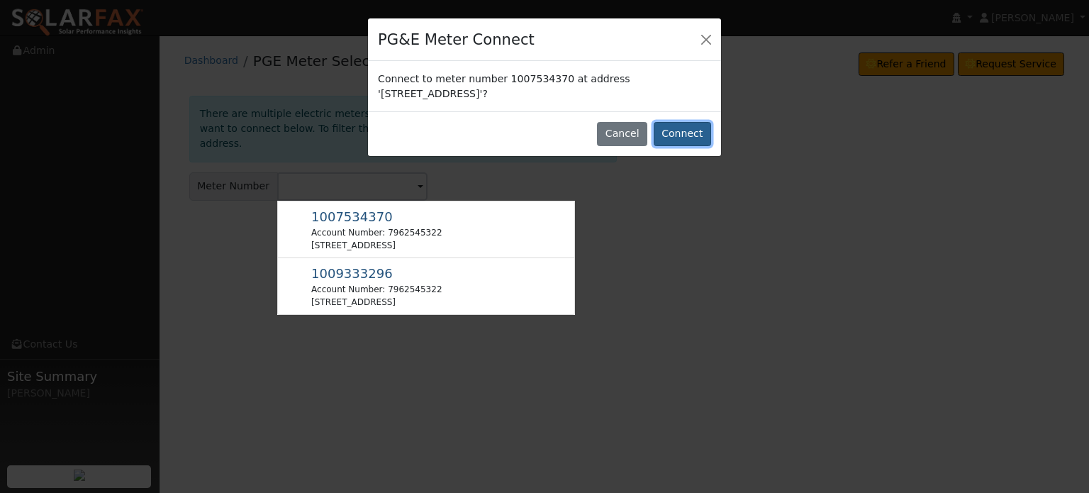
click at [691, 133] on button "Connect" at bounding box center [682, 134] width 57 height 24
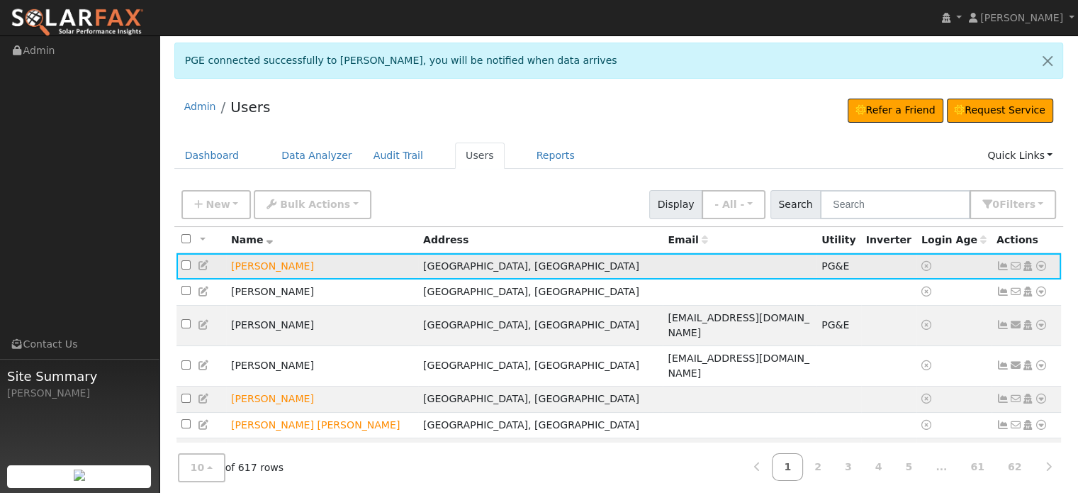
click at [1001, 264] on icon at bounding box center [1003, 266] width 13 height 10
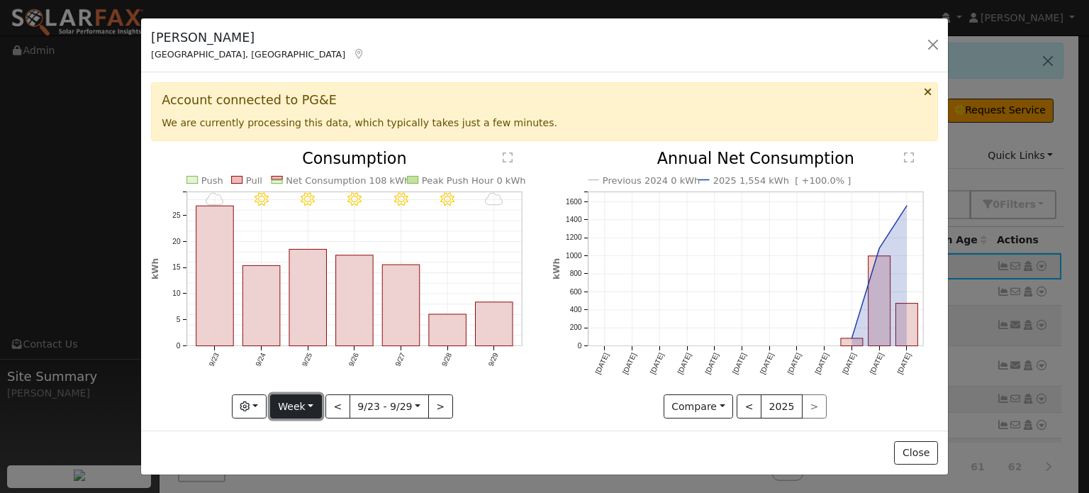
click at [300, 403] on button "Week" at bounding box center [296, 406] width 52 height 24
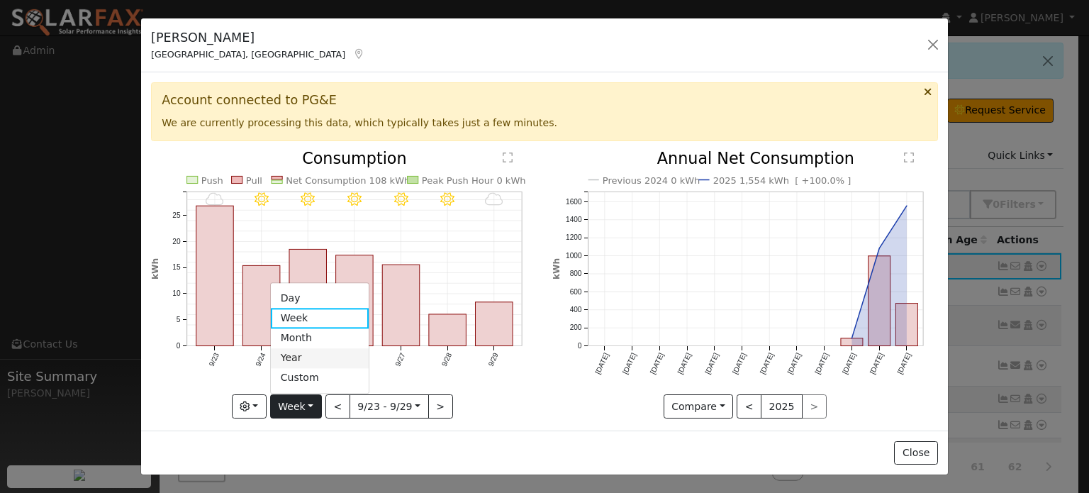
click at [295, 355] on link "Year" at bounding box center [320, 358] width 99 height 20
type input "[DATE]"
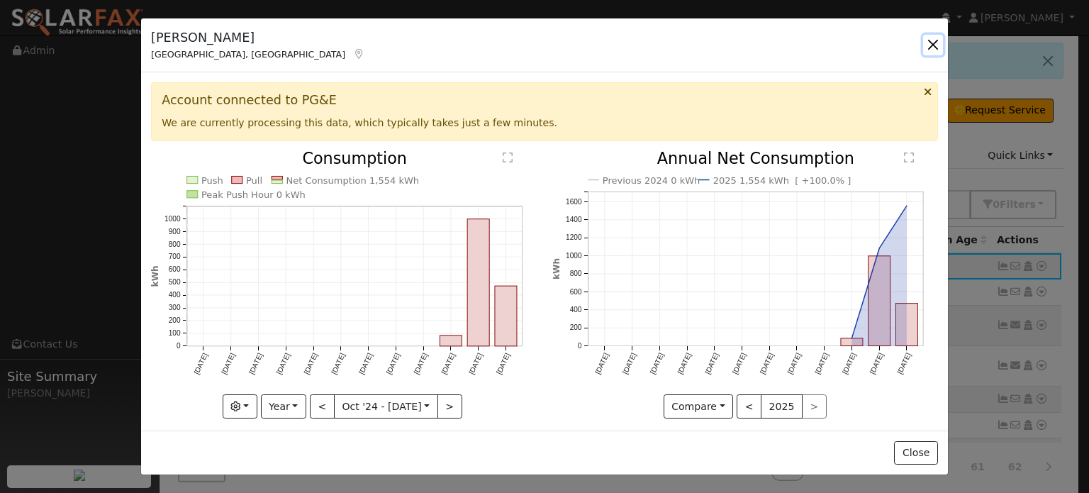
click at [930, 42] on button "button" at bounding box center [933, 45] width 20 height 20
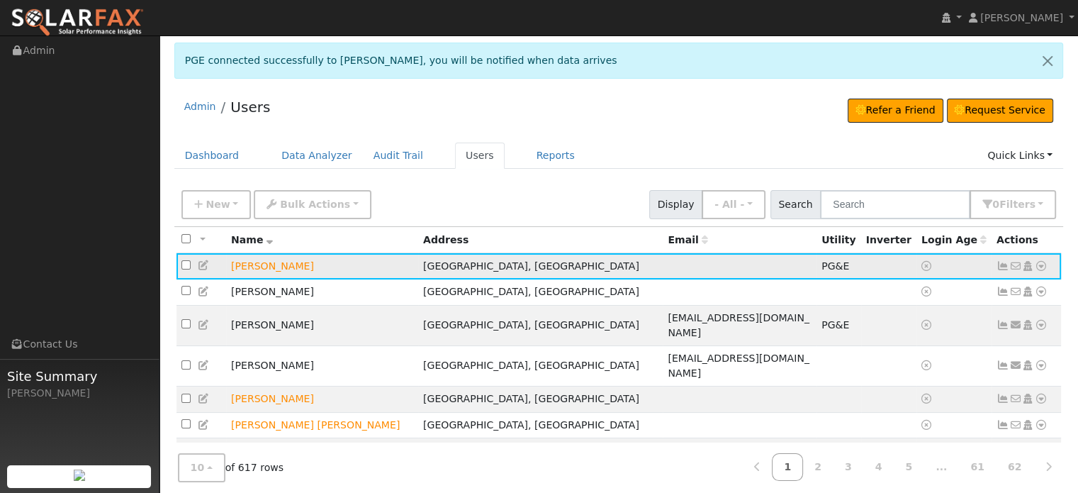
click at [1038, 261] on icon at bounding box center [1041, 266] width 13 height 10
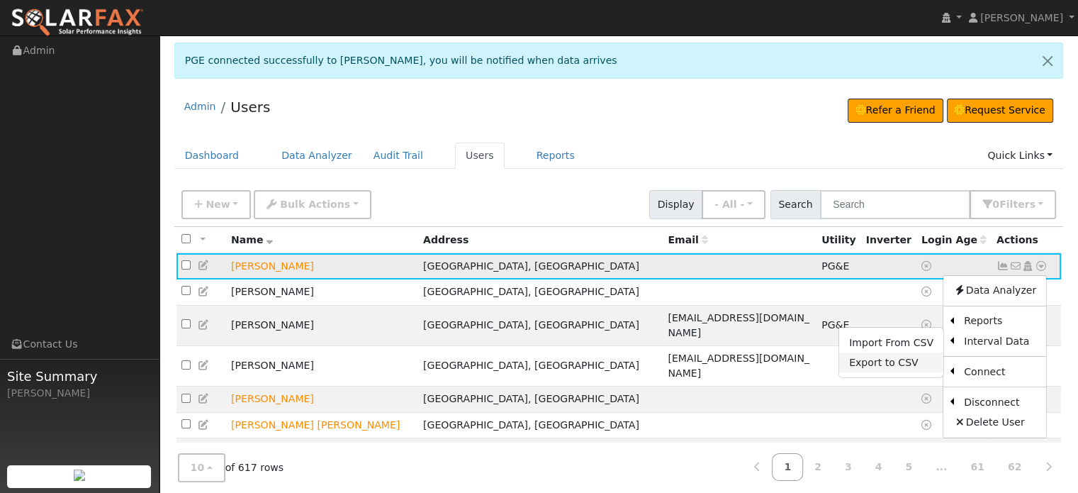
click at [891, 359] on link "Export to CSV" at bounding box center [891, 362] width 104 height 20
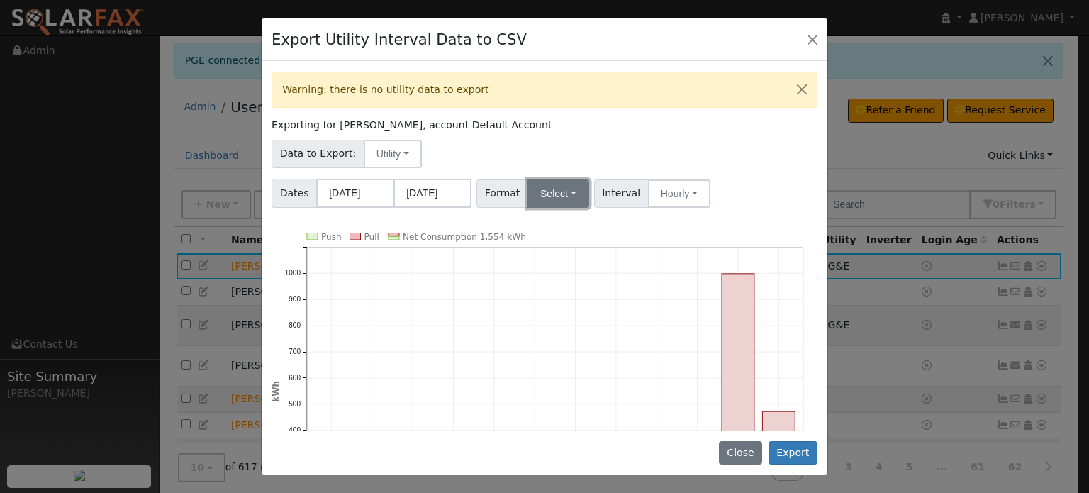
click at [567, 190] on button "Select" at bounding box center [559, 193] width 62 height 28
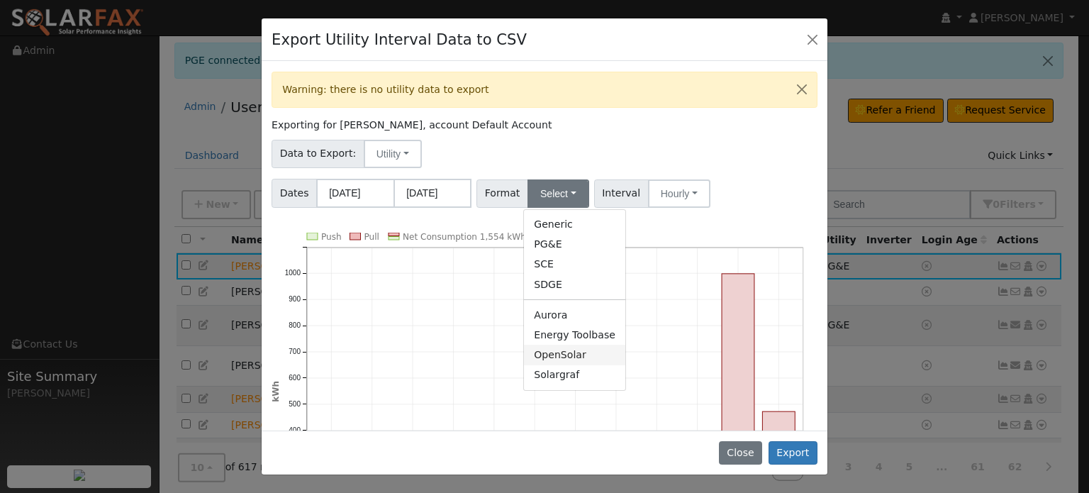
click at [540, 355] on link "OpenSolar" at bounding box center [574, 355] width 101 height 20
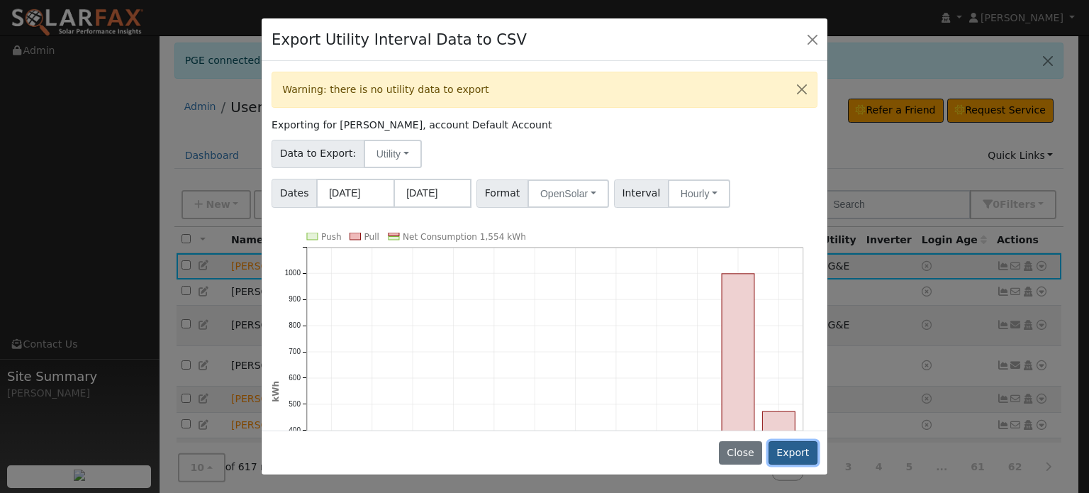
click at [804, 450] on button "Export" at bounding box center [793, 453] width 49 height 24
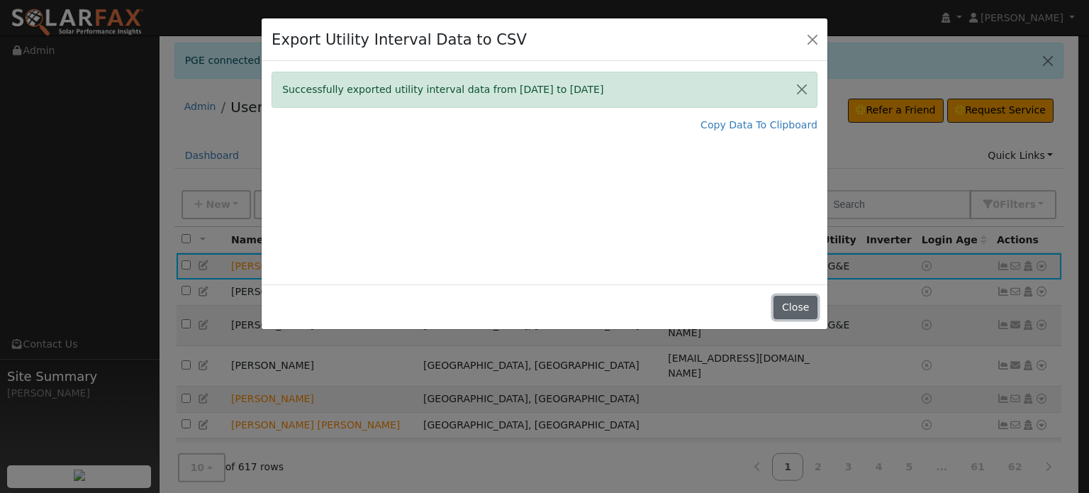
click at [798, 303] on button "Close" at bounding box center [795, 308] width 43 height 24
